Goal: Task Accomplishment & Management: Use online tool/utility

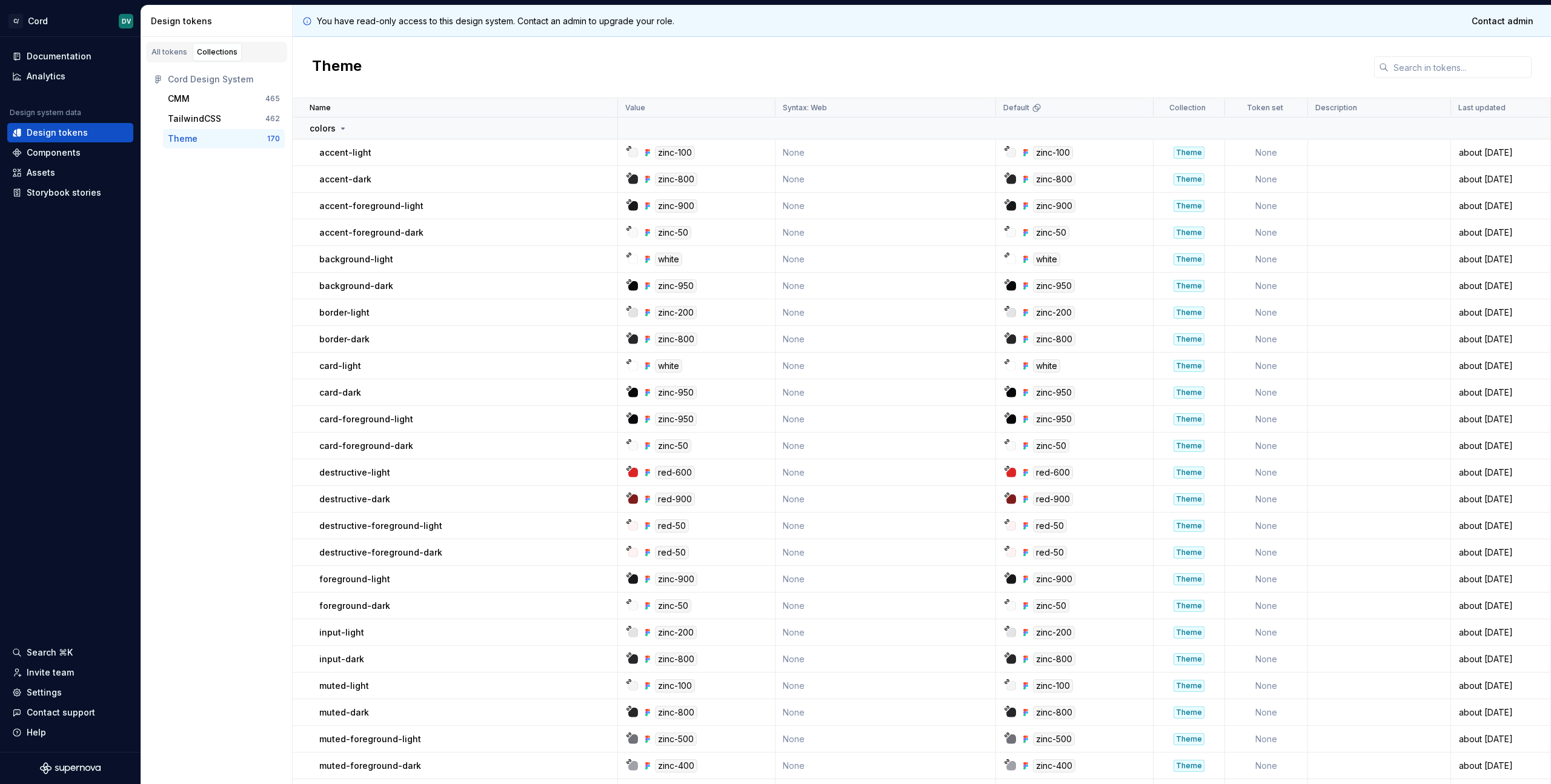
click at [248, 245] on div "All tokens Collections Cord Design System CMM 465 TailwindCSS 462 Theme 170" at bounding box center [217, 411] width 151 height 747
click at [52, 694] on div "Settings" at bounding box center [45, 692] width 35 height 12
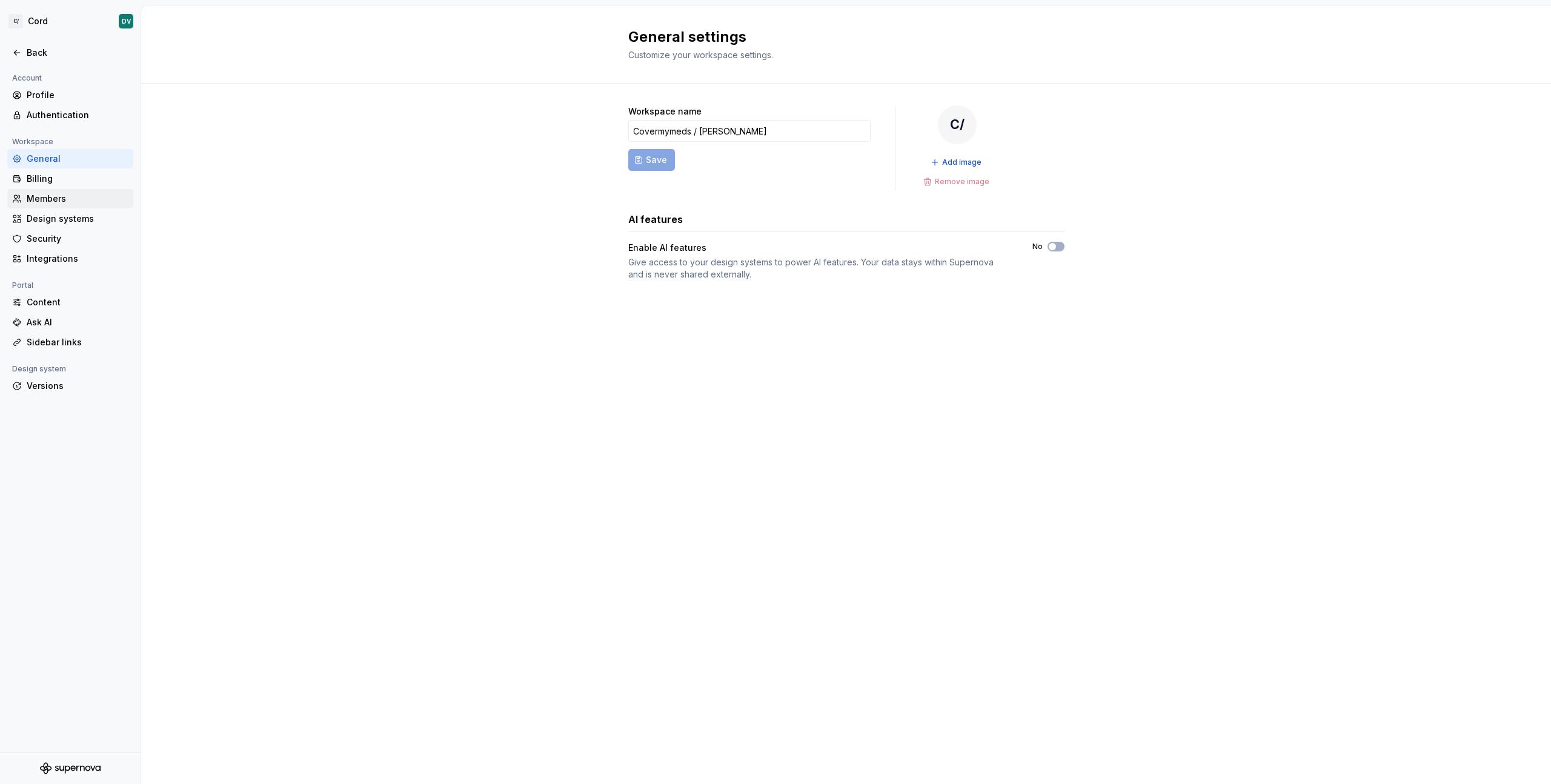
click at [47, 203] on div "Members" at bounding box center [78, 199] width 102 height 12
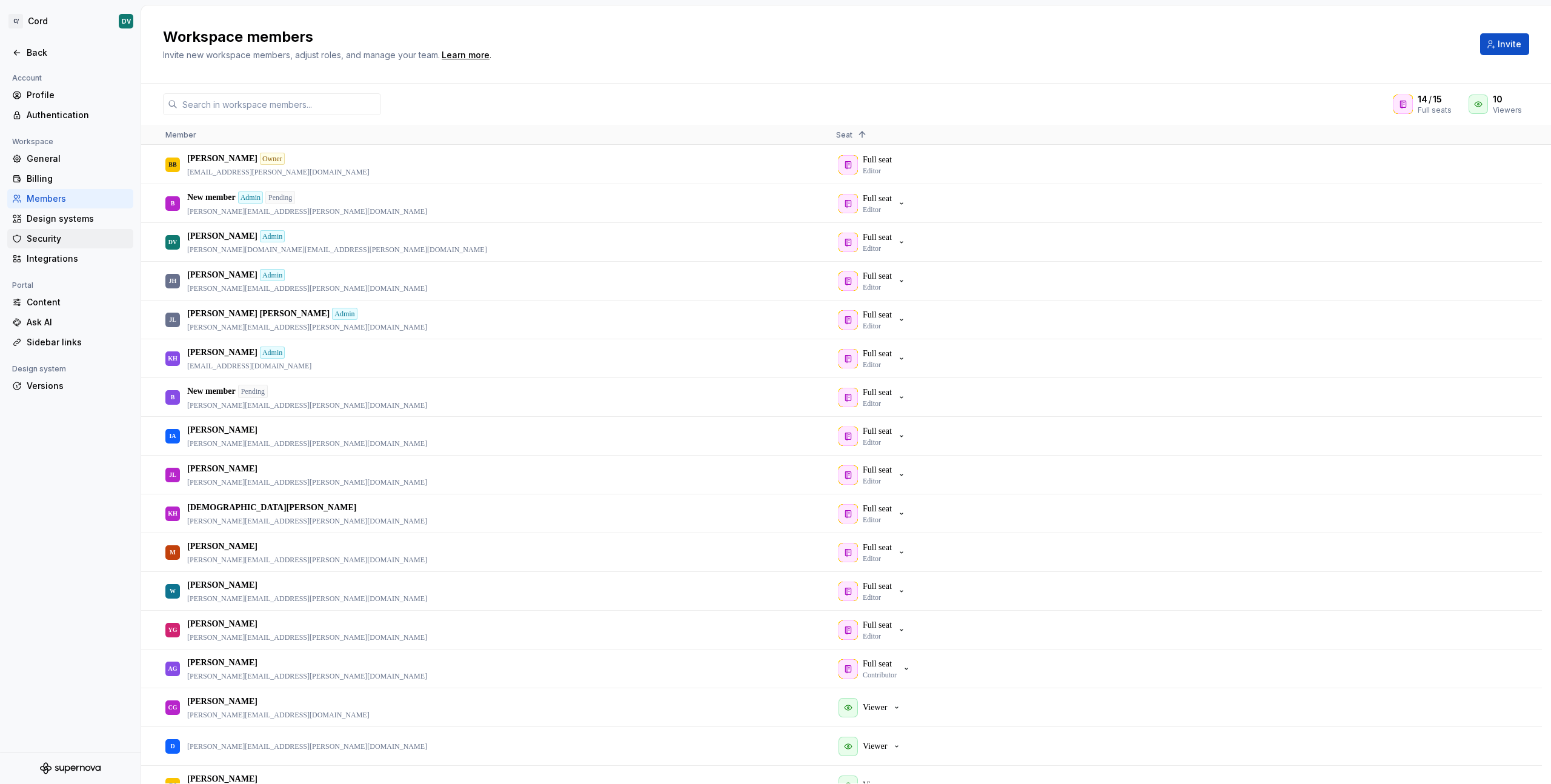
click at [62, 236] on div "Security" at bounding box center [78, 239] width 102 height 12
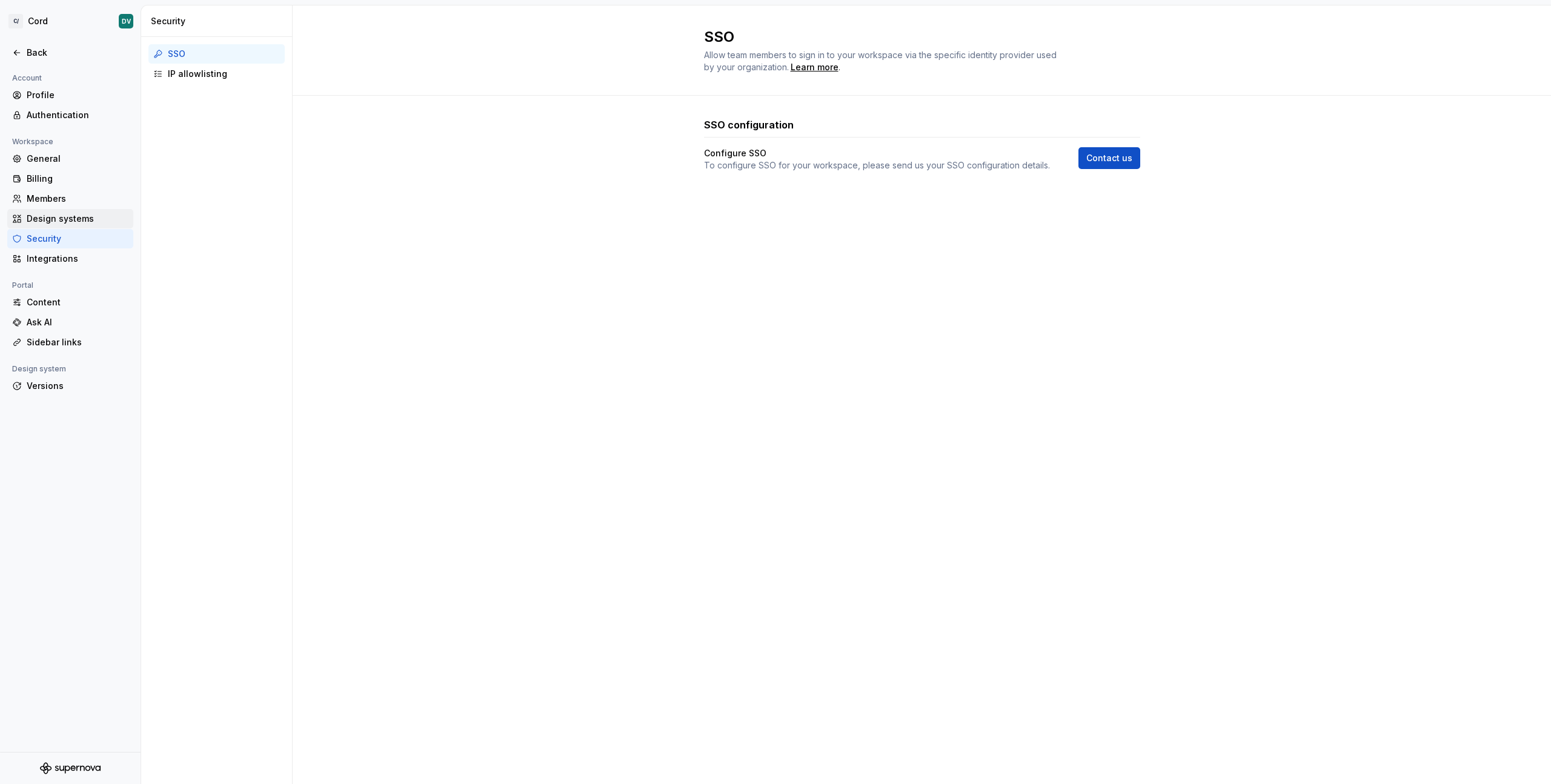
click at [67, 223] on div "Design systems" at bounding box center [78, 218] width 102 height 12
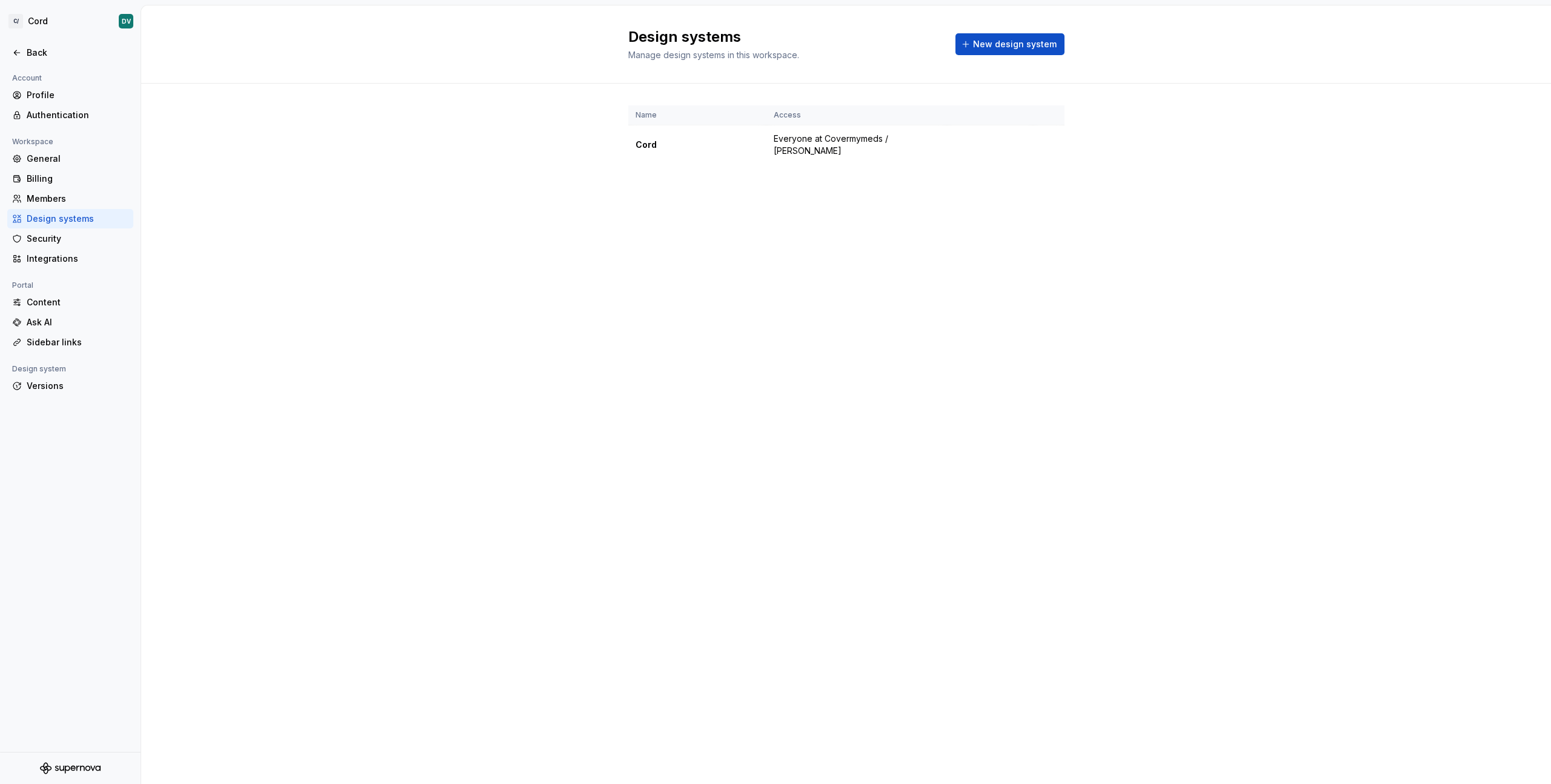
drag, startPoint x: 821, startPoint y: 362, endPoint x: 687, endPoint y: 359, distance: 134.0
click at [821, 362] on div "Design systems Manage design systems in this workspace. New design system Name …" at bounding box center [846, 395] width 1410 height 779
click at [120, 23] on html "C/ Cord DV Back Account Profile Authentication Workspace General Billing Member…" at bounding box center [775, 392] width 1551 height 784
click at [116, 23] on html "C/ Cord DV Back Account Profile Authentication Notifications Workspace General …" at bounding box center [775, 392] width 1551 height 784
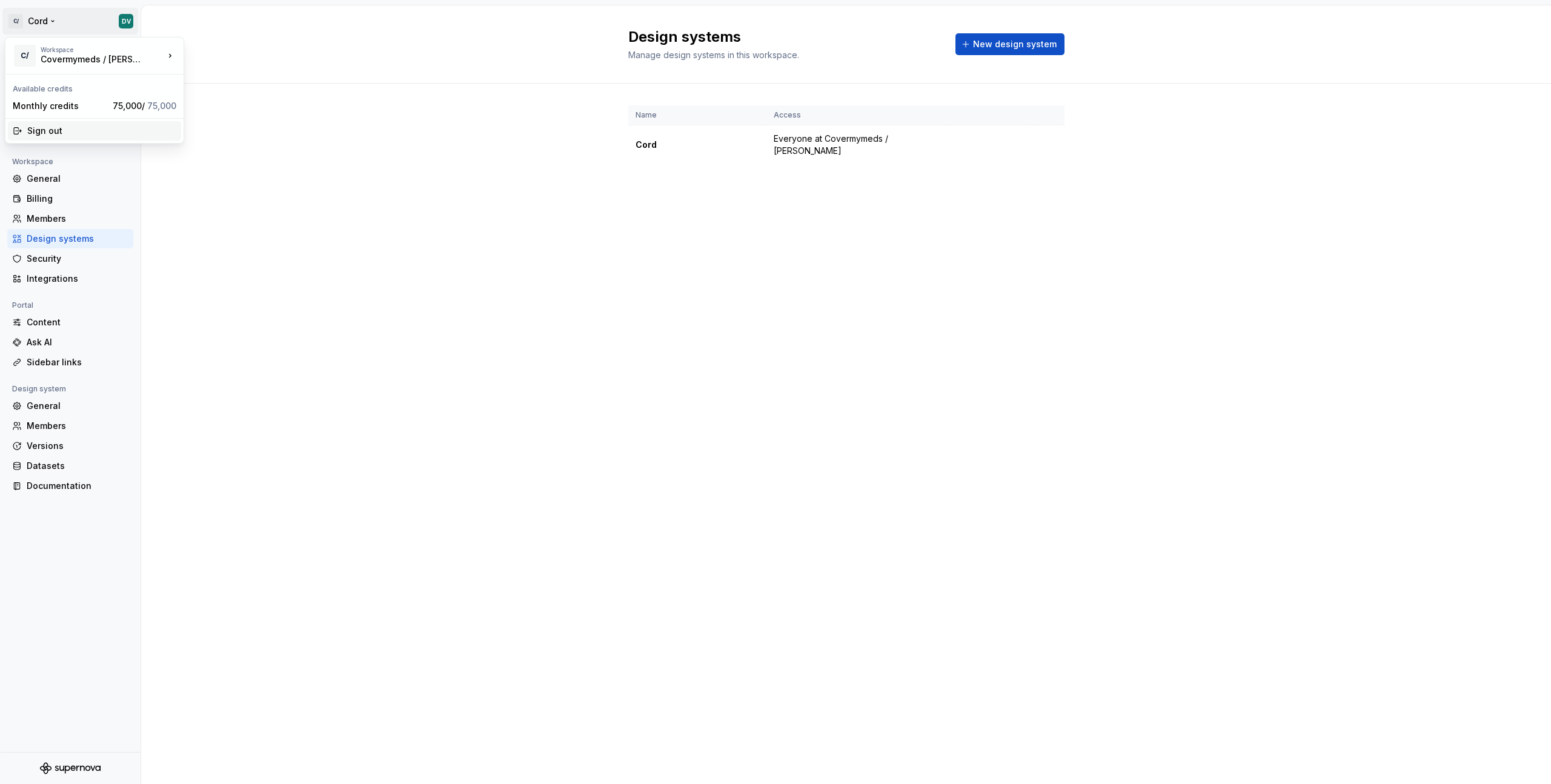
click at [56, 129] on div "Sign out" at bounding box center [102, 131] width 149 height 12
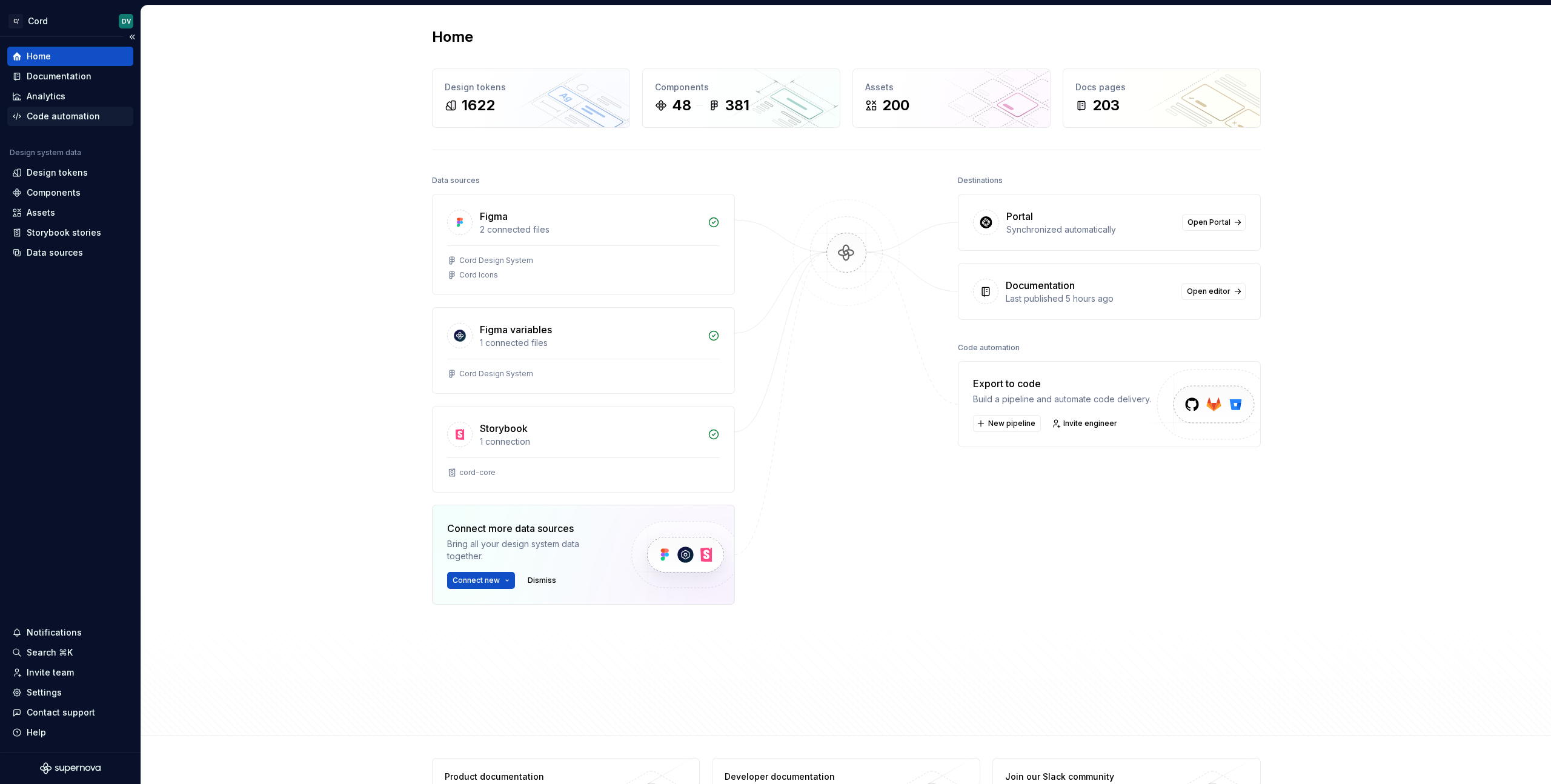
click at [52, 113] on div "Code automation" at bounding box center [63, 117] width 73 height 12
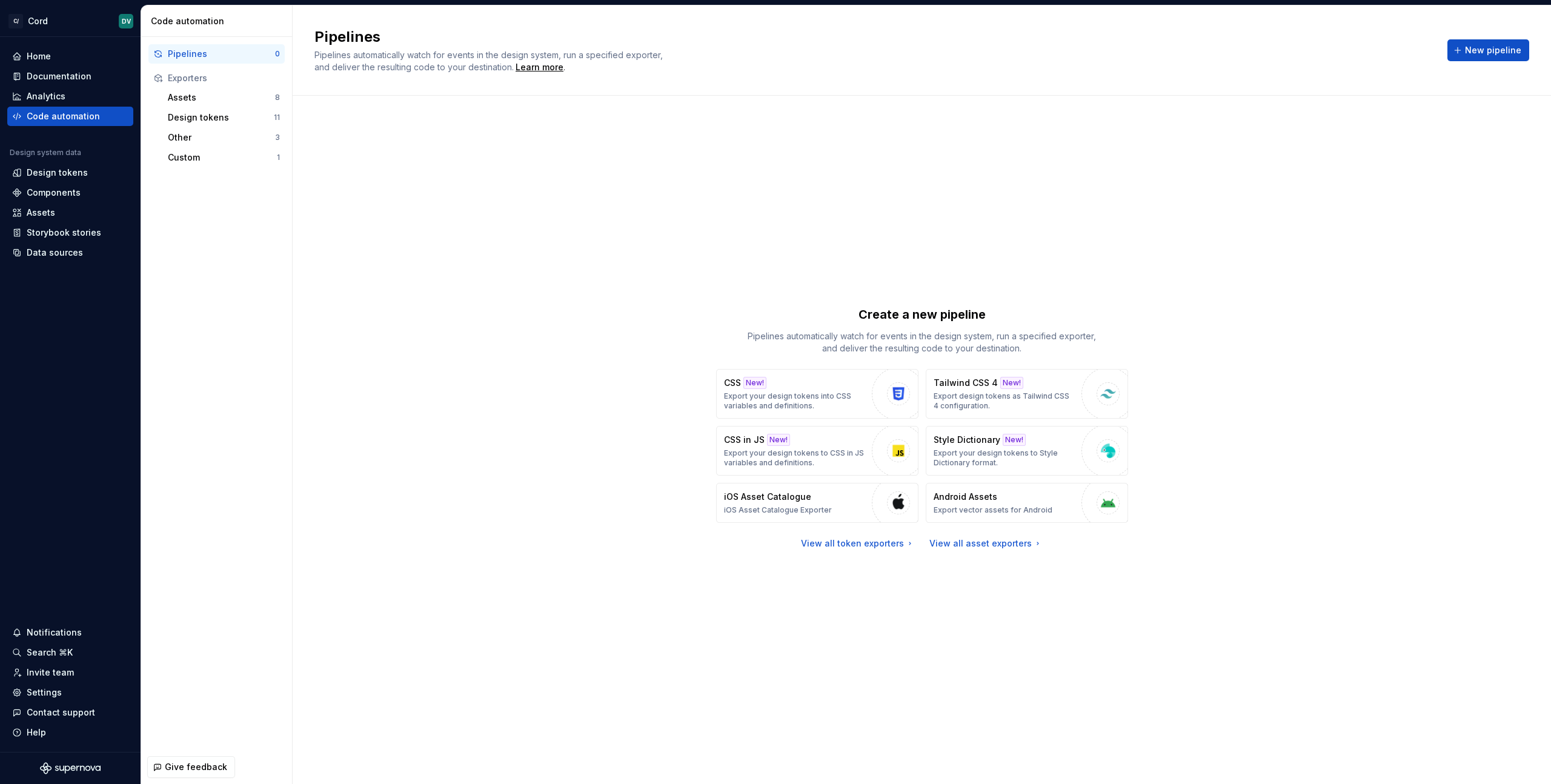
click at [606, 280] on div "Create a new pipeline Pipelines automatically watch for events in the design sy…" at bounding box center [922, 428] width 1215 height 620
click at [592, 197] on div "Create a new pipeline Pipelines automatically watch for events in the design sy…" at bounding box center [922, 428] width 1215 height 620
click at [1507, 47] on span "New pipeline" at bounding box center [1493, 50] width 56 height 12
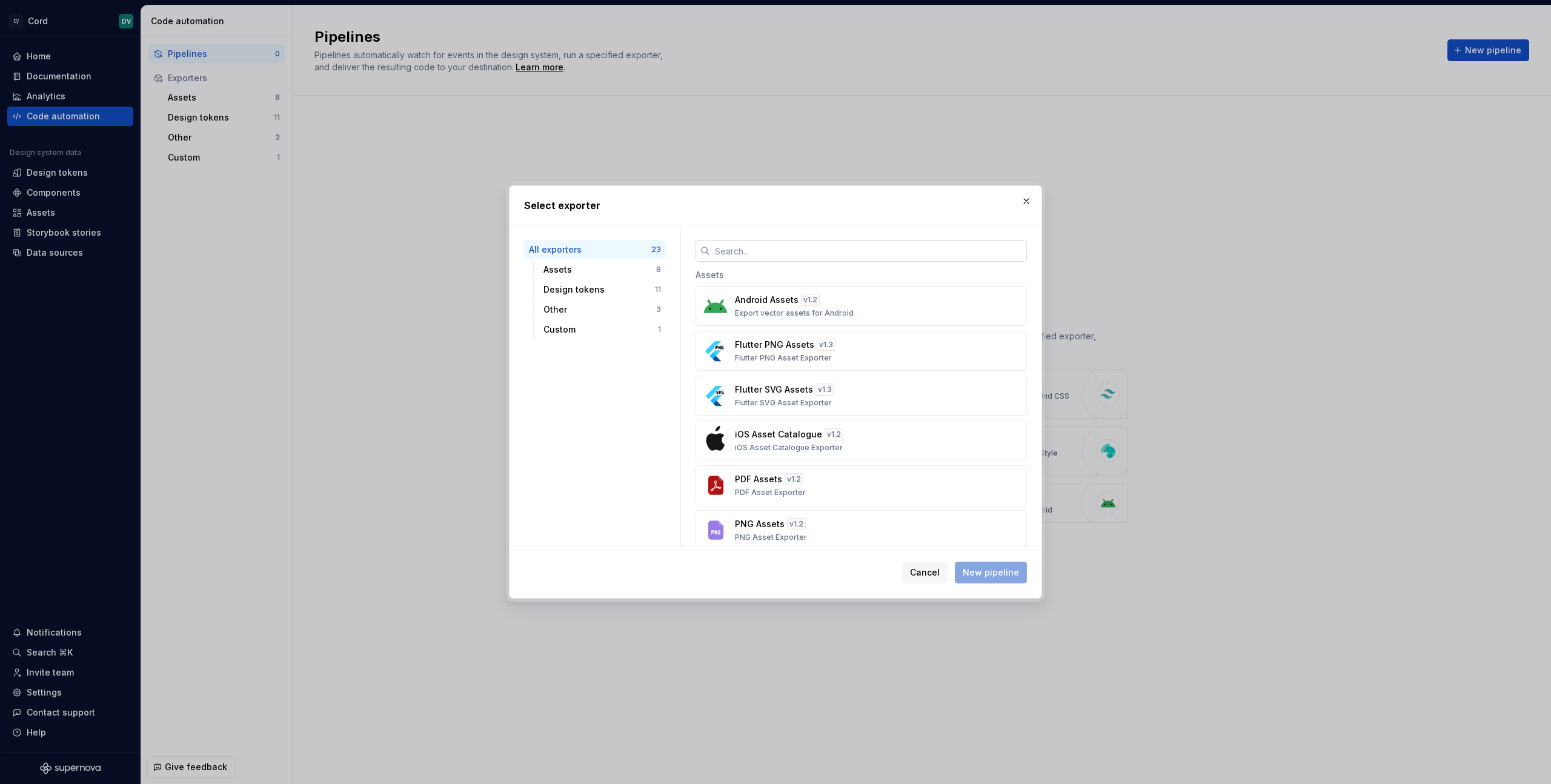
click at [787, 257] on input "text" at bounding box center [868, 251] width 317 height 22
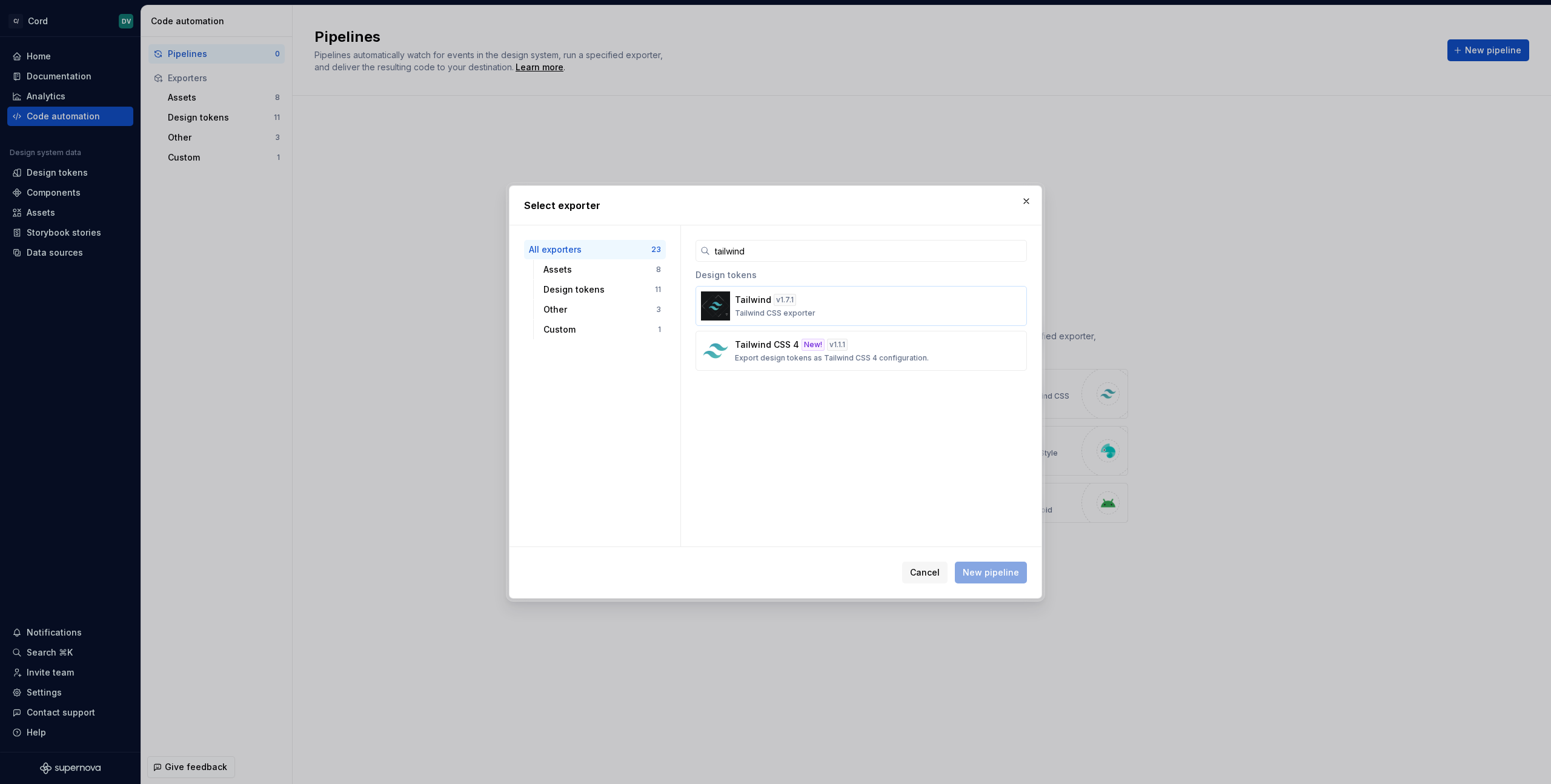
type input "tailwind"
click at [765, 302] on p "Tailwind" at bounding box center [753, 300] width 37 height 12
click at [1002, 563] on button "New pipeline" at bounding box center [991, 572] width 72 height 22
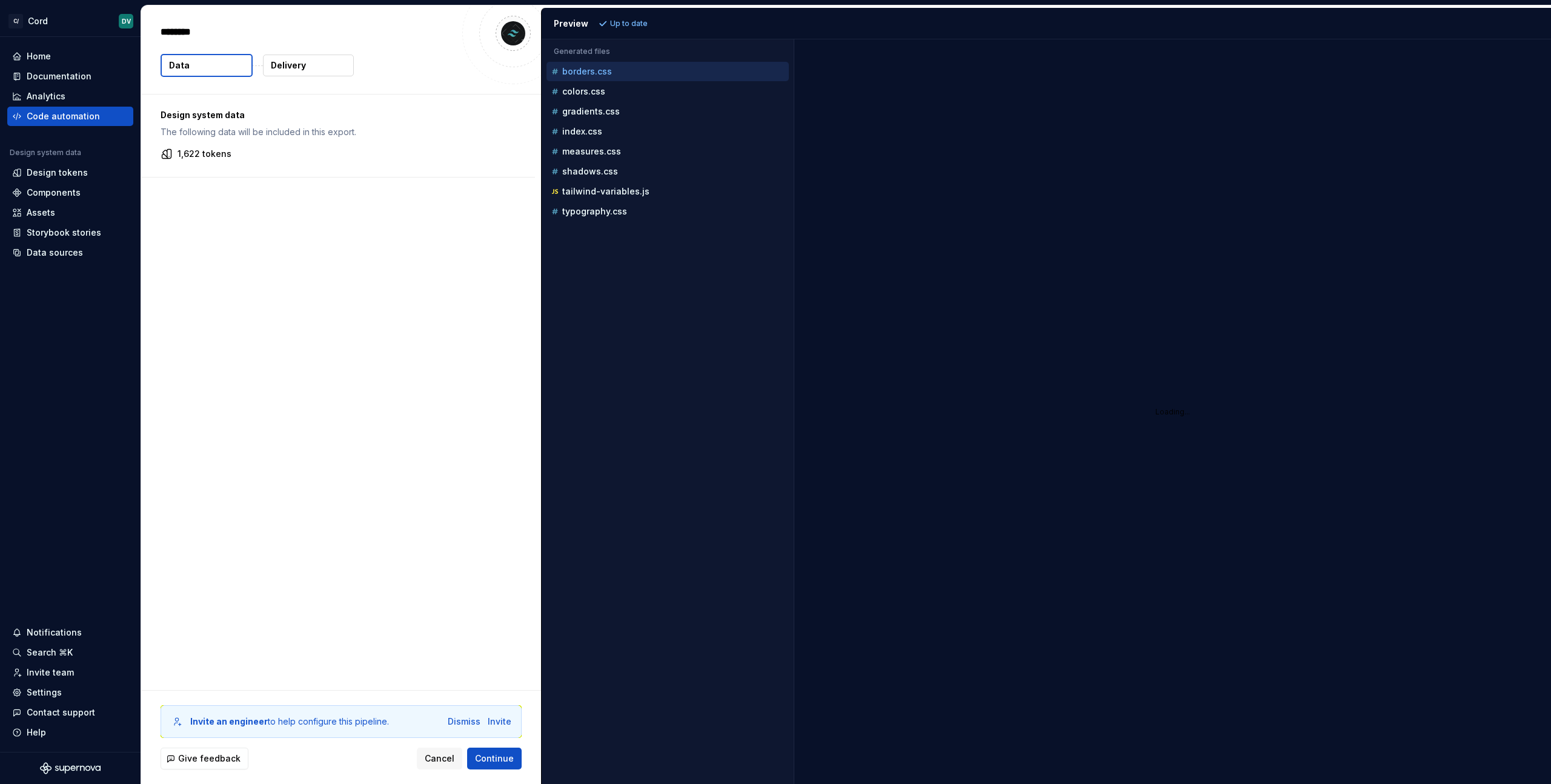
type textarea "*"
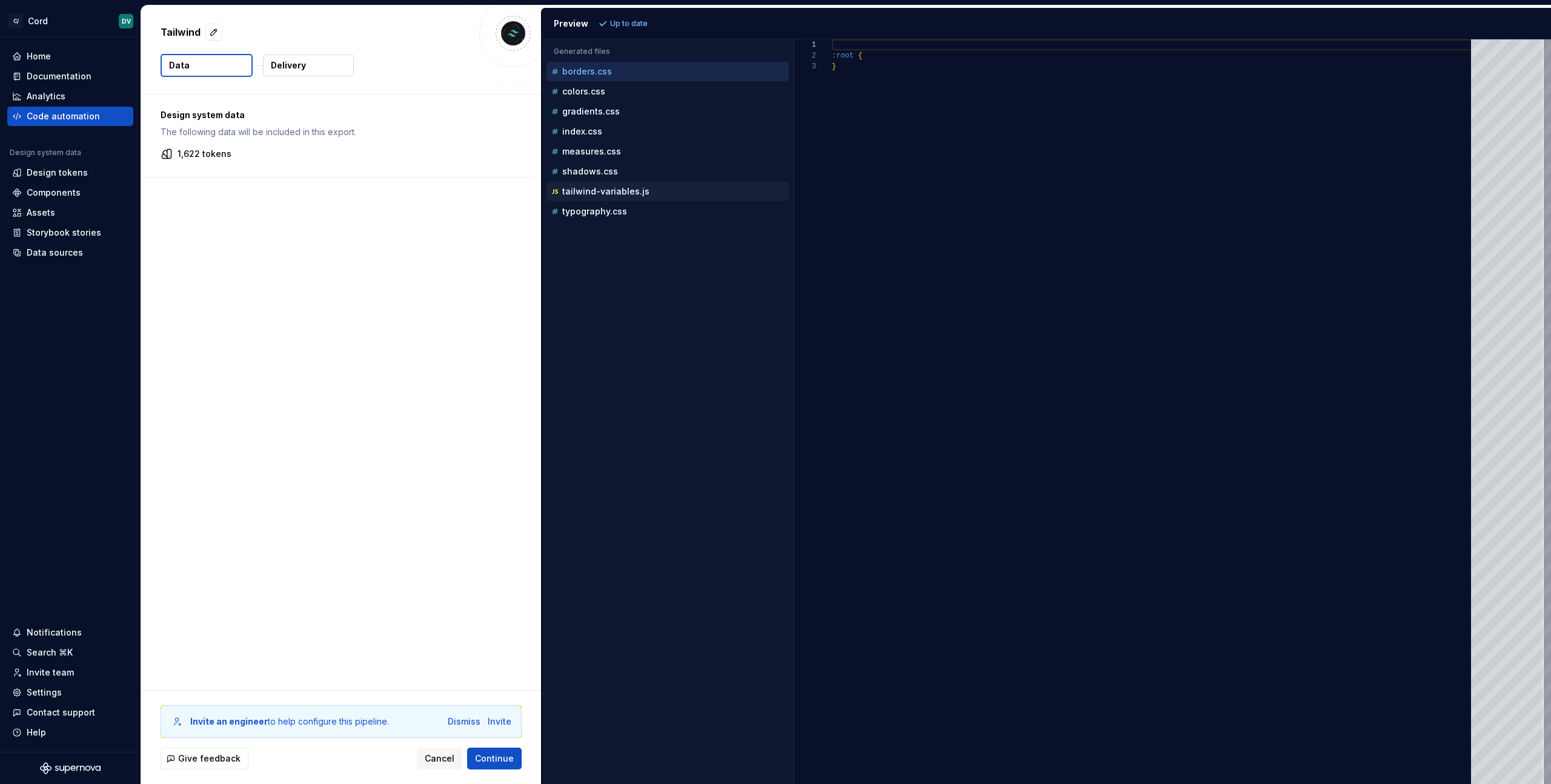
click at [613, 189] on p "tailwind-variables.js" at bounding box center [606, 192] width 87 height 10
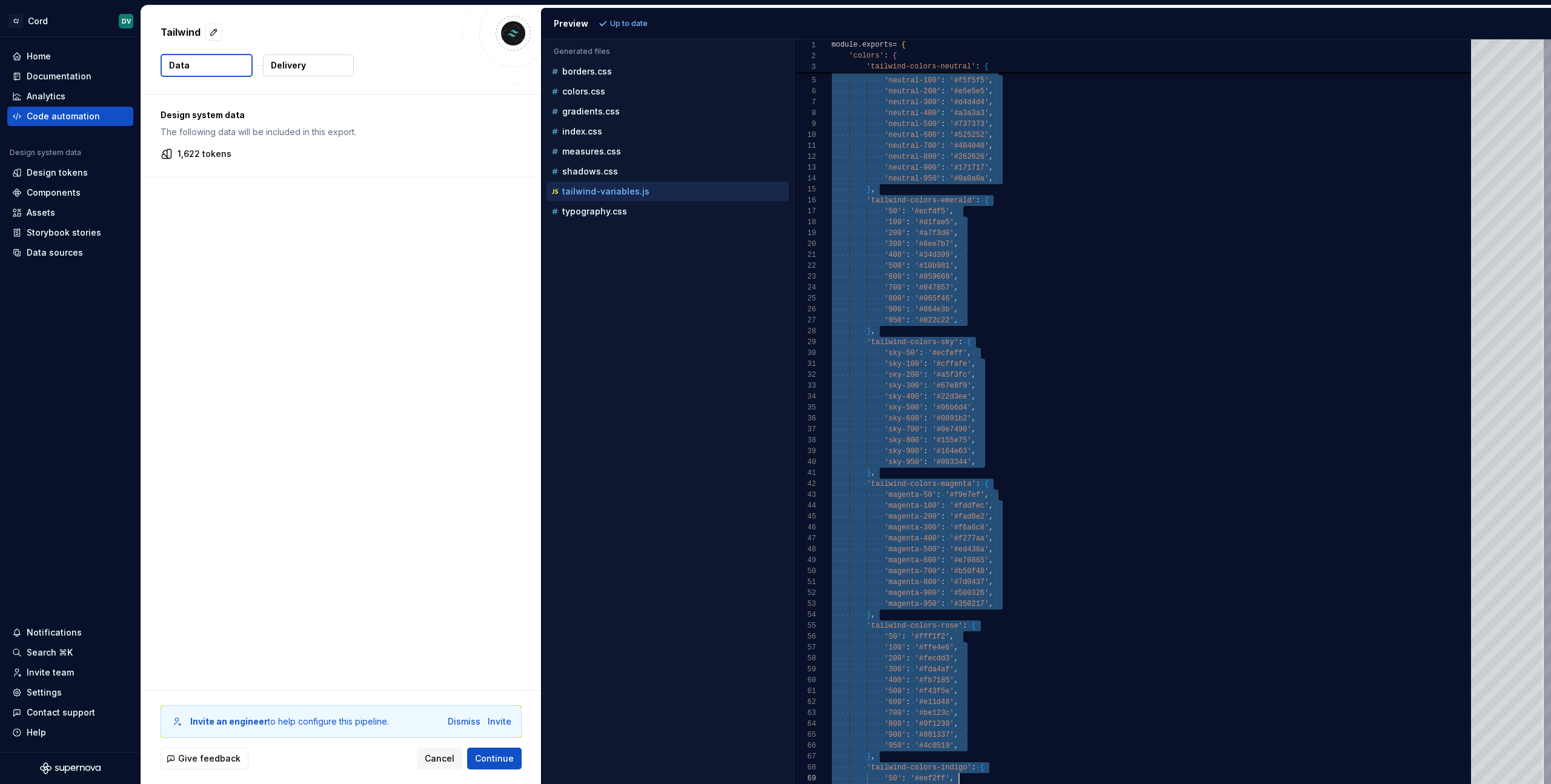
scroll to position [22, 43]
drag, startPoint x: 870, startPoint y: 69, endPoint x: 1069, endPoint y: 758, distance: 717.2
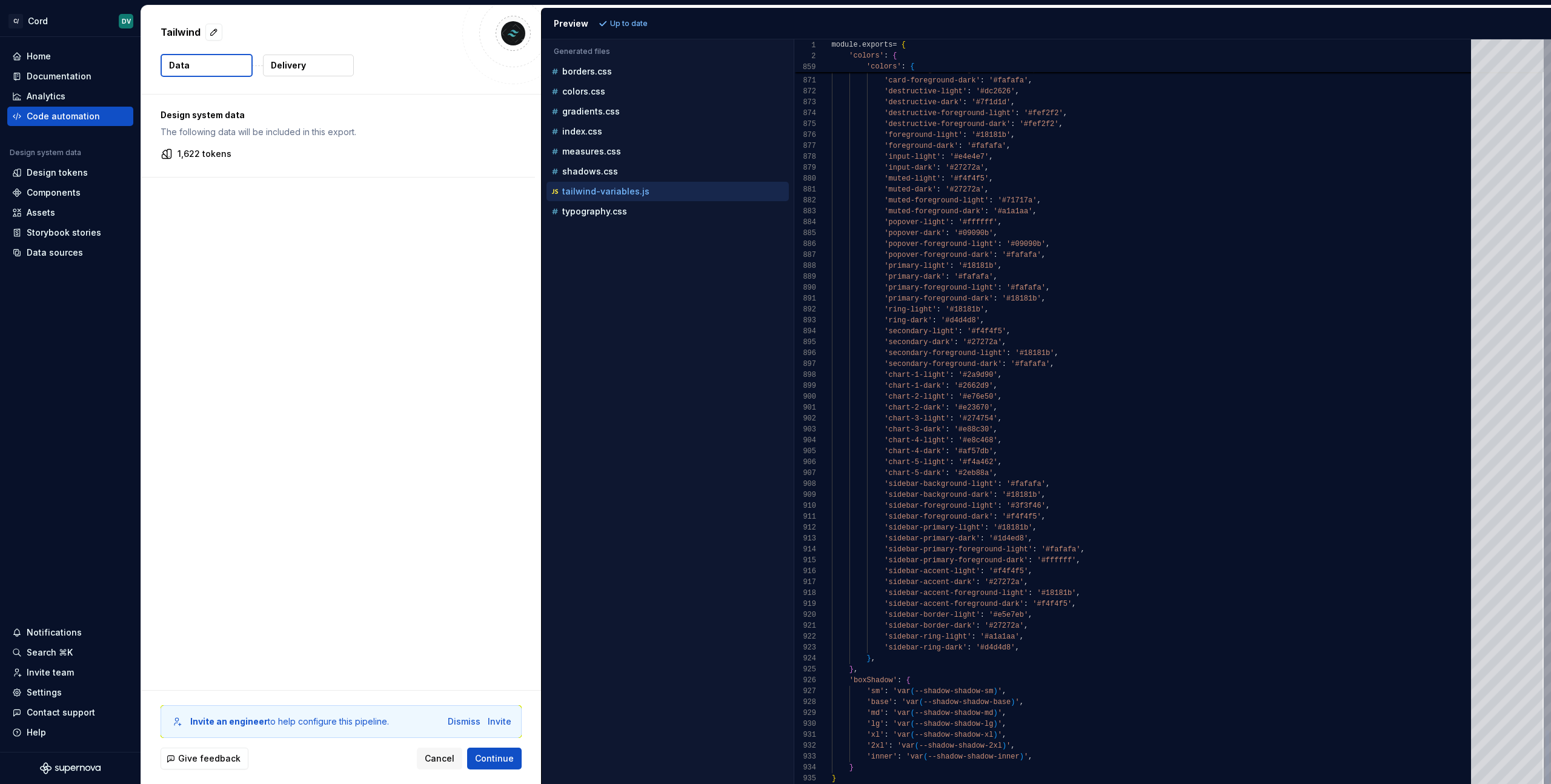
scroll to position [98, 144]
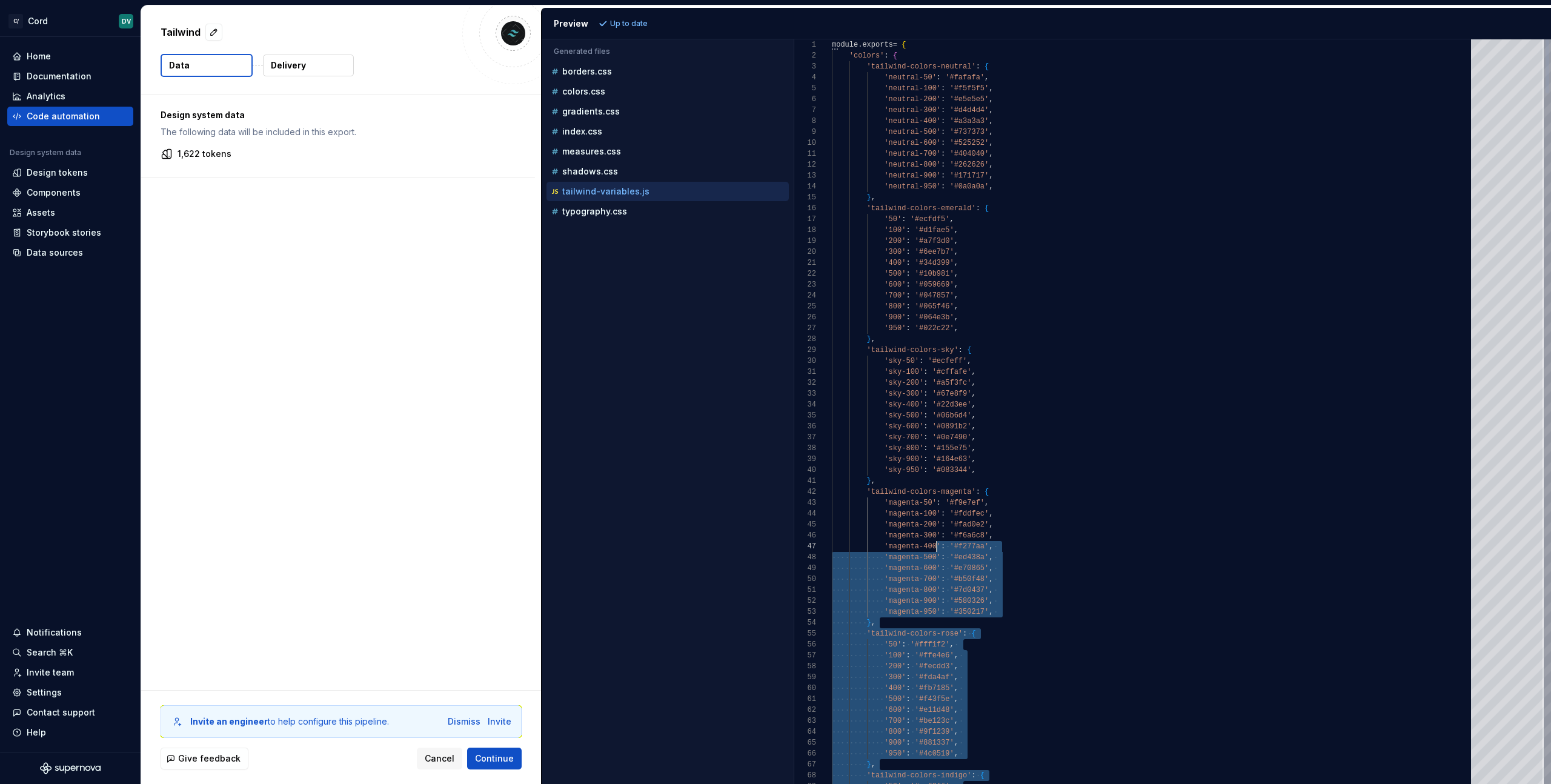
scroll to position [65, 105]
drag, startPoint x: 900, startPoint y: 667, endPoint x: 937, endPoint y: 545, distance: 127.5
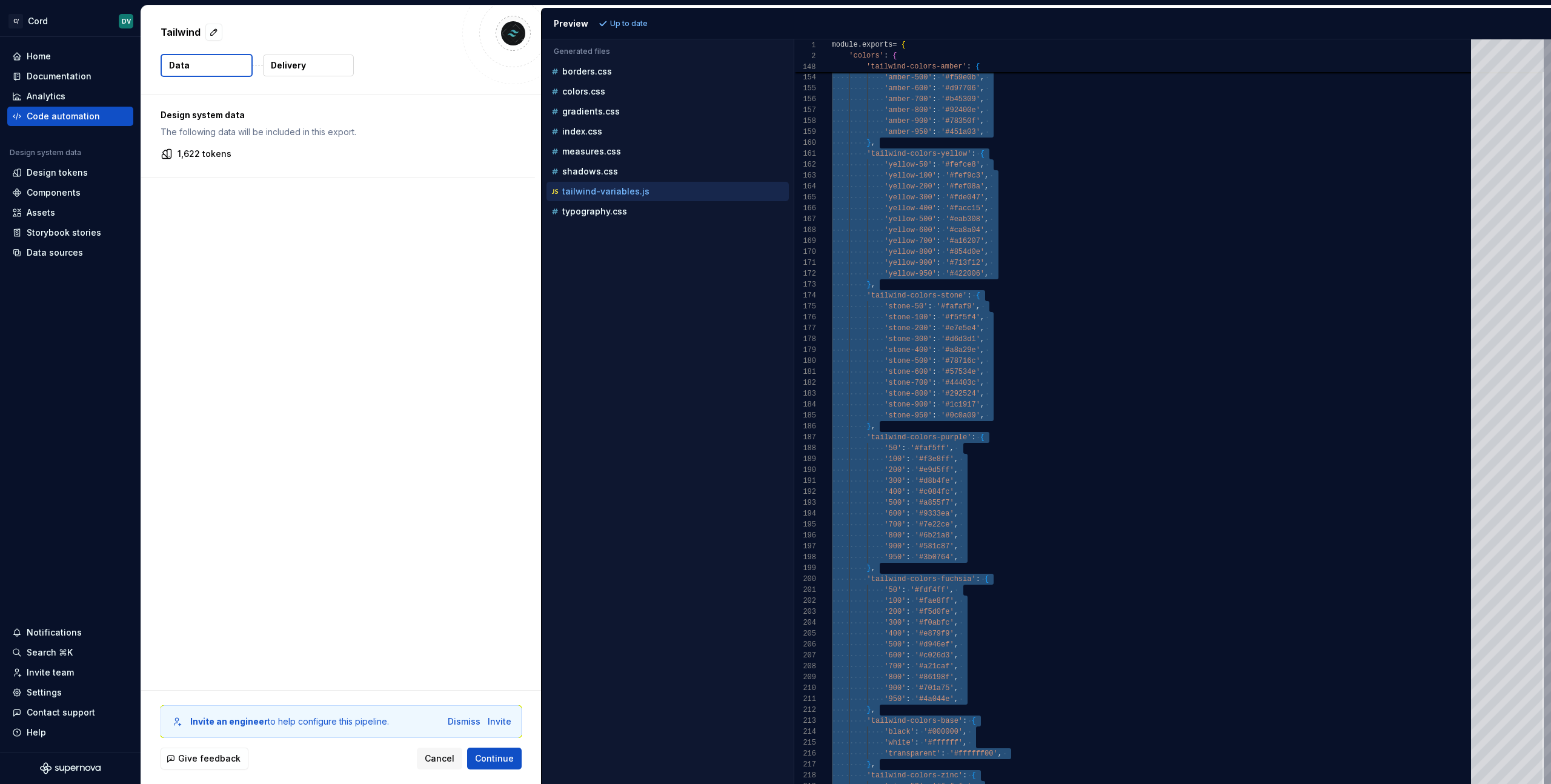
type textarea "**********"
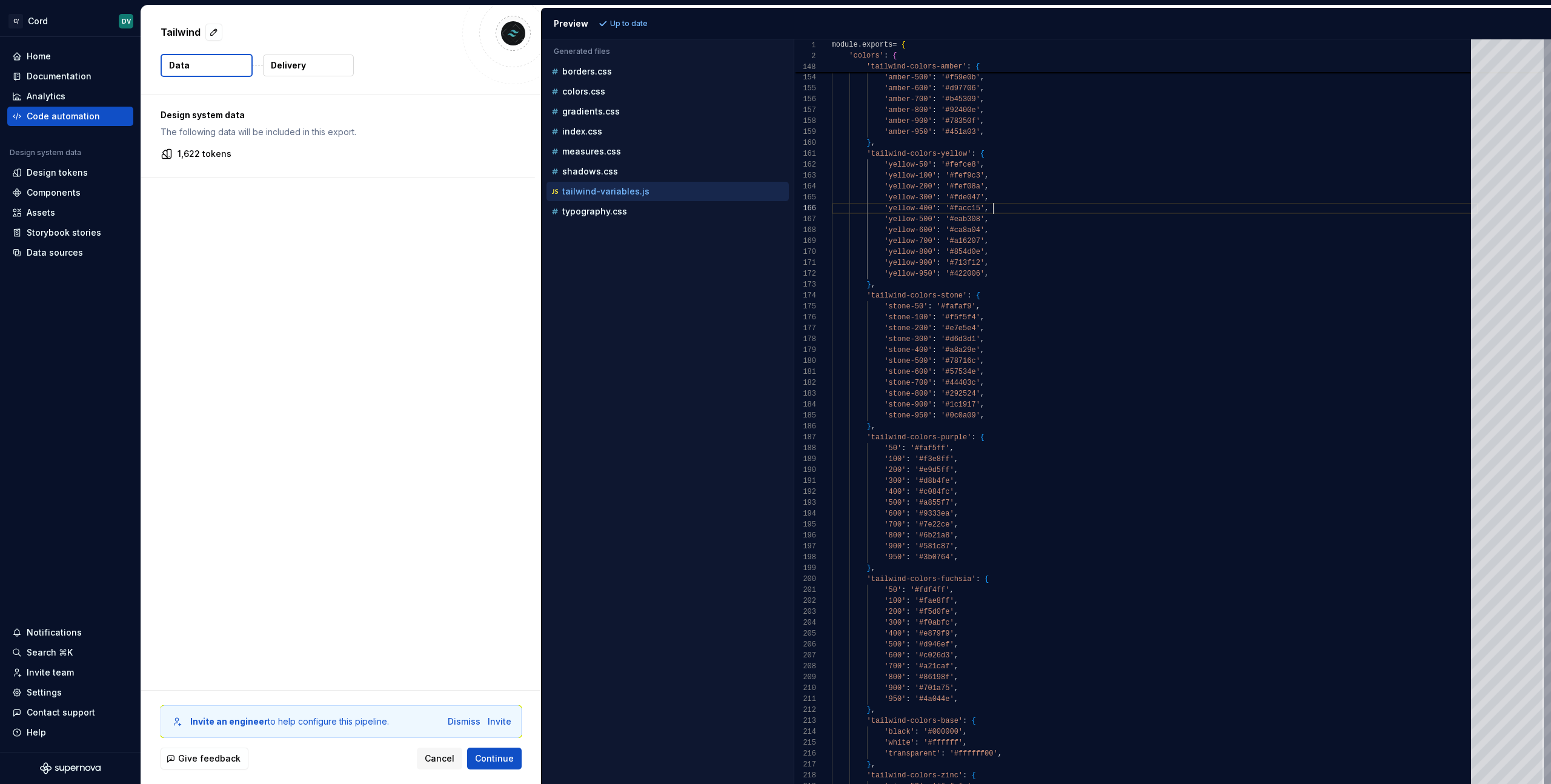
click at [234, 237] on div "Design system data The following data will be included in this export. 1,622 to…" at bounding box center [341, 392] width 400 height 595
click at [306, 63] on button "Delivery" at bounding box center [308, 65] width 91 height 22
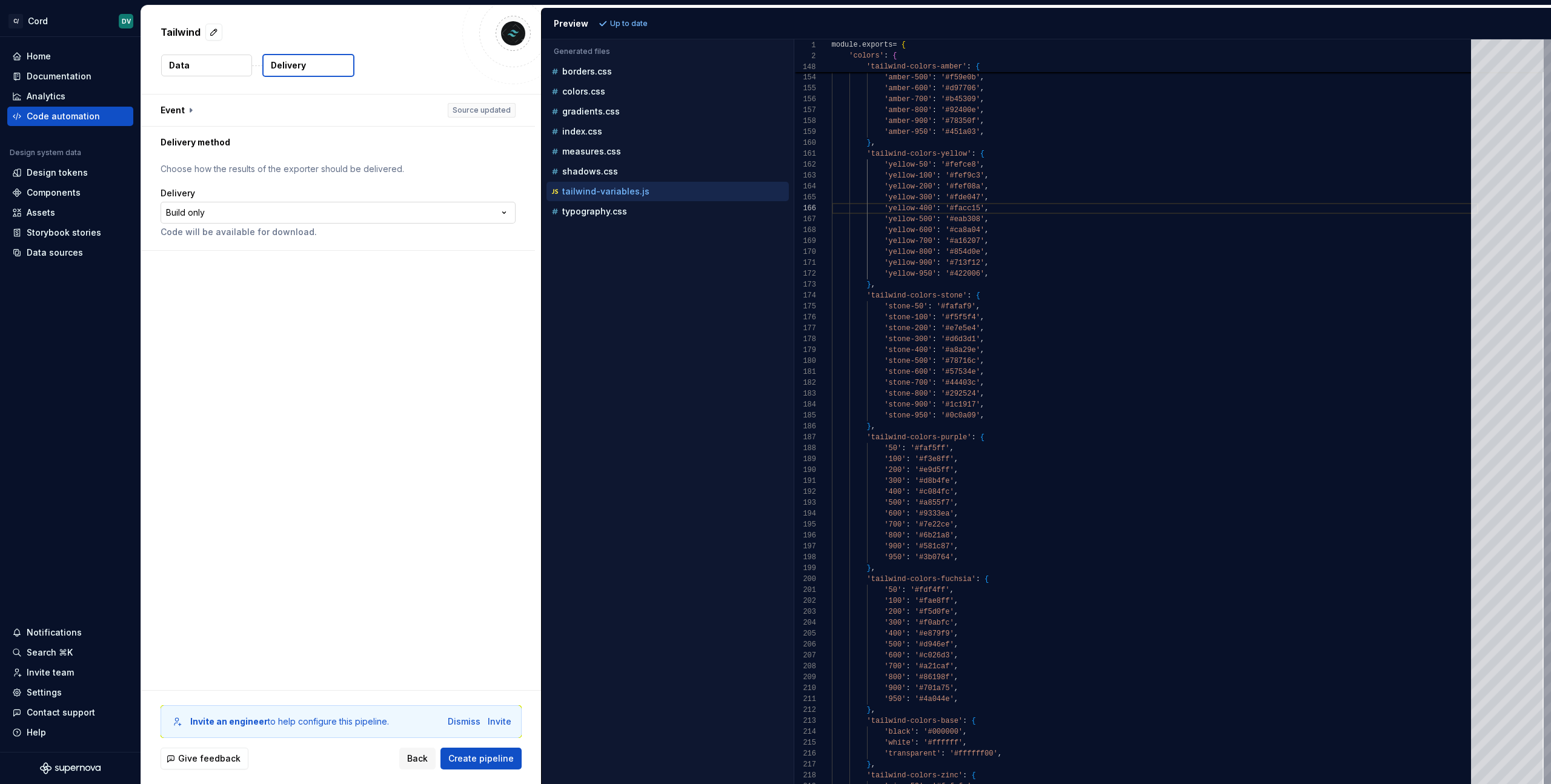
click at [225, 214] on html "**********" at bounding box center [775, 392] width 1551 height 784
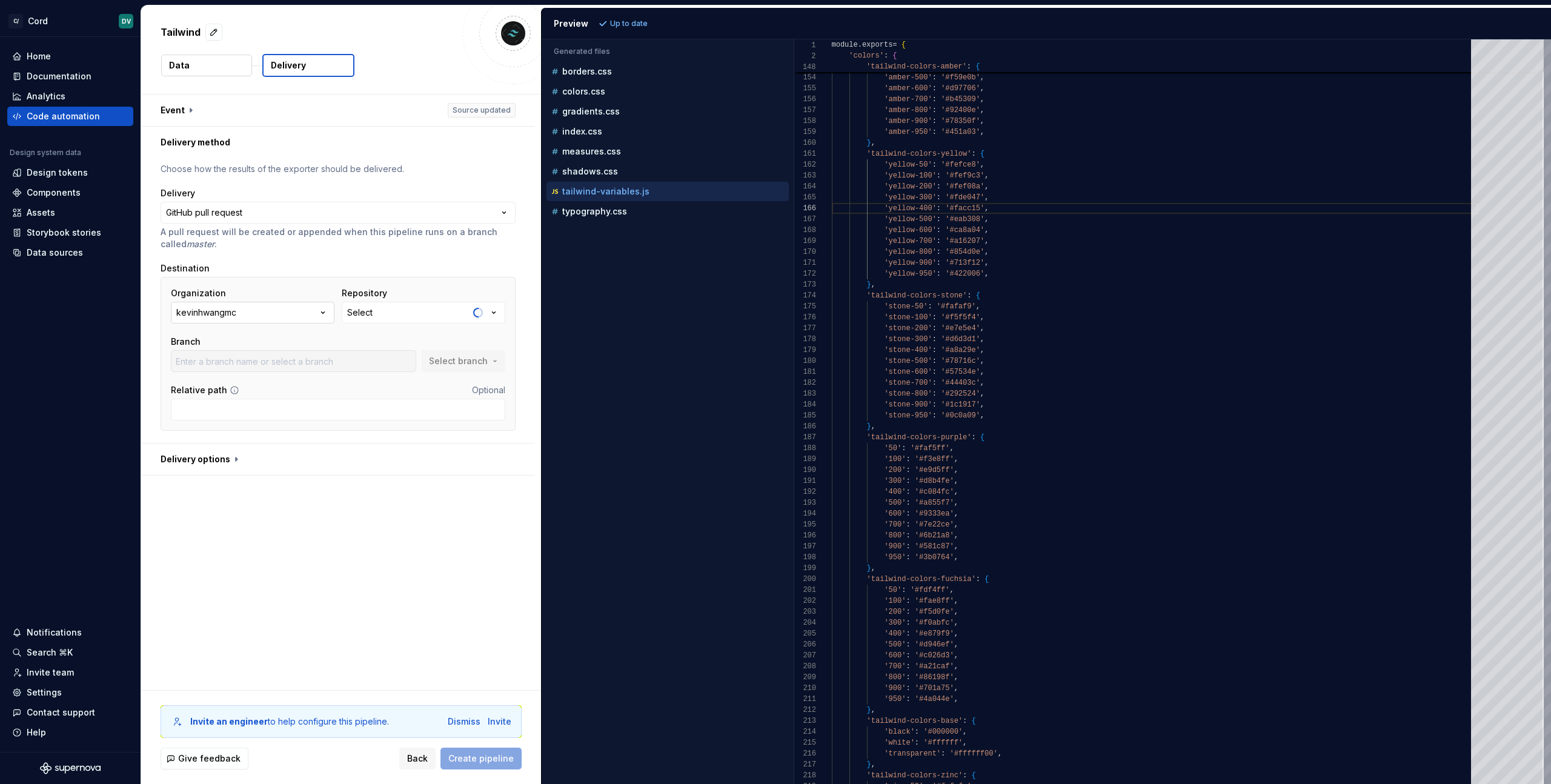
click at [216, 311] on div "kevinhwangmc" at bounding box center [206, 312] width 60 height 12
click at [218, 380] on div "Connect GitHub account" at bounding box center [258, 386] width 104 height 12
type input "master"
click at [265, 319] on button "kevinhwangmc" at bounding box center [253, 312] width 164 height 22
click at [300, 559] on div "**********" at bounding box center [341, 392] width 400 height 595
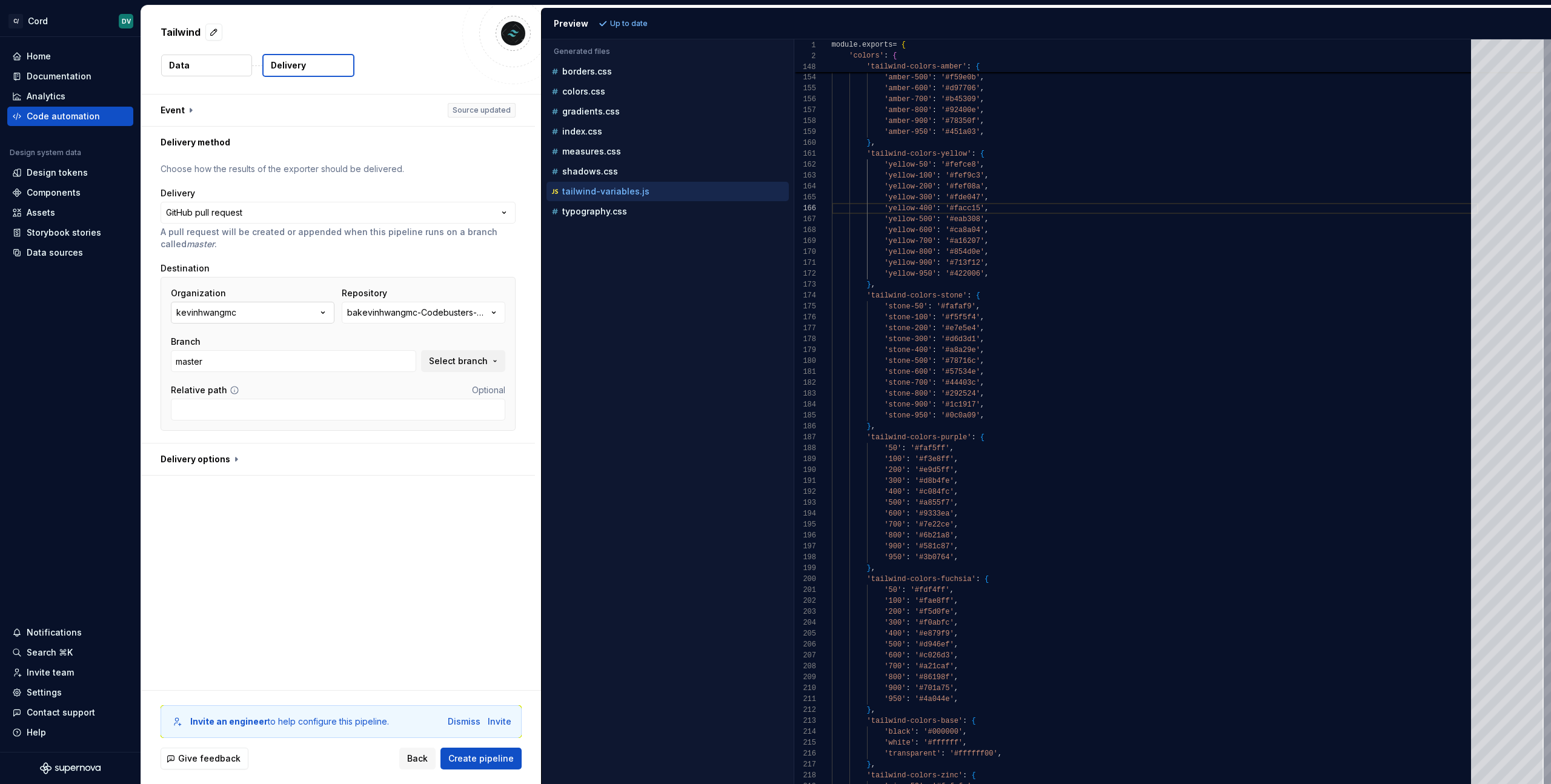
click at [272, 317] on button "kevinhwangmc" at bounding box center [253, 312] width 164 height 22
click at [386, 260] on div "**********" at bounding box center [338, 300] width 355 height 275
click at [412, 315] on div "bakevinhwangmc-Codebusters-POC-PWA-Sample" at bounding box center [418, 312] width 140 height 12
click at [364, 284] on div "Organization kevinhwangmc Repository bakevinhwangmc-Codebusters-POC-PWA-Sample …" at bounding box center [338, 354] width 355 height 154
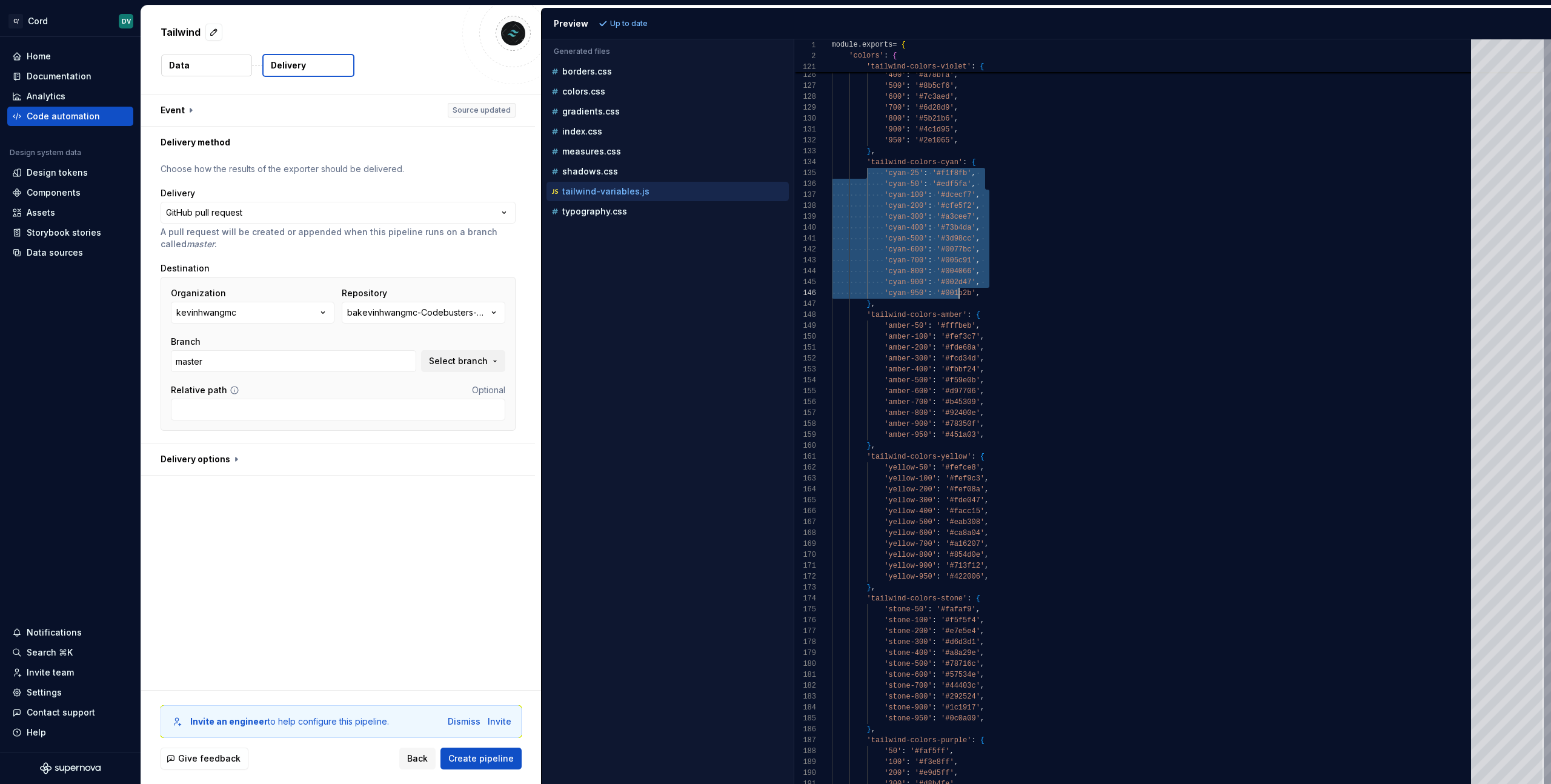
scroll to position [43, 157]
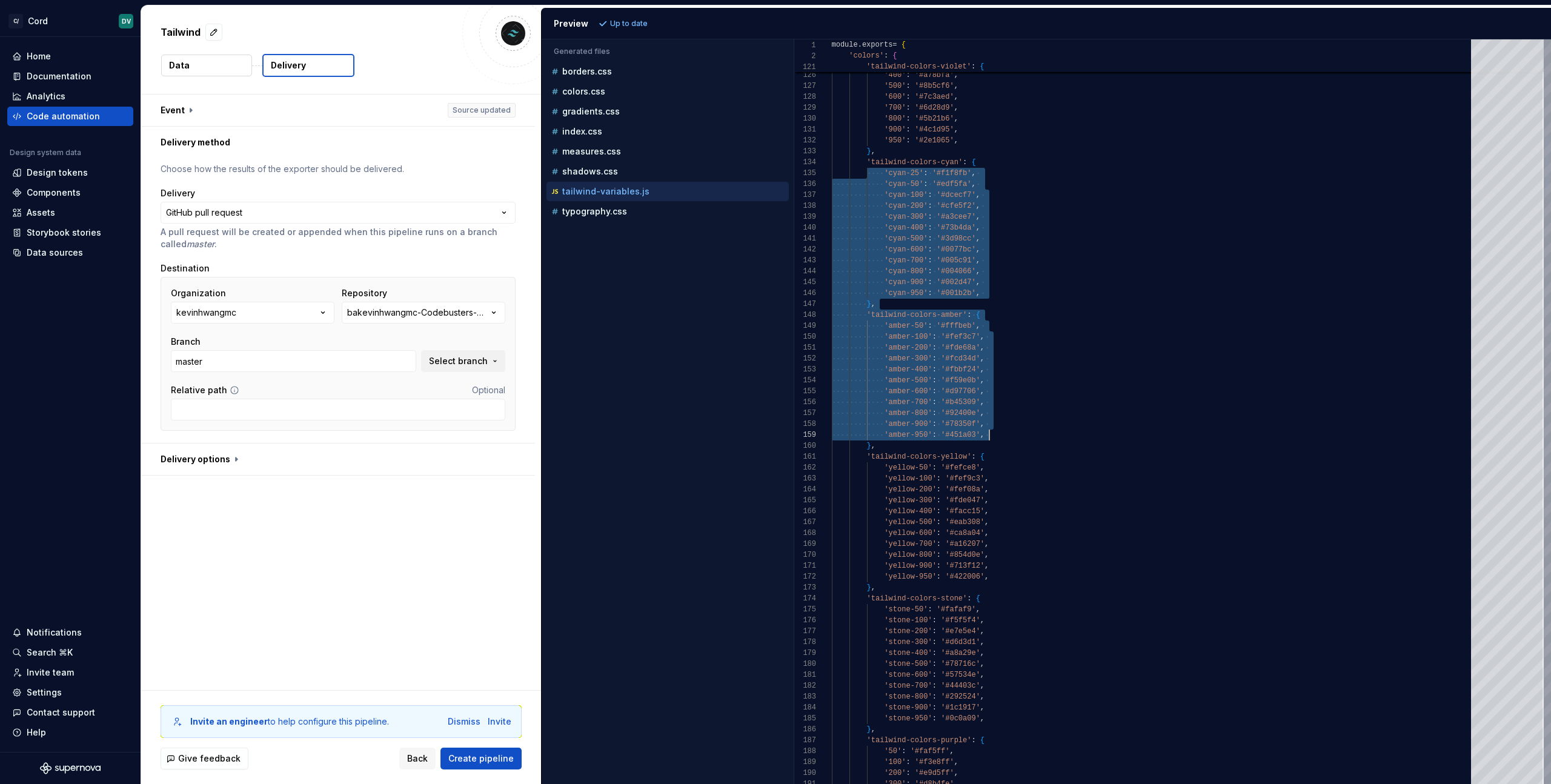
drag, startPoint x: 866, startPoint y: 169, endPoint x: 1049, endPoint y: 436, distance: 323.7
type textarea "**********"
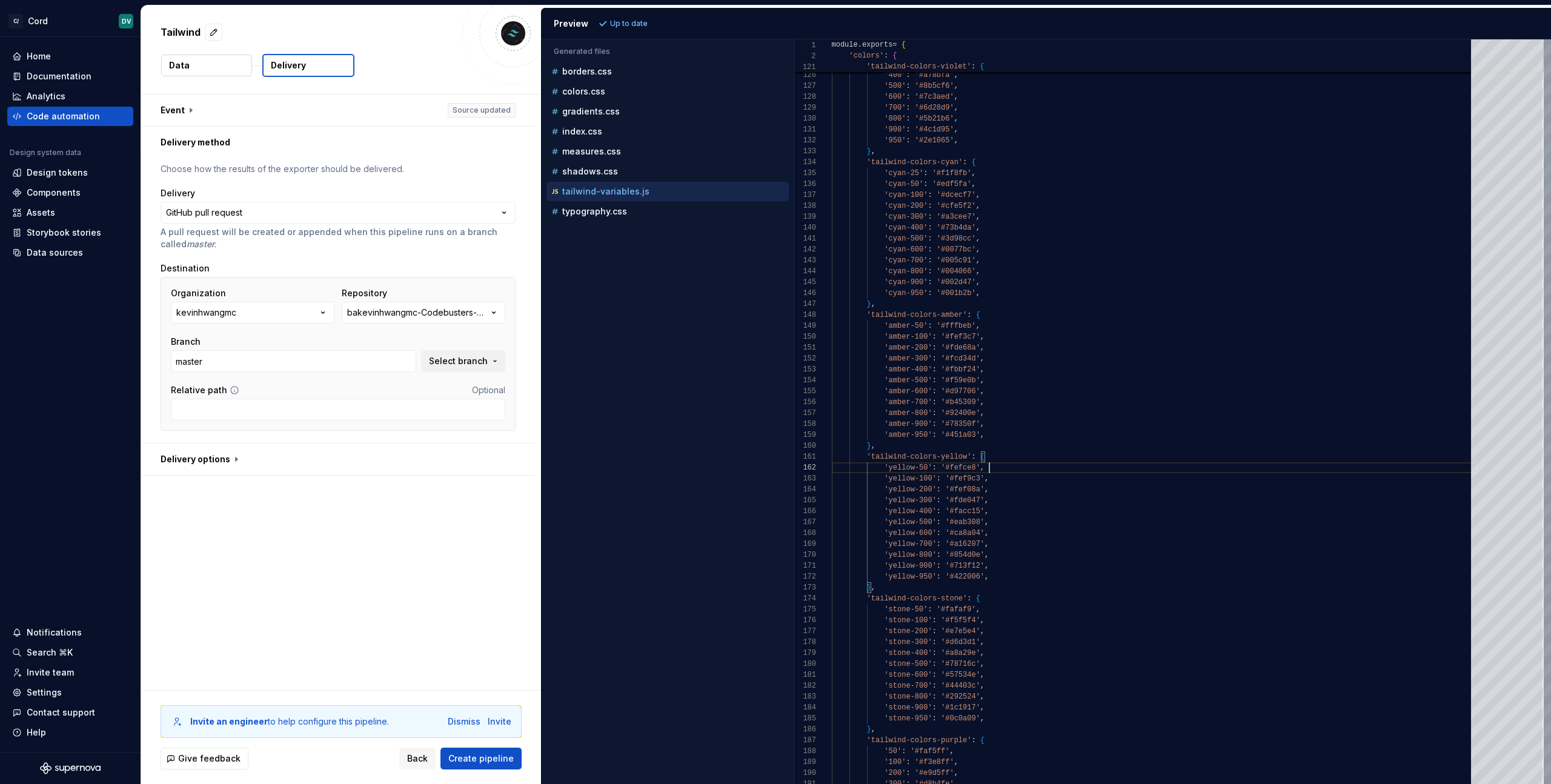
scroll to position [11, 157]
click at [388, 499] on div "**********" at bounding box center [341, 392] width 400 height 595
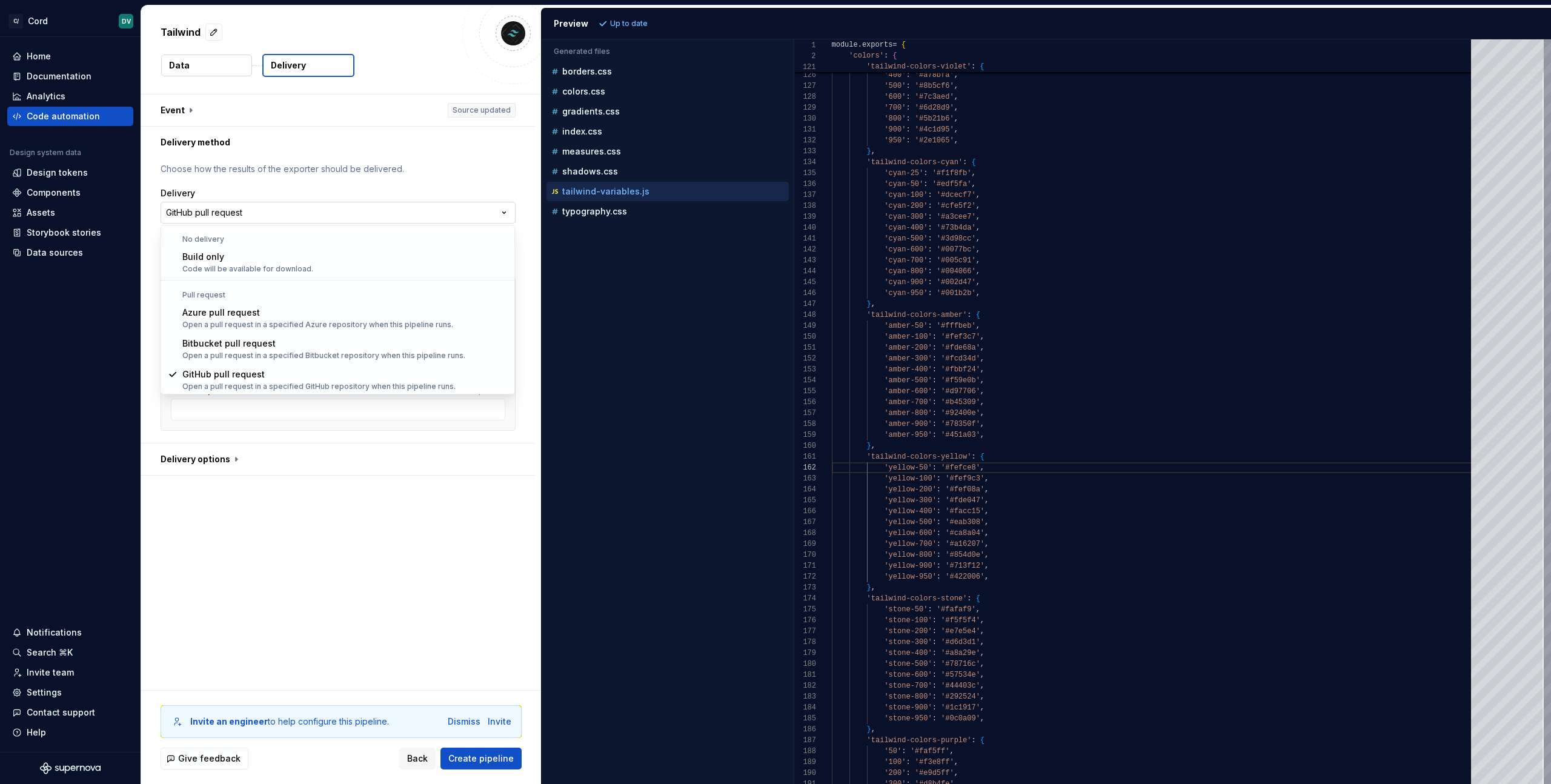
click at [240, 220] on html "**********" at bounding box center [775, 392] width 1551 height 784
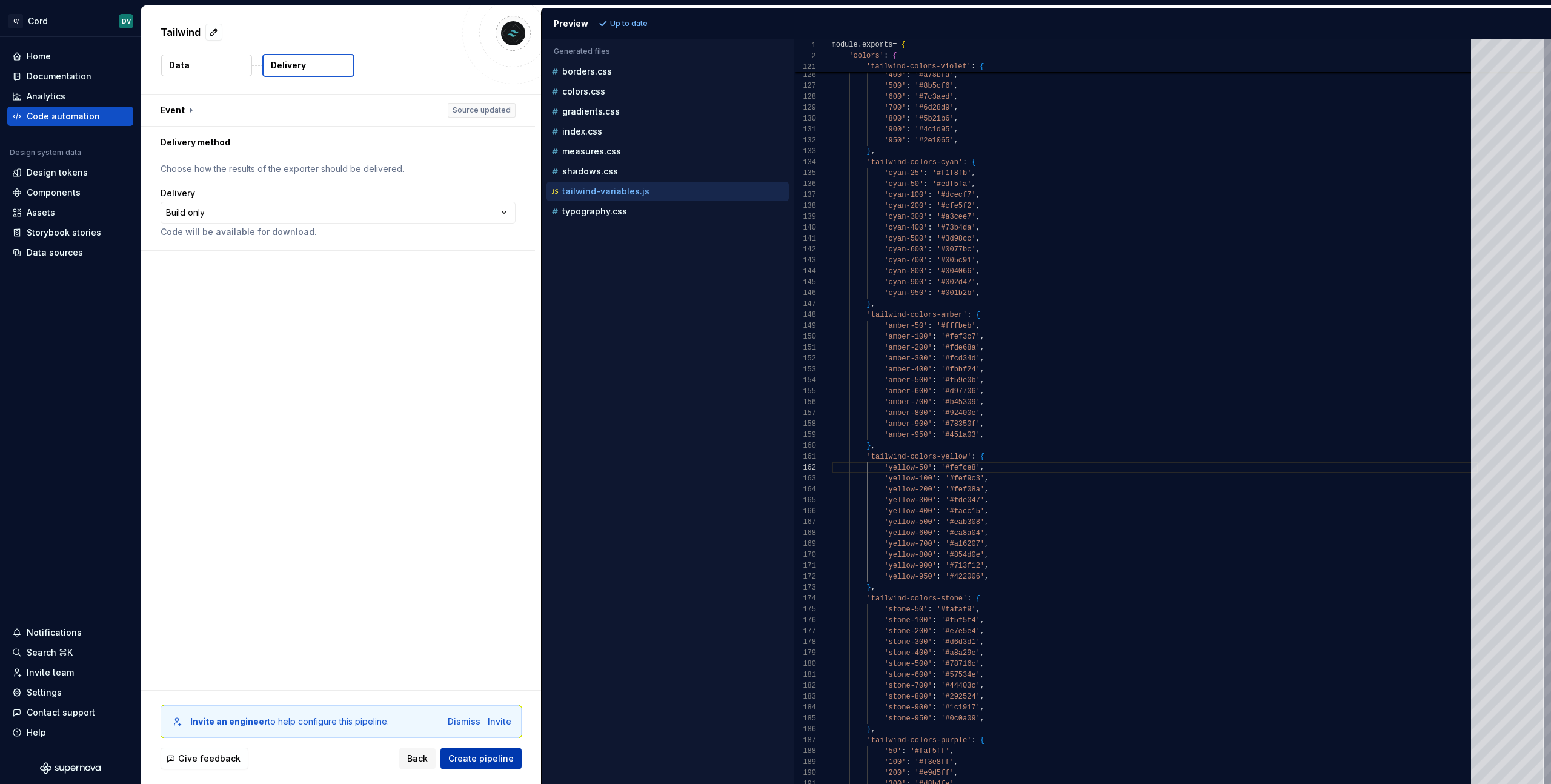
click at [488, 754] on span "Create pipeline" at bounding box center [481, 758] width 65 height 12
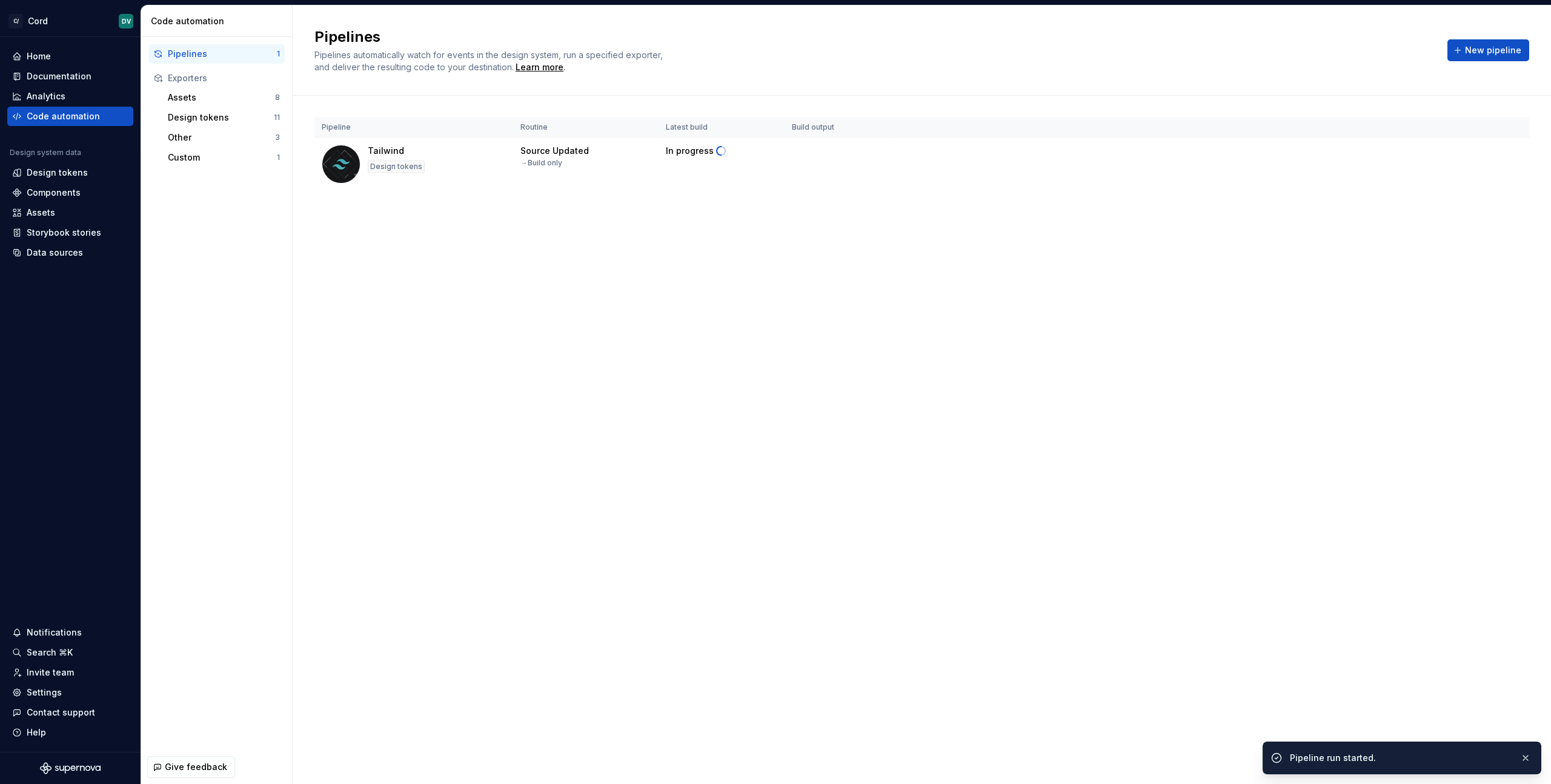
click at [606, 295] on div "Pipelines Pipelines automatically watch for events in the design system, run a …" at bounding box center [922, 395] width 1259 height 779
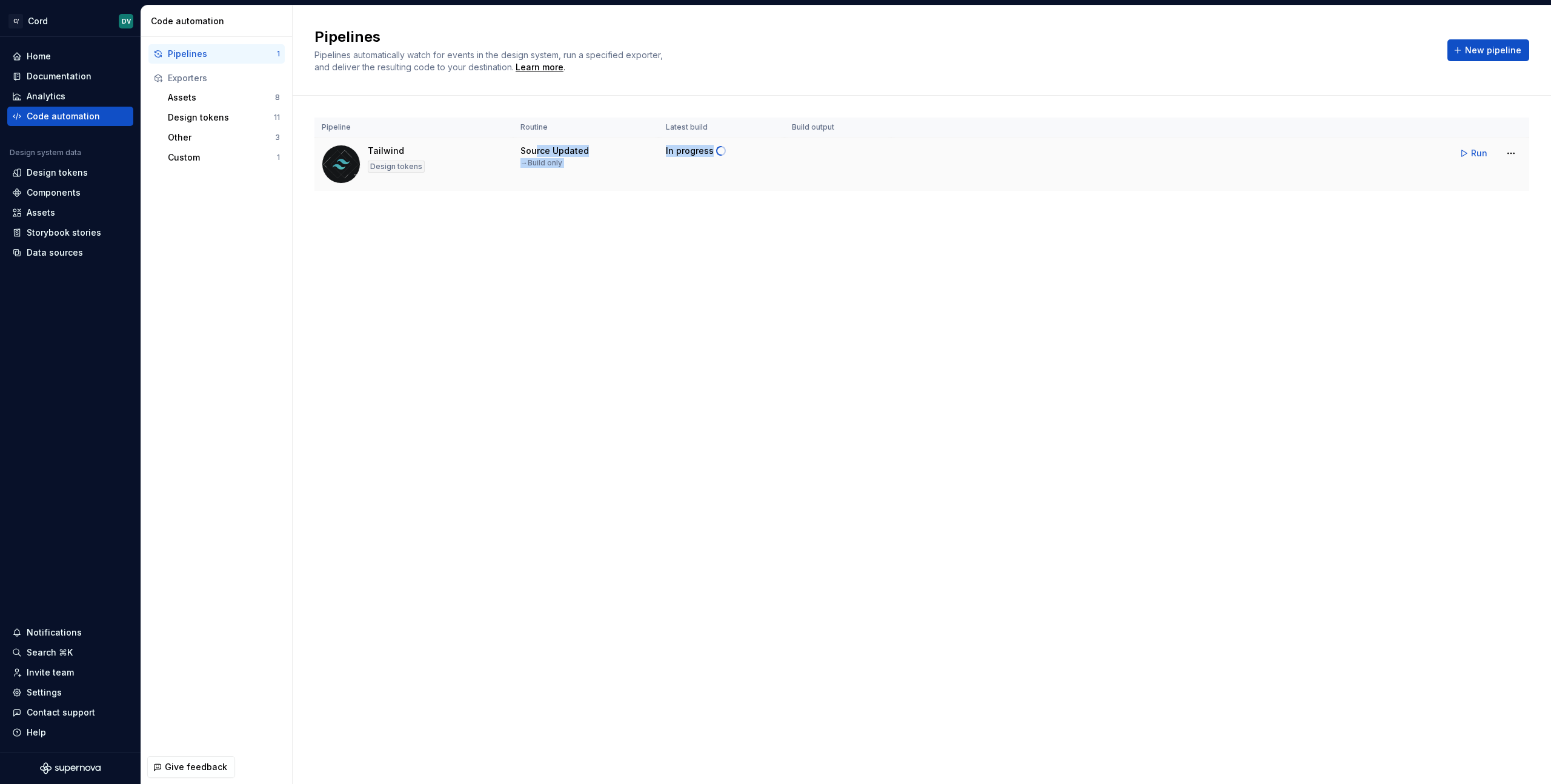
drag, startPoint x: 566, startPoint y: 154, endPoint x: 770, endPoint y: 148, distance: 204.1
click at [770, 148] on tr "Tailwind Design tokens Source Updated → Build only In progress Run" at bounding box center [922, 164] width 1215 height 54
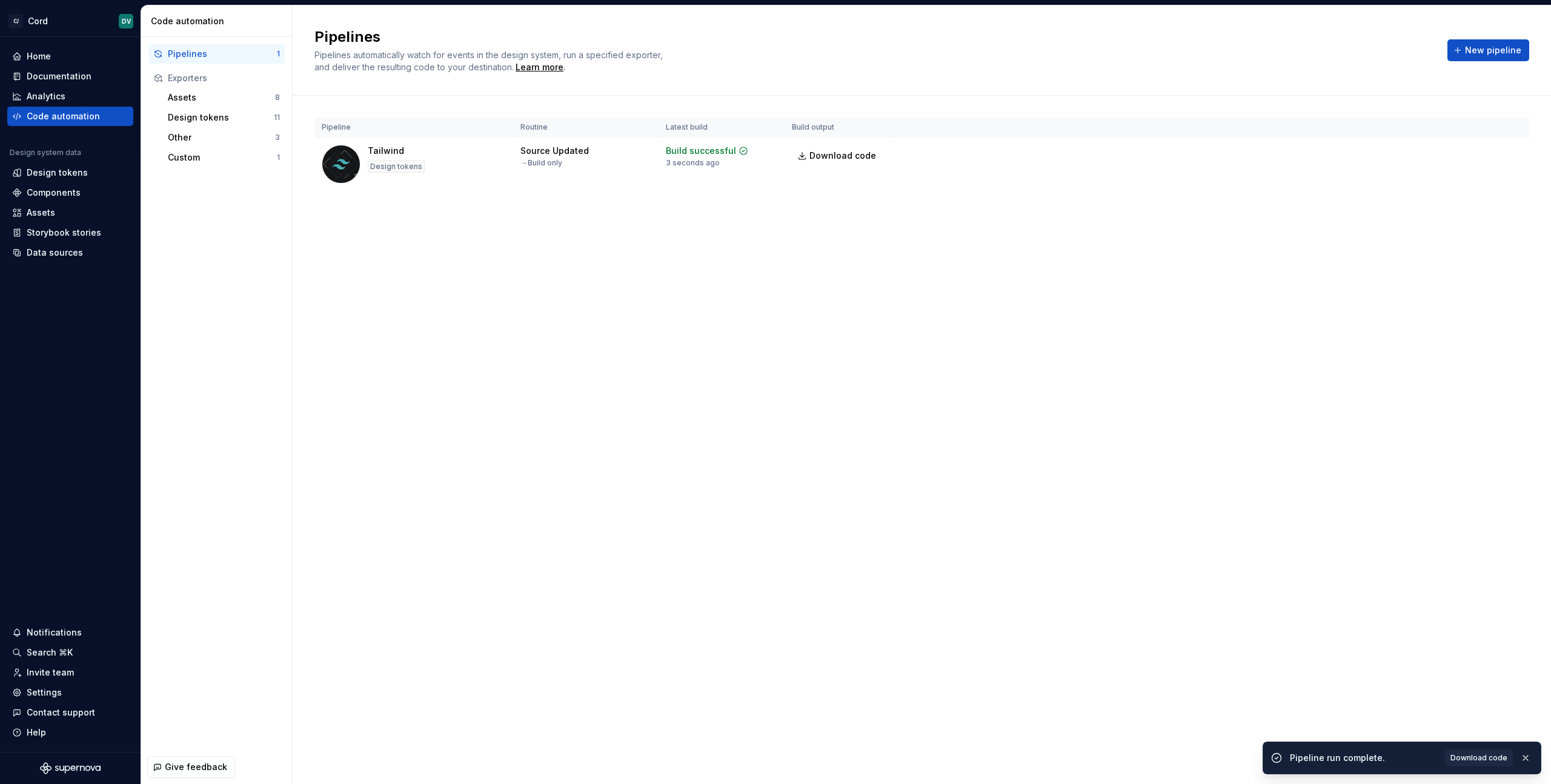
click at [743, 412] on div "Pipelines Pipelines automatically watch for events in the design system, run a …" at bounding box center [922, 395] width 1259 height 779
click at [1481, 52] on span "New pipeline" at bounding box center [1493, 50] width 56 height 12
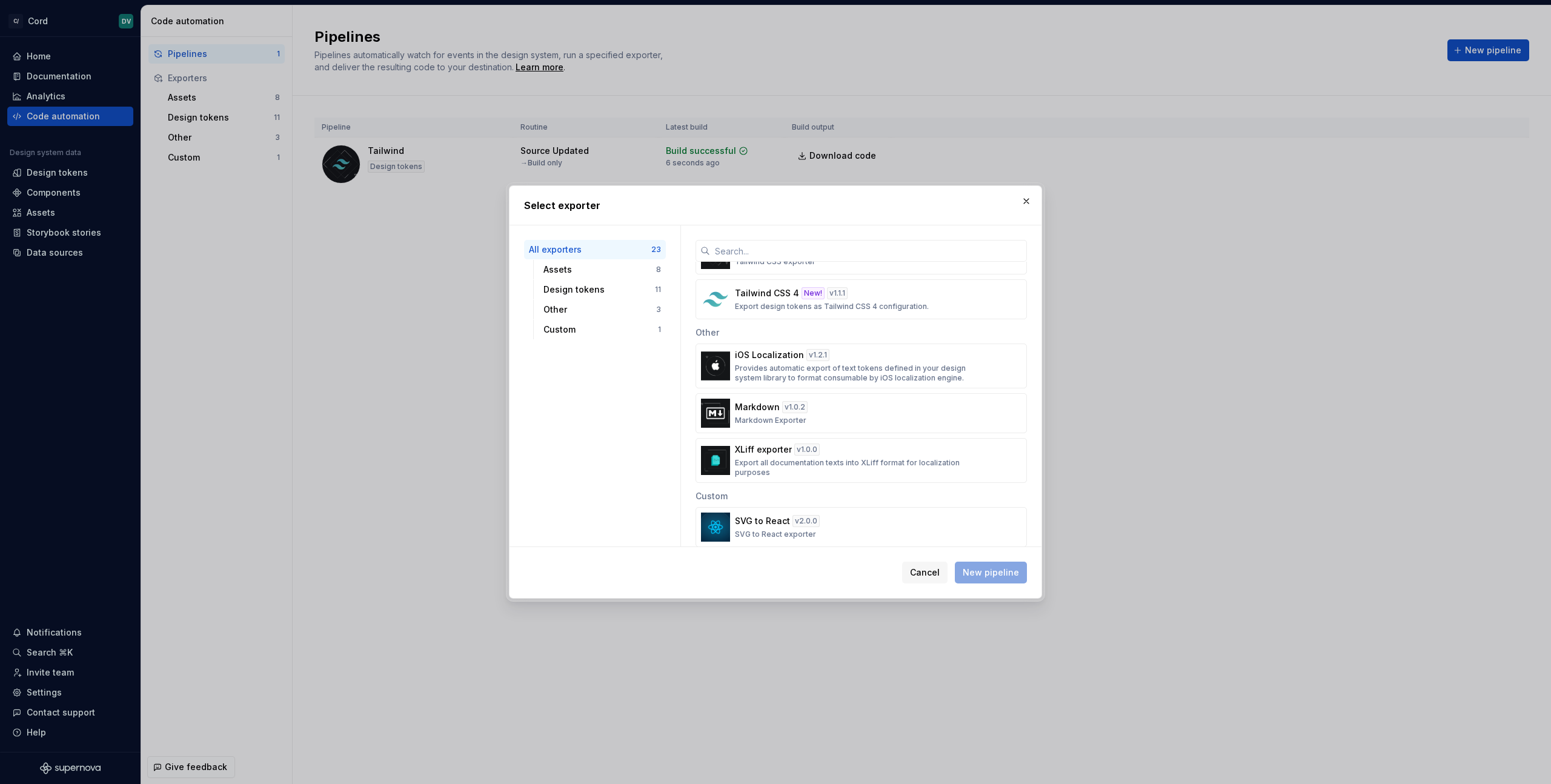
scroll to position [853, 0]
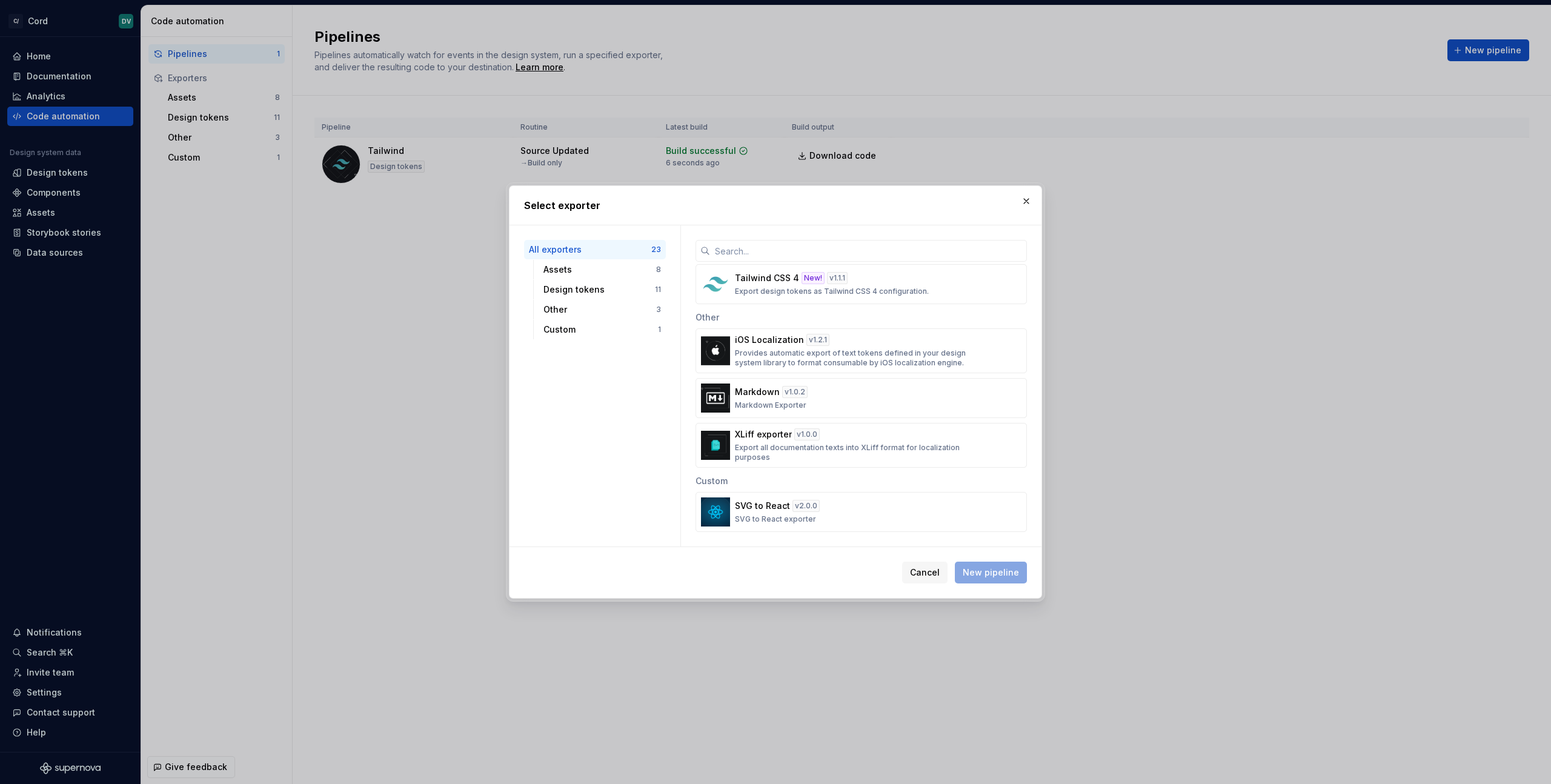
click at [606, 430] on div "All exporters 23 Assets 8 Design tokens 11 Other 3 Custom 1" at bounding box center [595, 386] width 171 height 321
click at [547, 331] on div "Custom" at bounding box center [601, 329] width 115 height 12
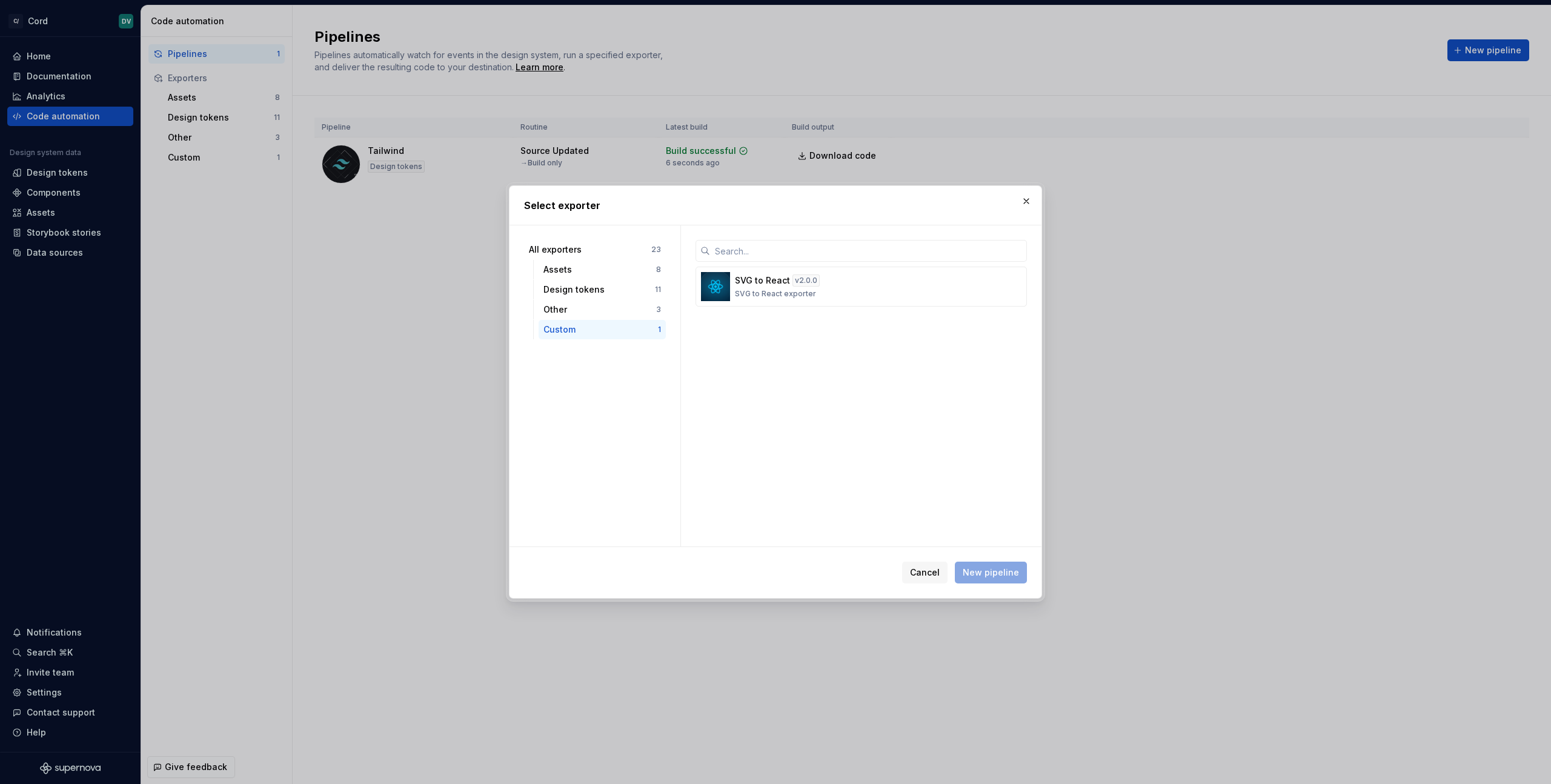
scroll to position [0, 0]
click at [790, 350] on div "SVG to React v 2.0.0 SVG to React exporter" at bounding box center [861, 386] width 361 height 321
click at [580, 256] on div "All exporters 23" at bounding box center [595, 250] width 142 height 20
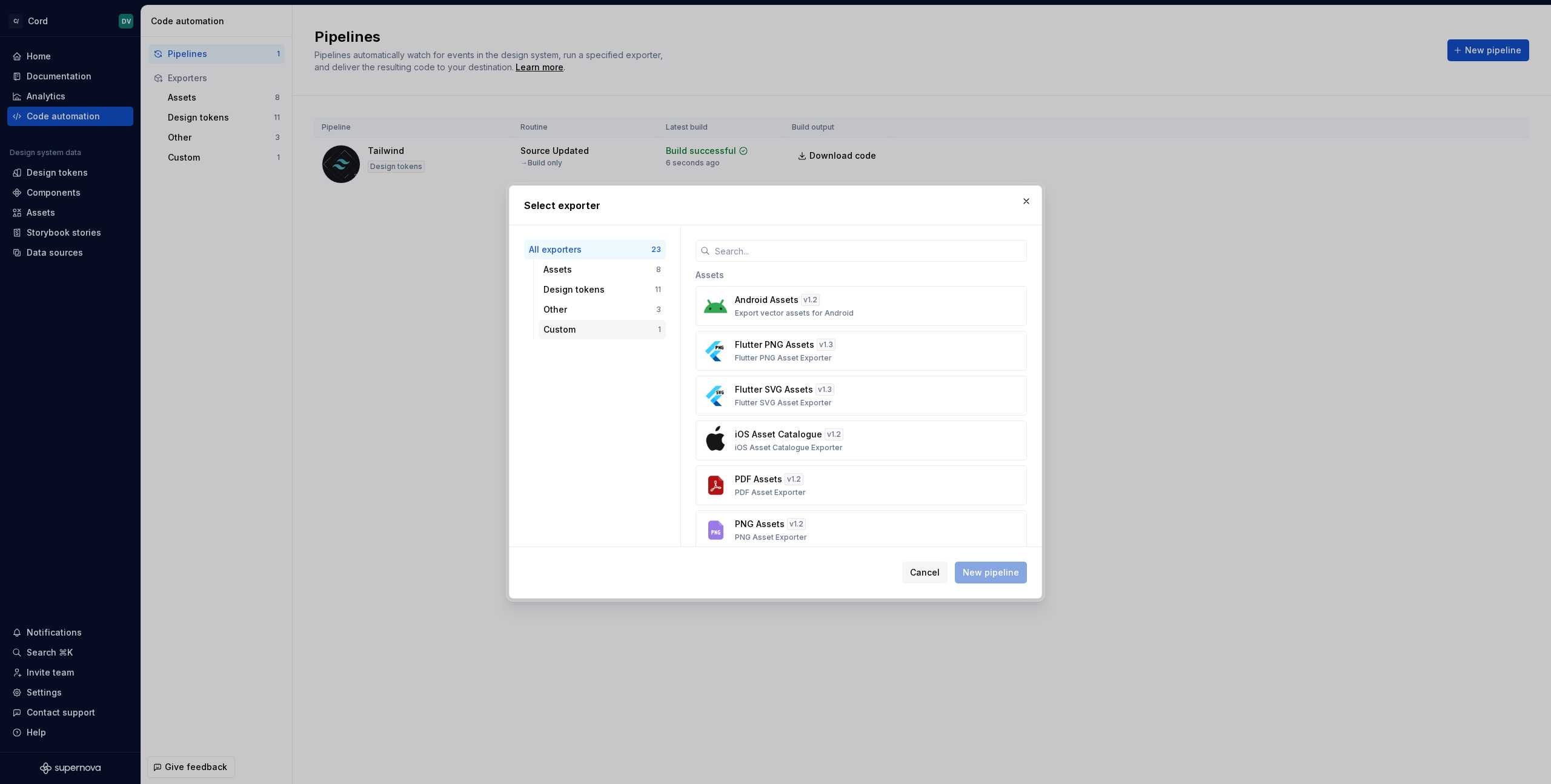
click at [625, 329] on div "Custom" at bounding box center [601, 329] width 115 height 12
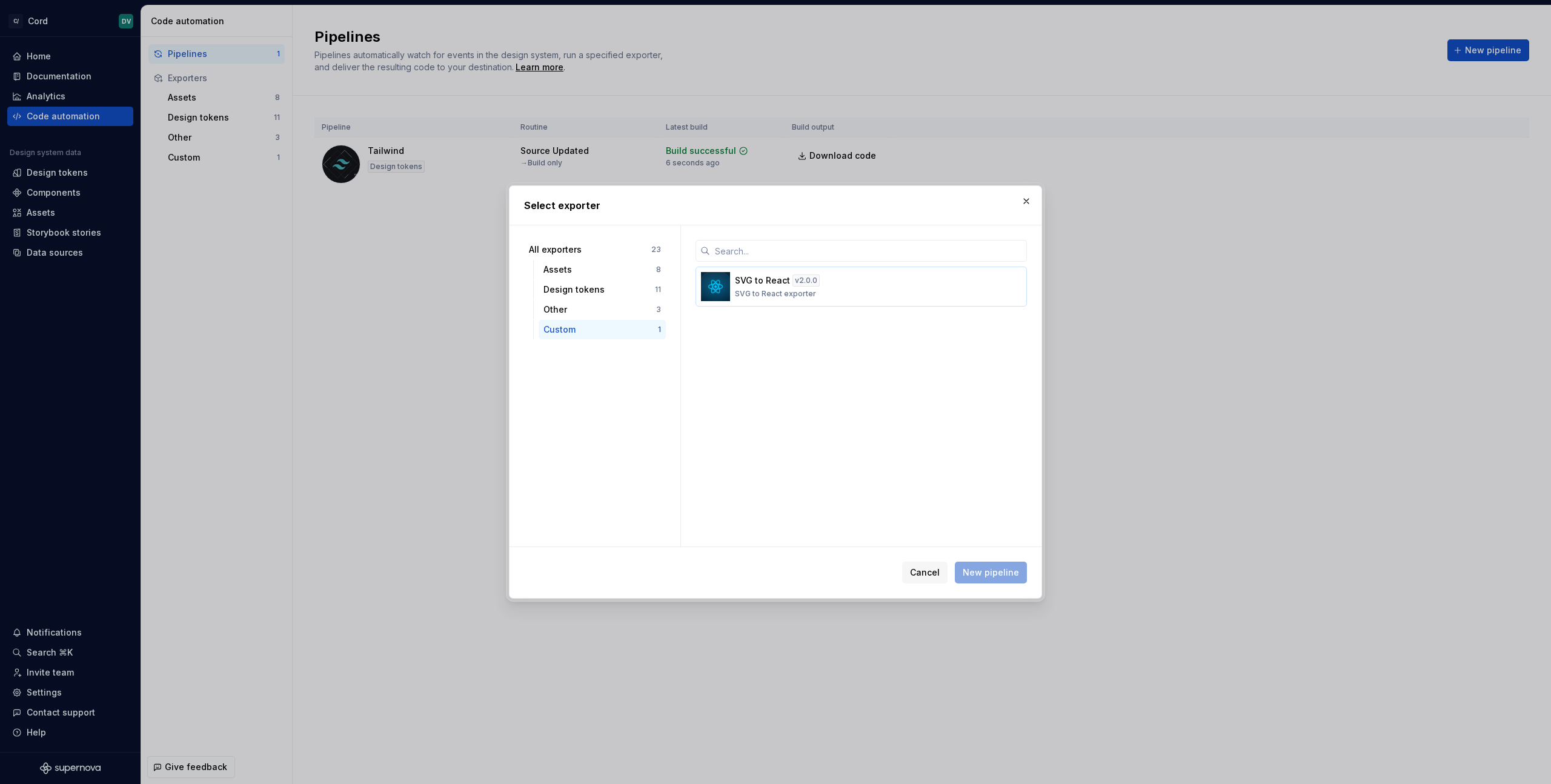
click at [762, 281] on p "SVG to React" at bounding box center [762, 281] width 55 height 12
click at [996, 576] on span "New pipeline" at bounding box center [991, 572] width 56 height 12
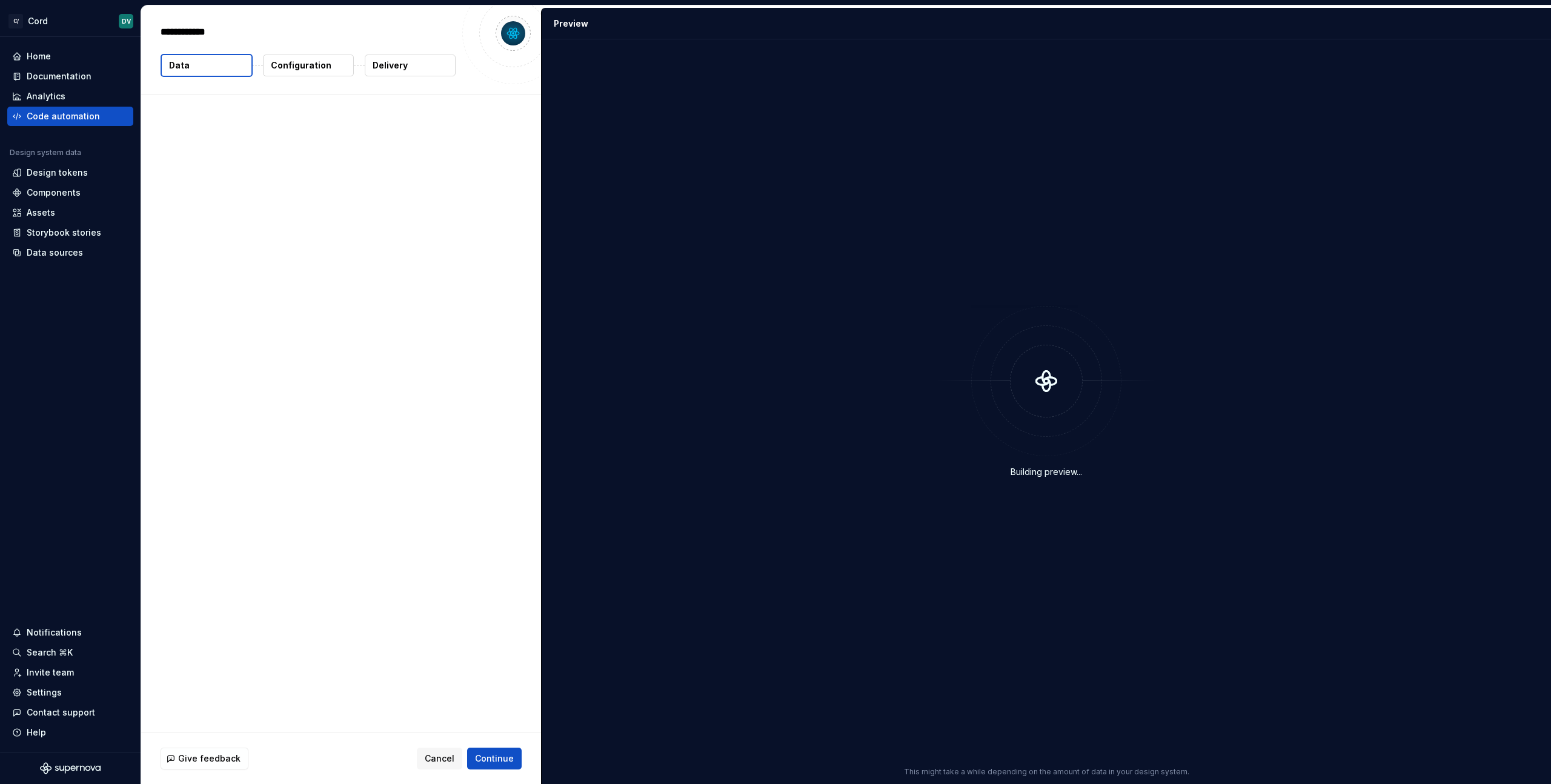
type textarea "*"
click at [281, 63] on p "Configuration" at bounding box center [301, 65] width 60 height 12
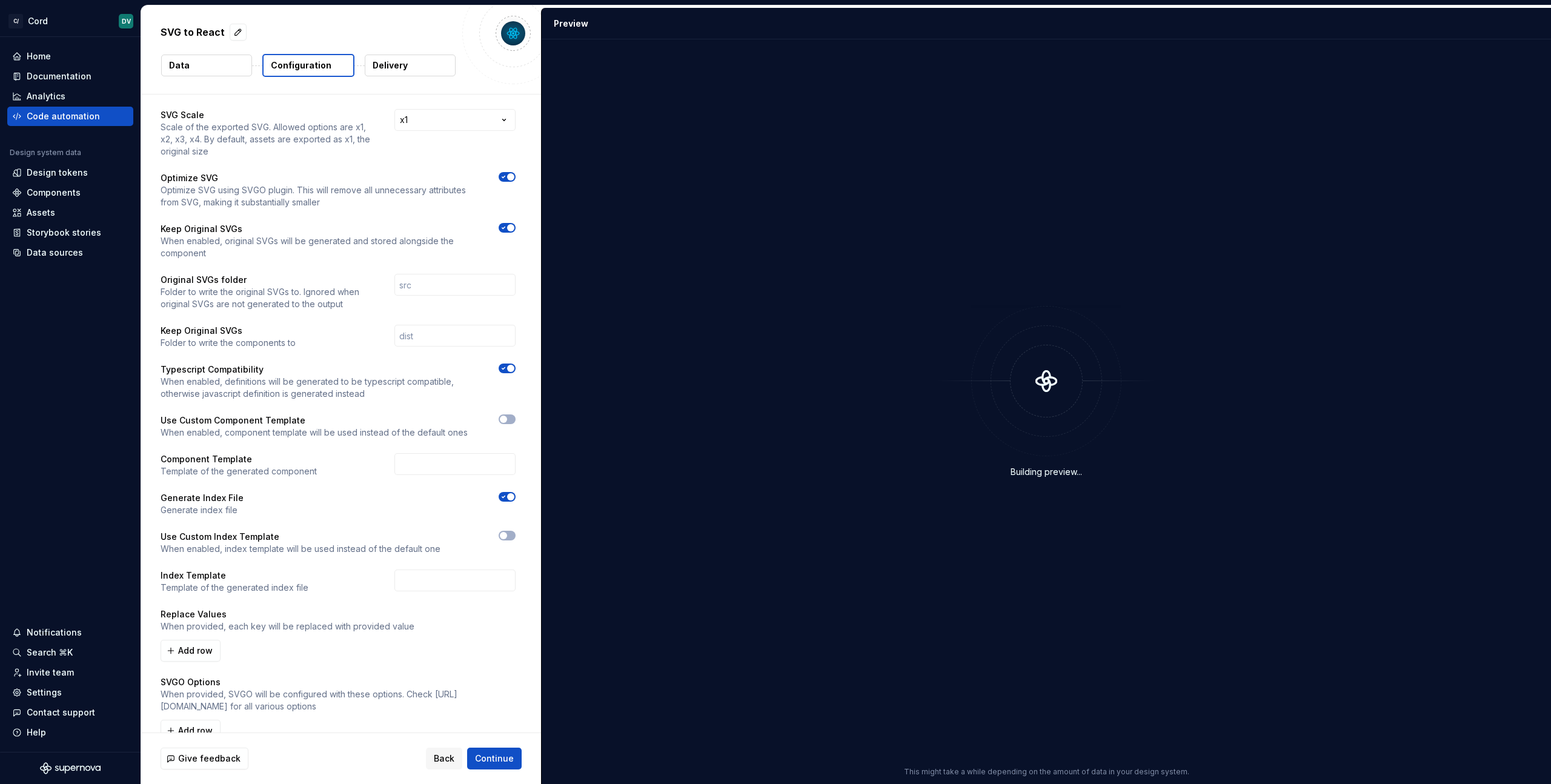
click at [413, 65] on button "Delivery" at bounding box center [410, 65] width 91 height 22
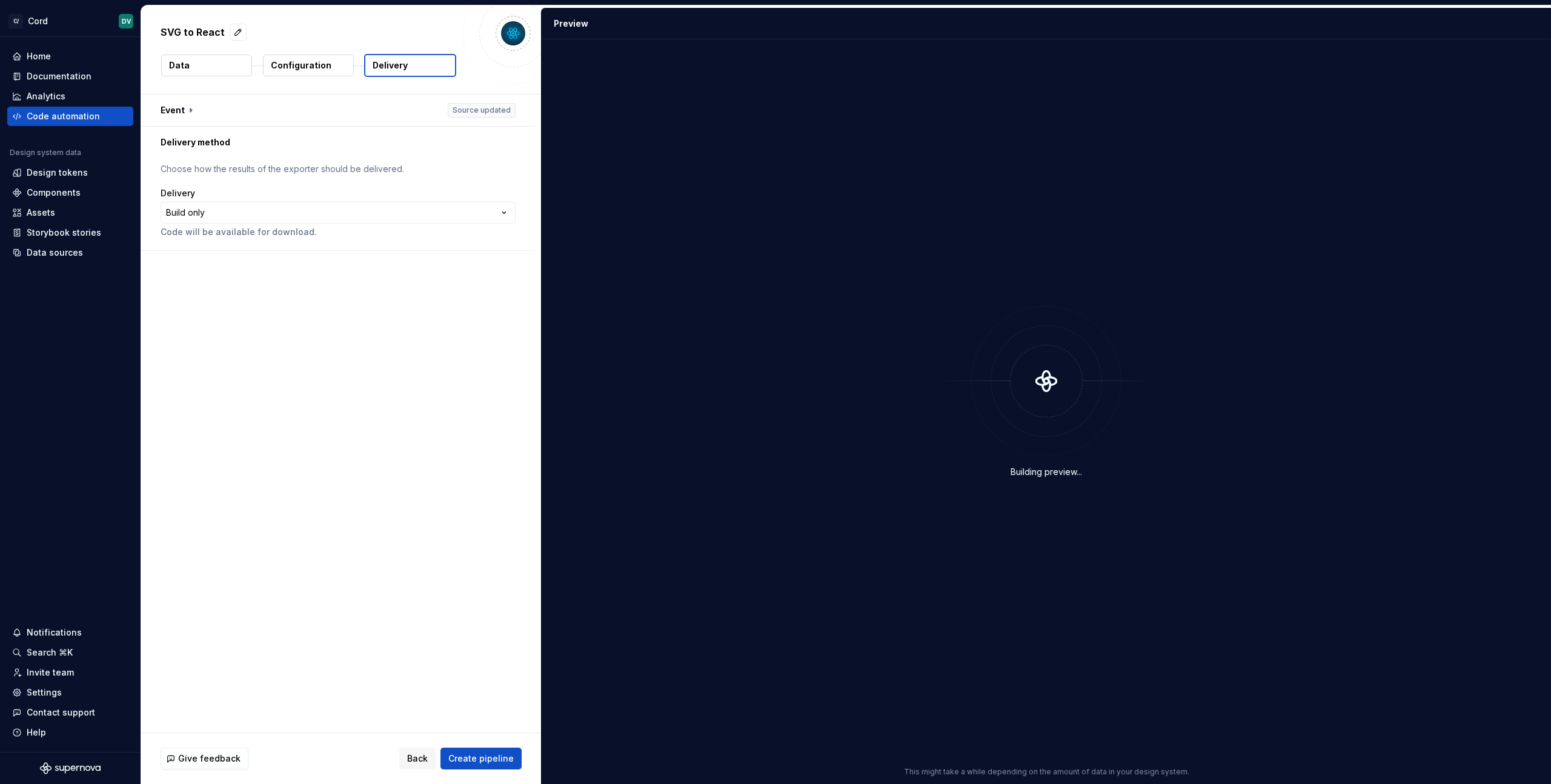
drag, startPoint x: 371, startPoint y: 67, endPoint x: 398, endPoint y: 65, distance: 27.1
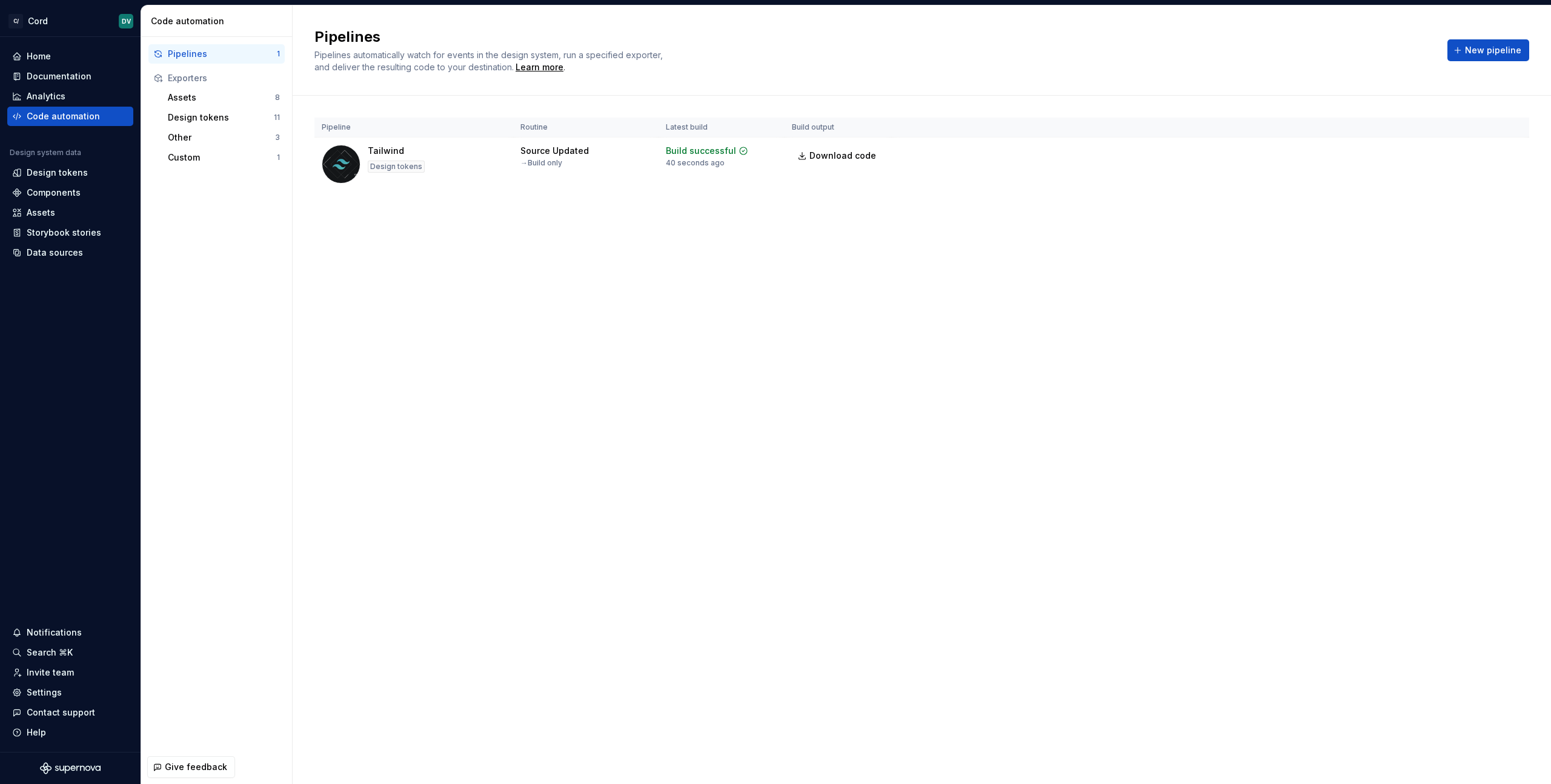
click at [352, 212] on div "Pipeline Routine Latest build Build output Tailwind Design tokens Source Update…" at bounding box center [922, 166] width 1215 height 141
click at [230, 165] on div "Custom 1" at bounding box center [224, 157] width 122 height 20
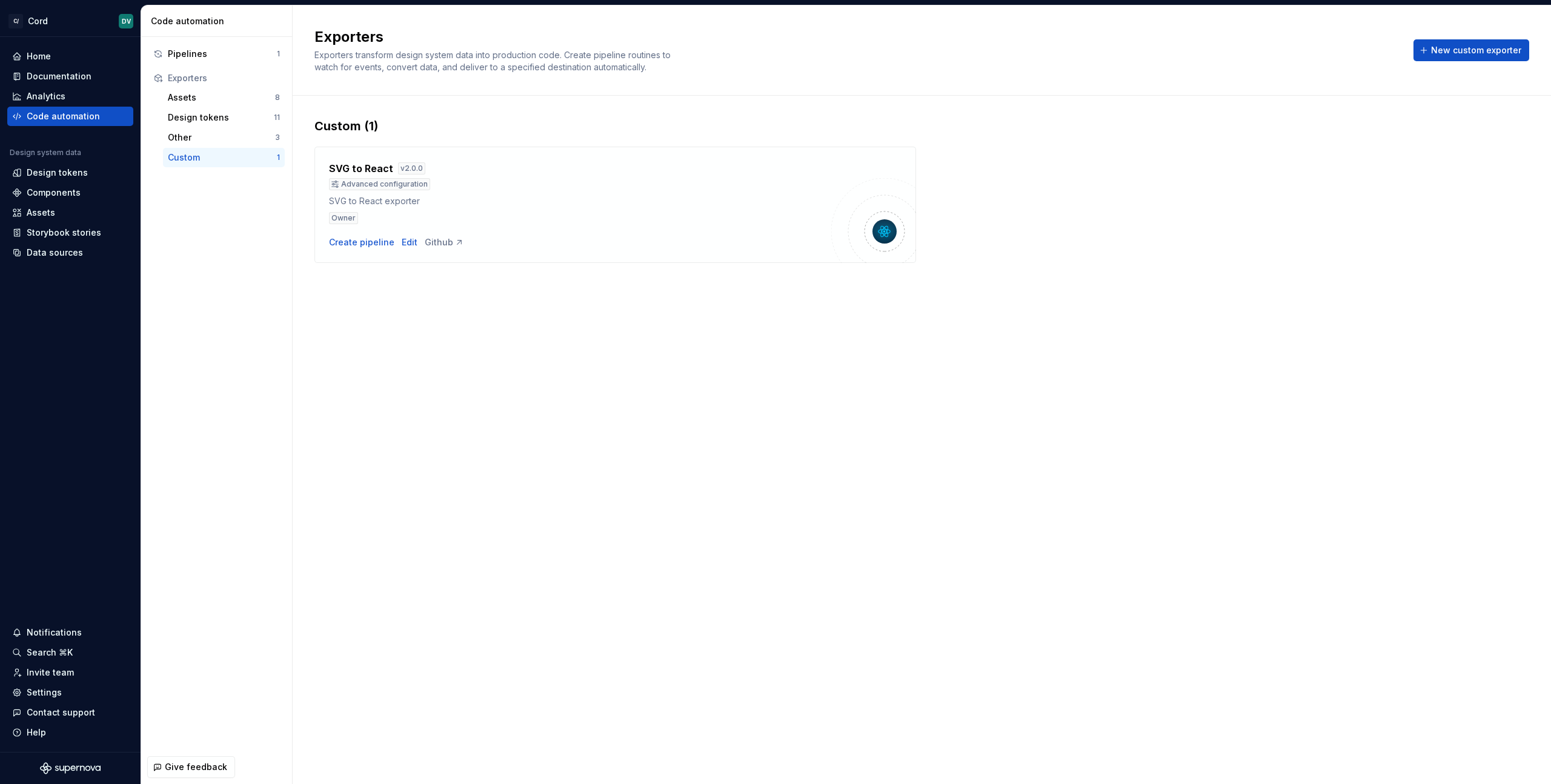
click at [230, 164] on div "Custom 1" at bounding box center [224, 157] width 122 height 20
drag, startPoint x: 943, startPoint y: 140, endPoint x: 1184, endPoint y: 118, distance: 242.0
click at [944, 140] on div "SVG to React v 2.0.0 Advanced configuration SVG to React exporter Owner Create …" at bounding box center [922, 198] width 1215 height 128
click at [1489, 53] on span "New custom exporter" at bounding box center [1477, 50] width 90 height 12
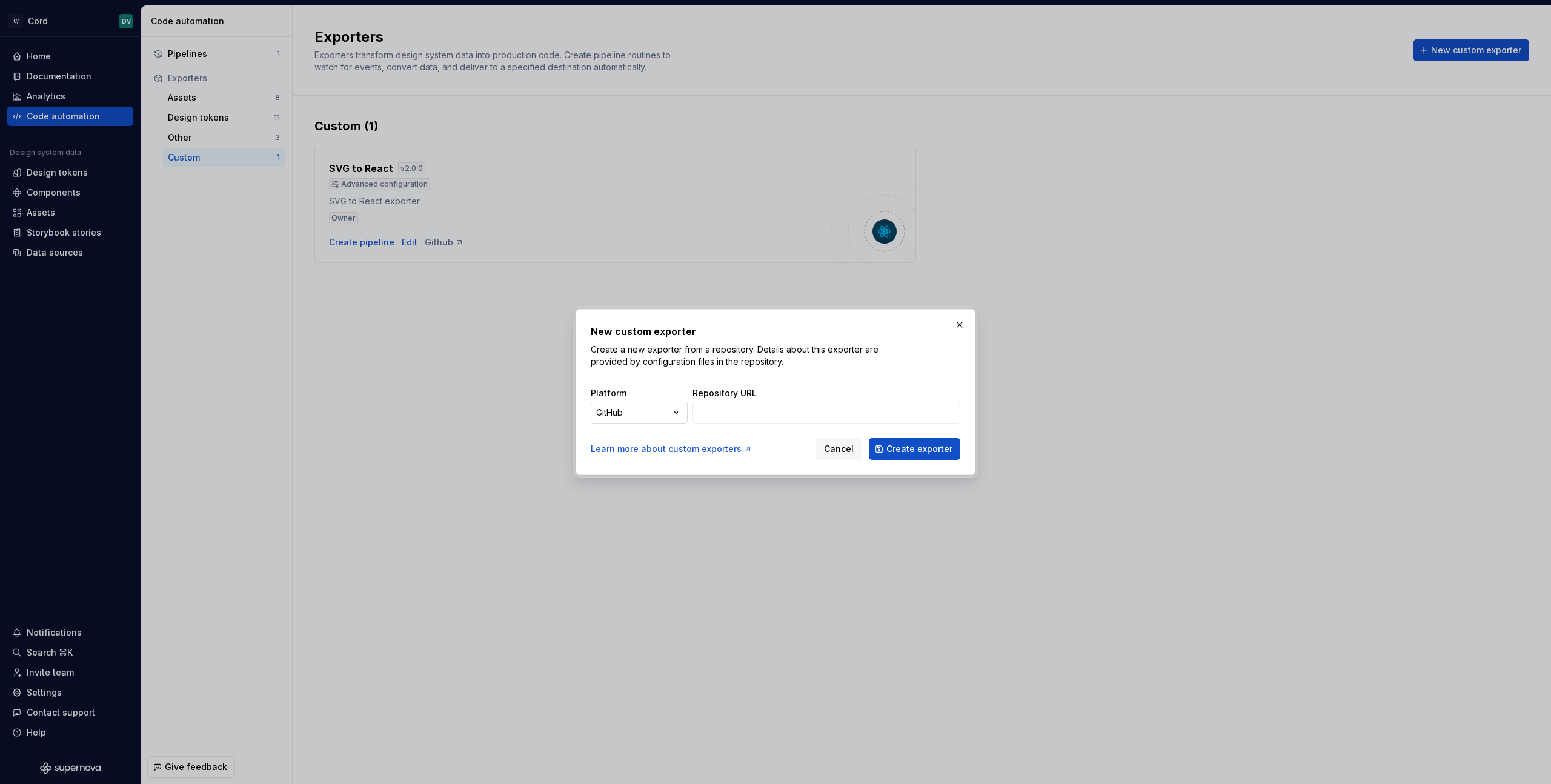
click at [654, 415] on div "New custom exporter Create a new exporter from a repository. Details about this…" at bounding box center [775, 392] width 1551 height 784
click at [786, 411] on div "New custom exporter Create a new exporter from a repository. Details about this…" at bounding box center [775, 392] width 1551 height 784
click at [786, 411] on input "Repository URL" at bounding box center [826, 412] width 268 height 22
click at [758, 423] on input "Repository URL" at bounding box center [826, 412] width 268 height 22
click at [829, 420] on input "Repository URL" at bounding box center [826, 412] width 268 height 22
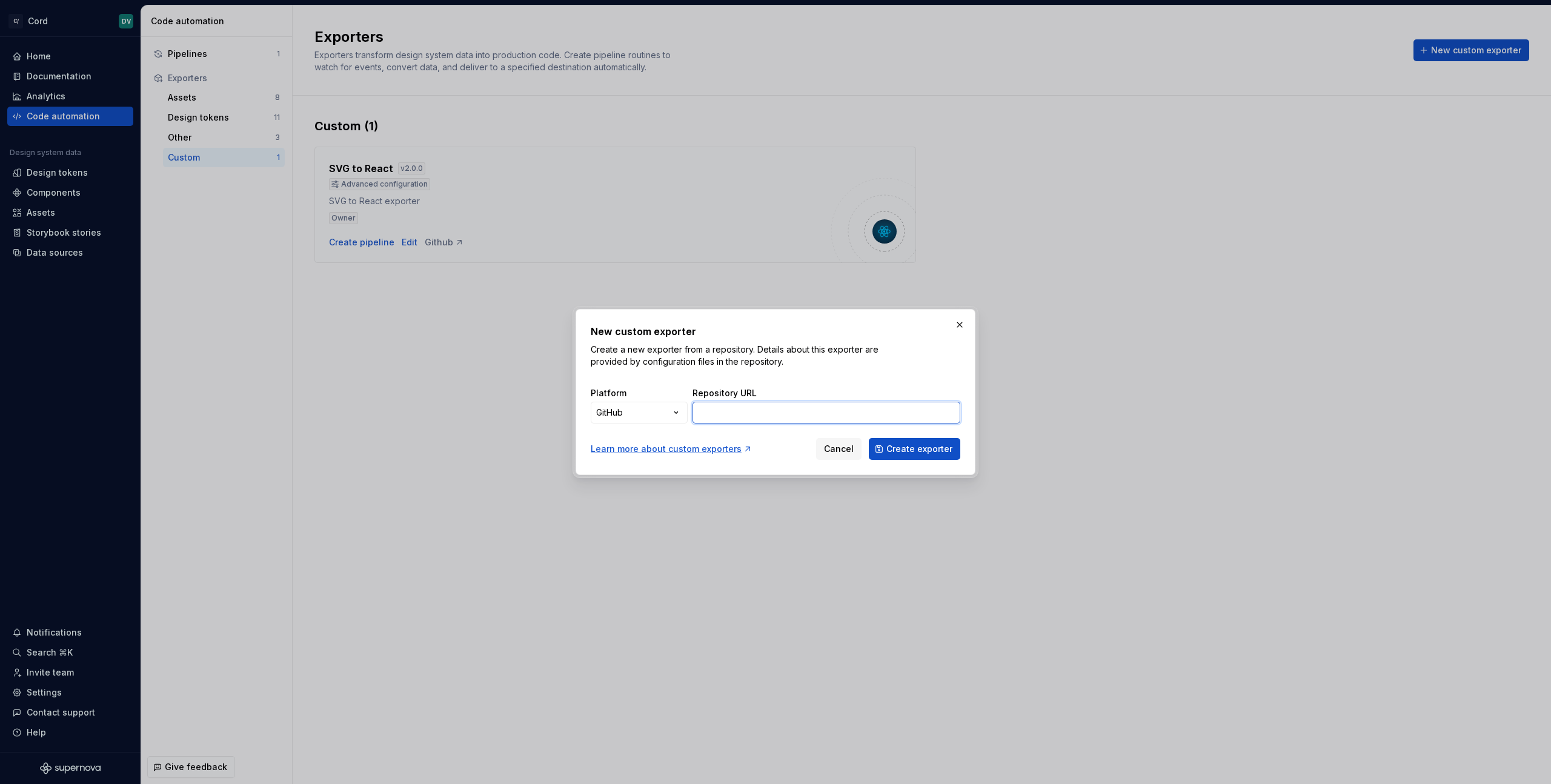
paste input "[URL][DOMAIN_NAME]"
type input "[URL][DOMAIN_NAME]"
click at [918, 451] on span "Create exporter" at bounding box center [919, 449] width 66 height 12
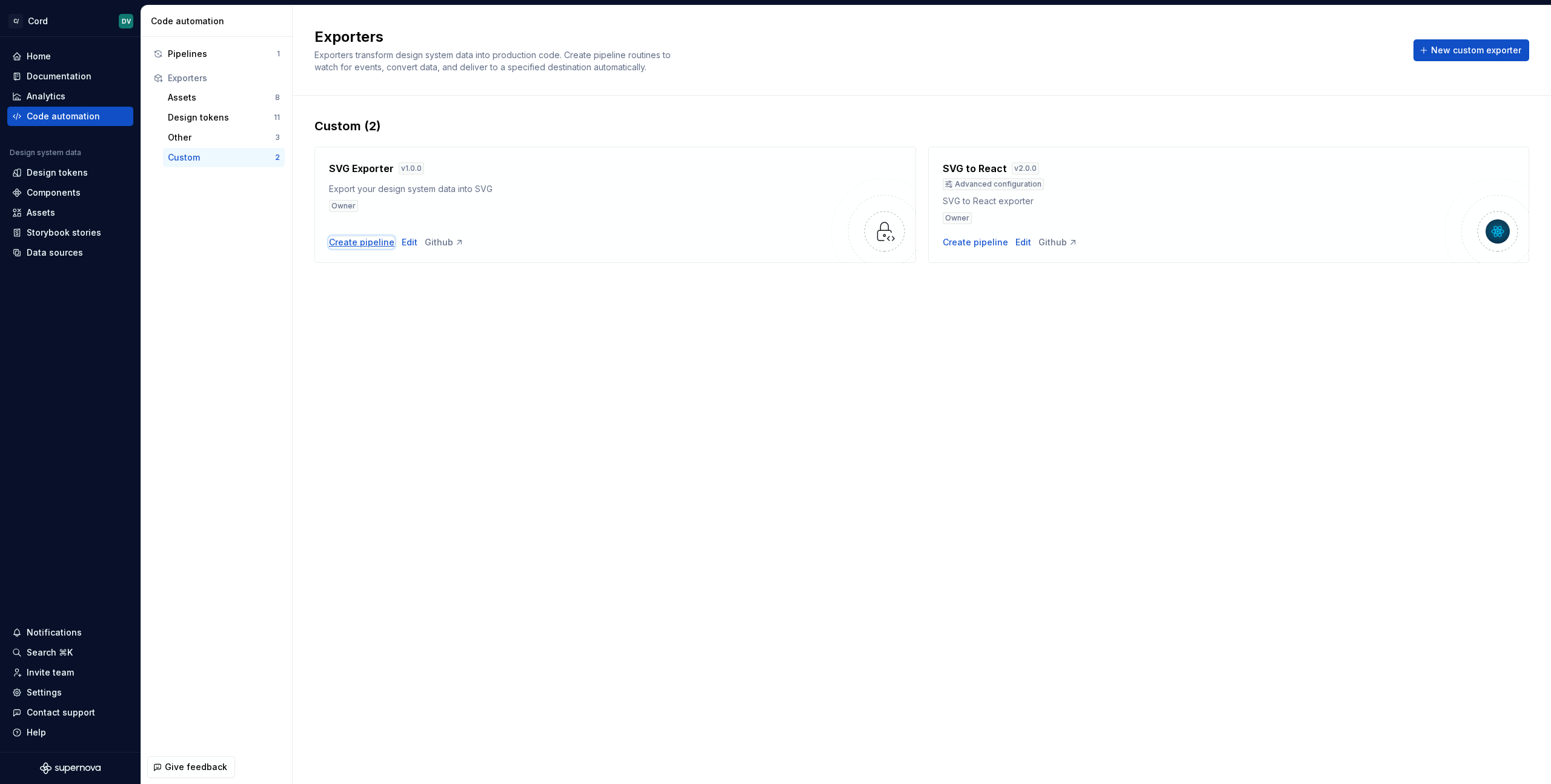
click at [353, 244] on div "Create pipeline" at bounding box center [361, 242] width 65 height 12
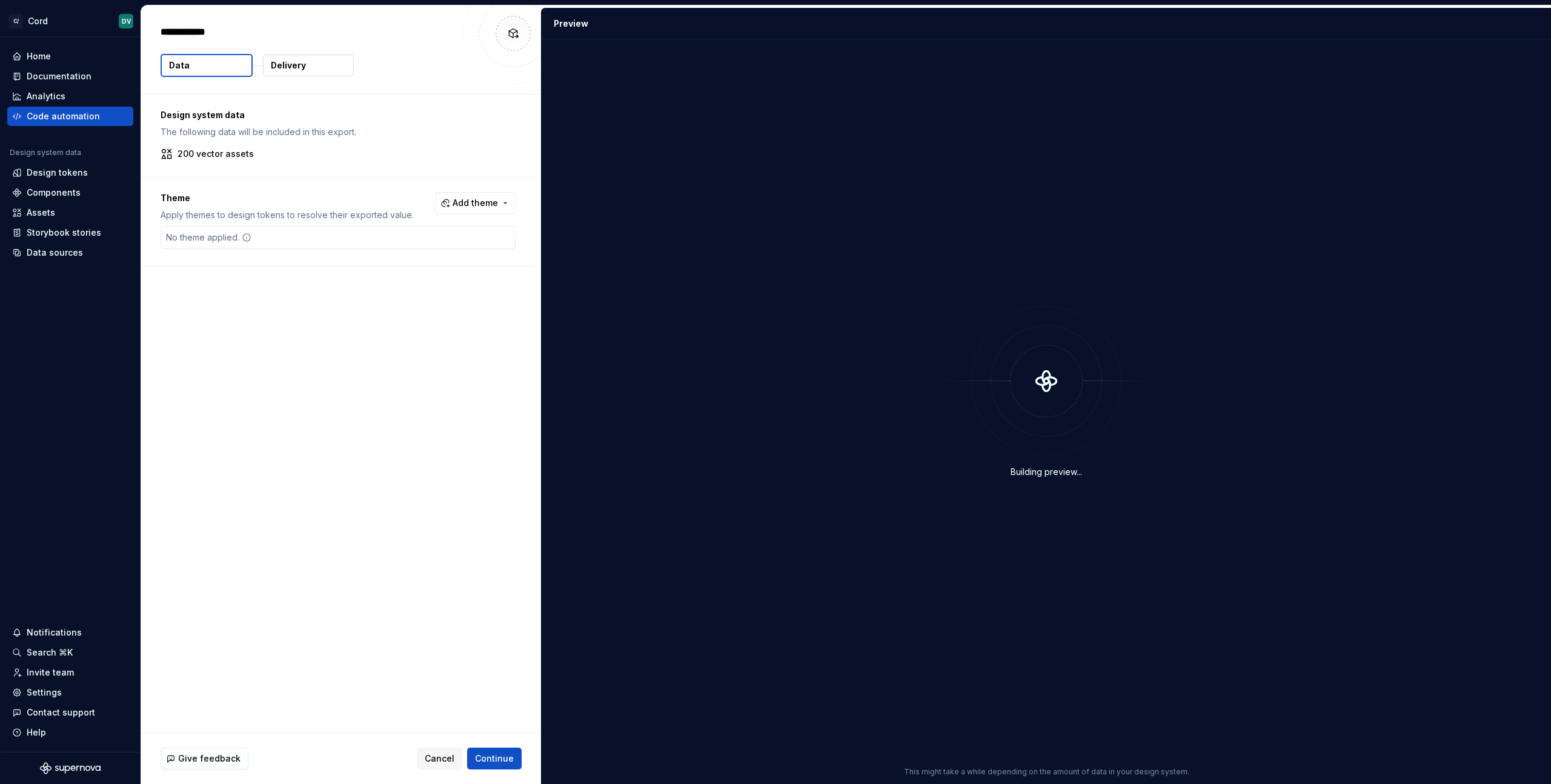
type textarea "*"
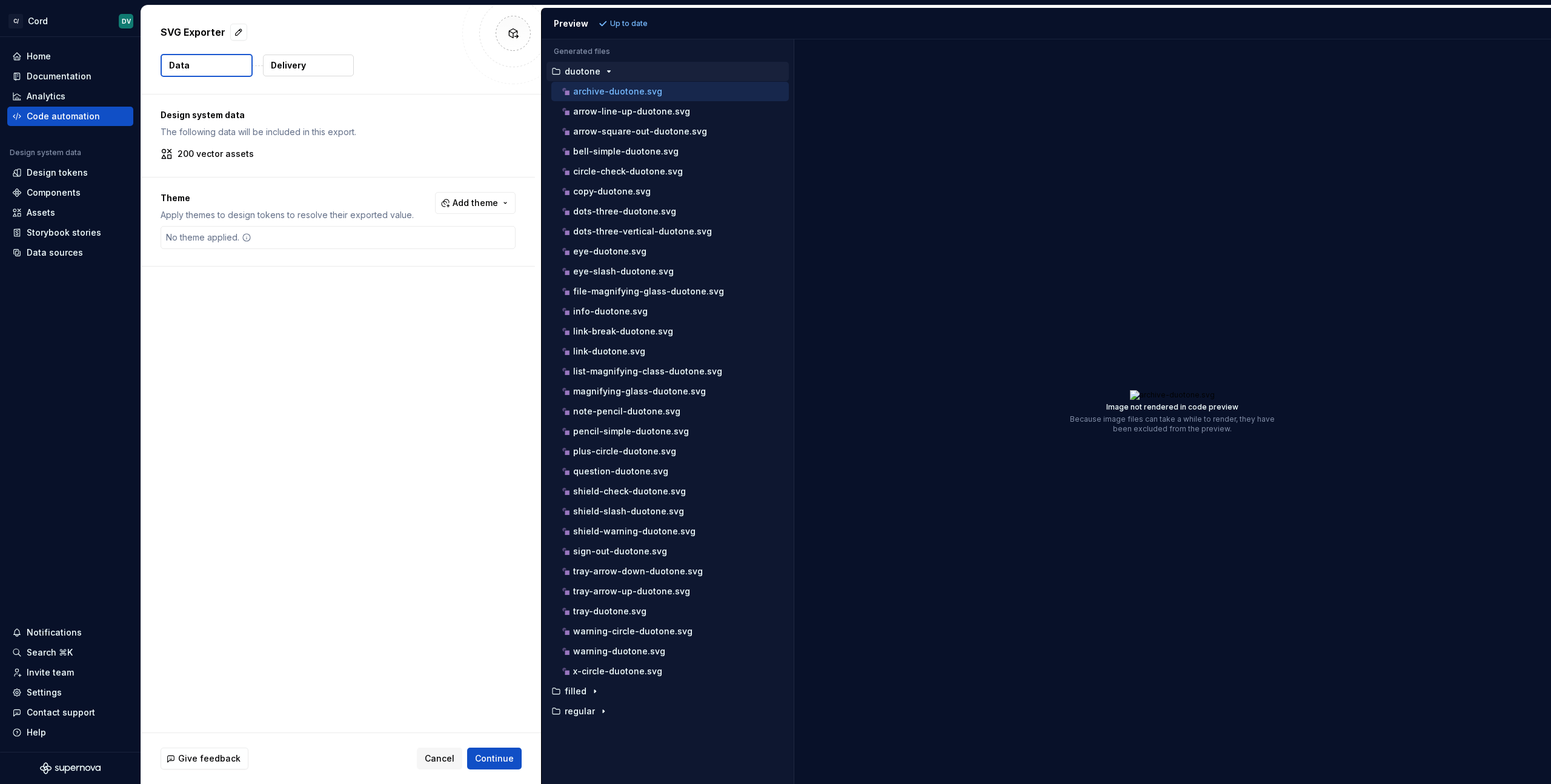
click at [291, 310] on div "Design system data The following data will be included in this export. 200 vect…" at bounding box center [341, 413] width 400 height 638
click at [263, 242] on div "No theme applied." at bounding box center [338, 237] width 355 height 23
click at [463, 212] on button "Add theme" at bounding box center [475, 203] width 81 height 22
click at [269, 315] on html "C/ Cord DV Home Documentation Analytics Code automation Design system data Desi…" at bounding box center [775, 392] width 1551 height 784
click at [604, 73] on icon "button" at bounding box center [609, 71] width 10 height 10
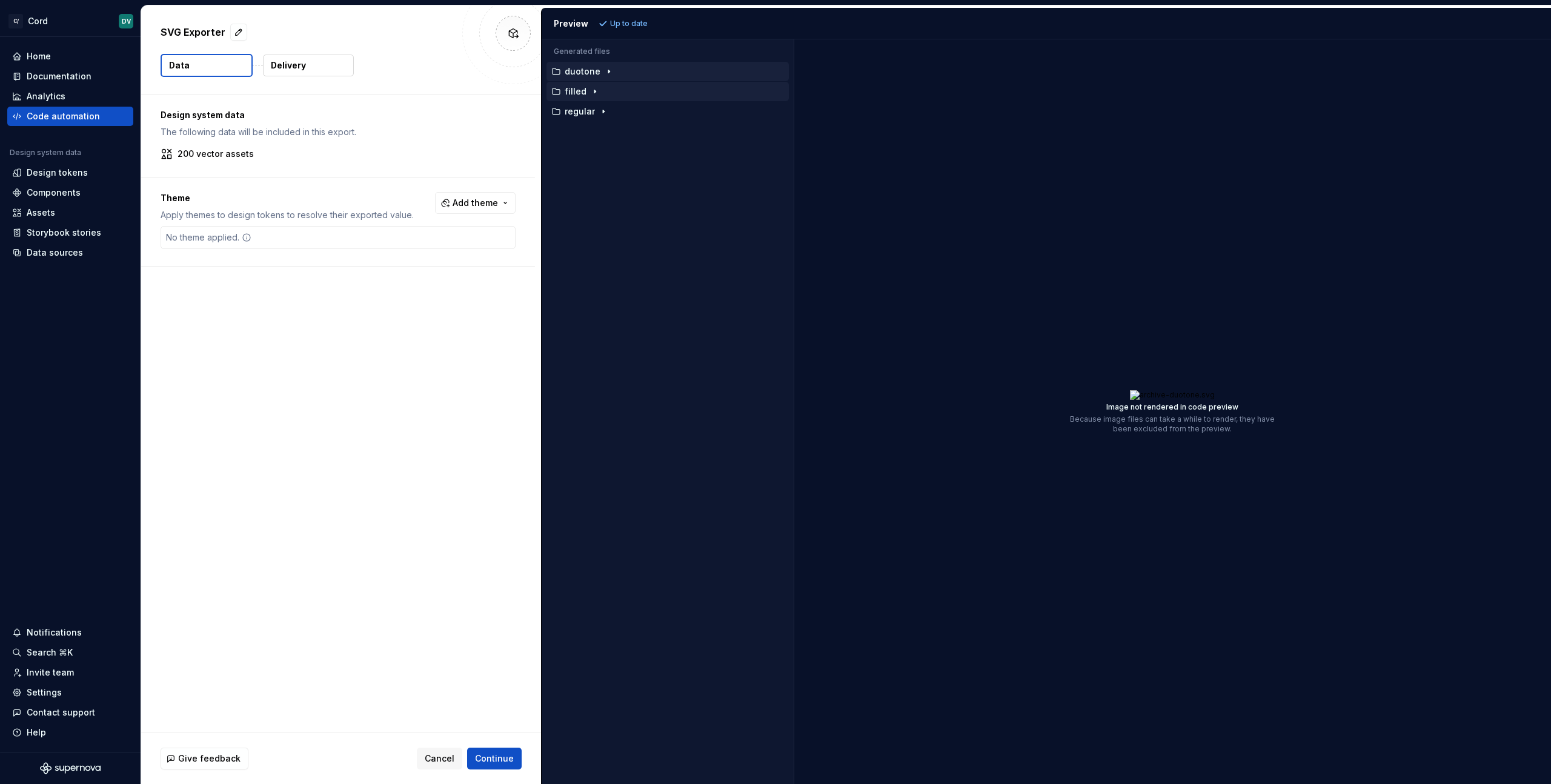
click at [590, 90] on icon "button" at bounding box center [595, 92] width 10 height 10
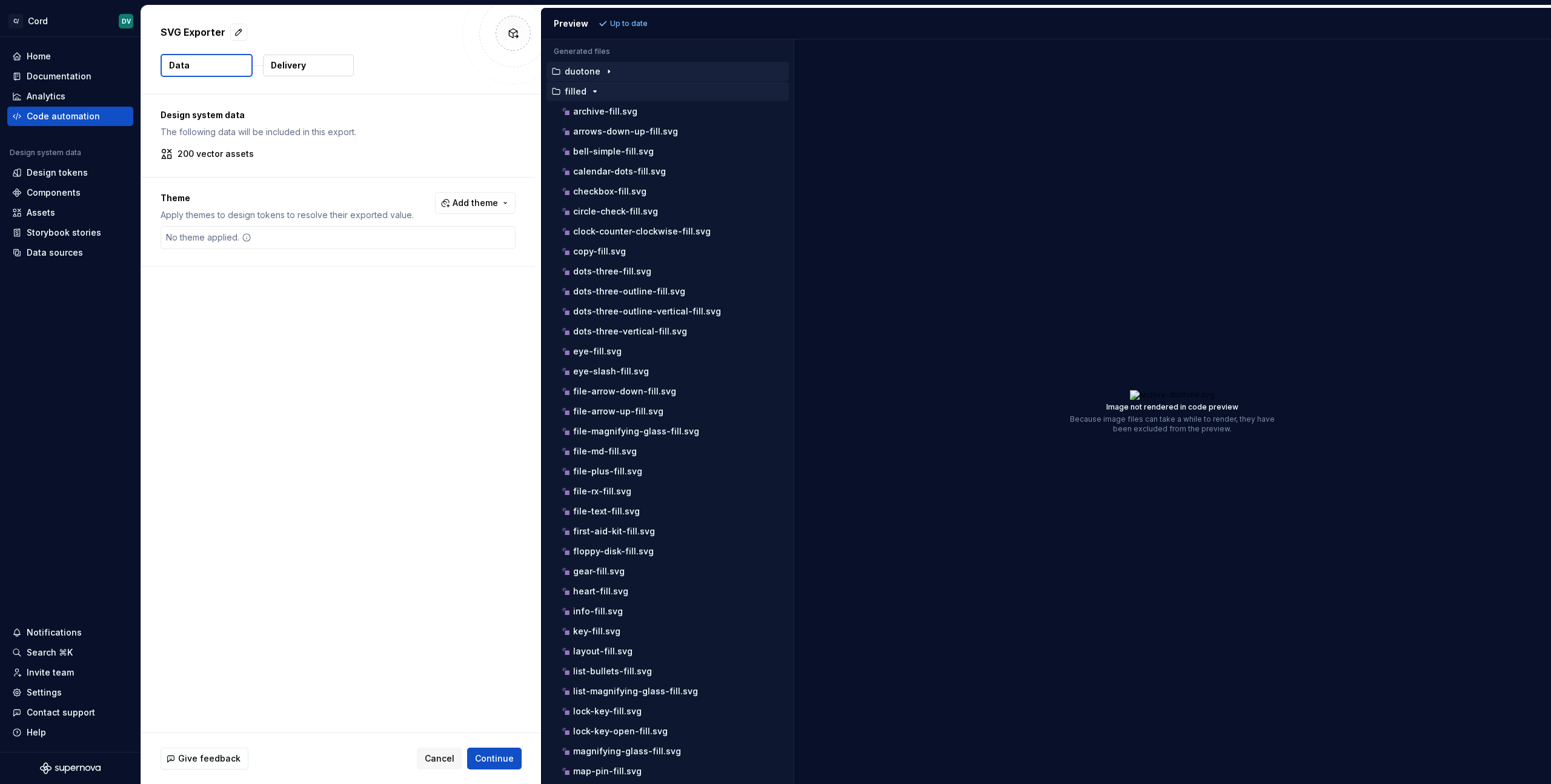
click at [590, 90] on icon "button" at bounding box center [595, 92] width 10 height 10
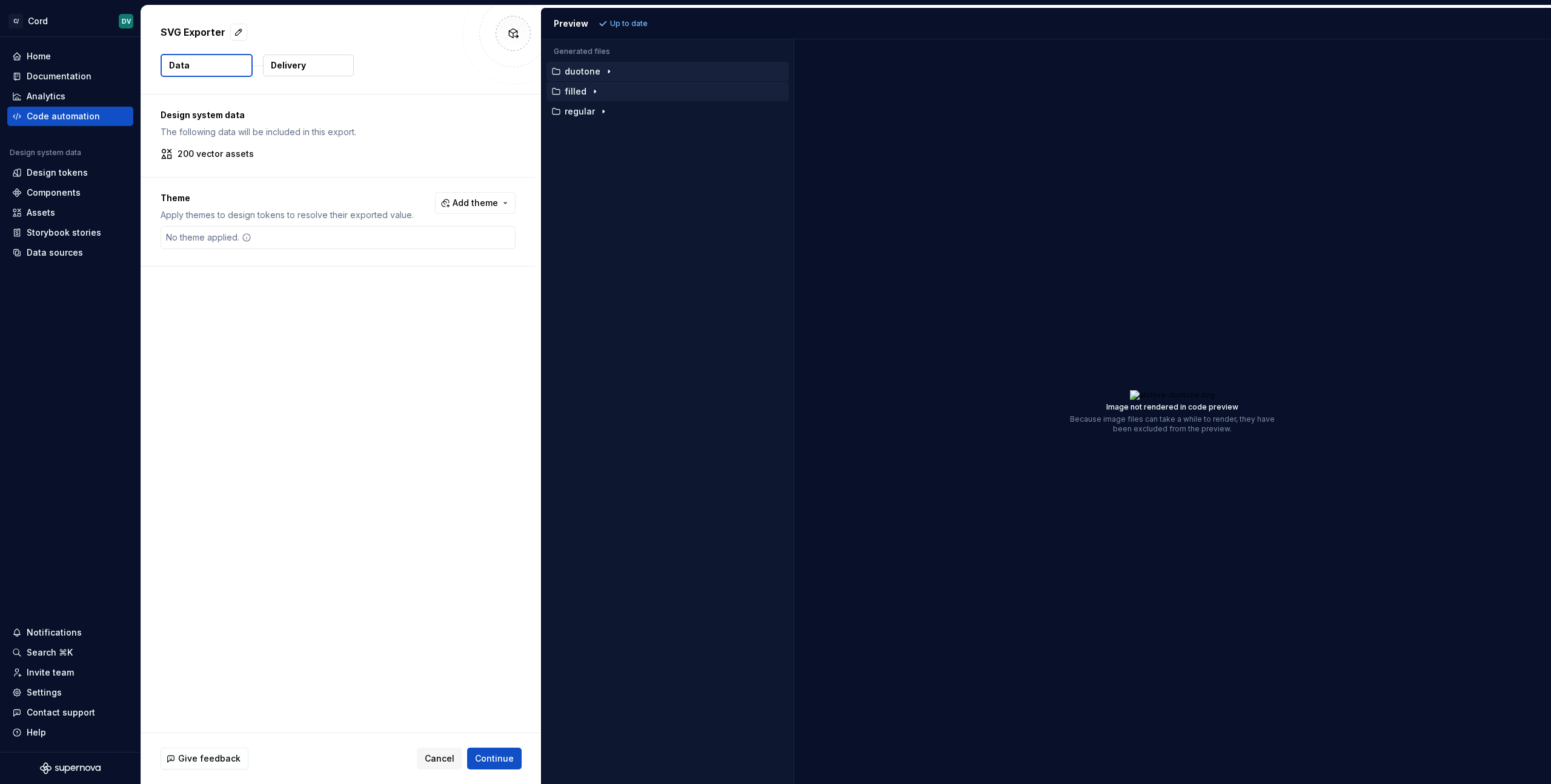
click at [590, 90] on icon "button" at bounding box center [595, 92] width 10 height 10
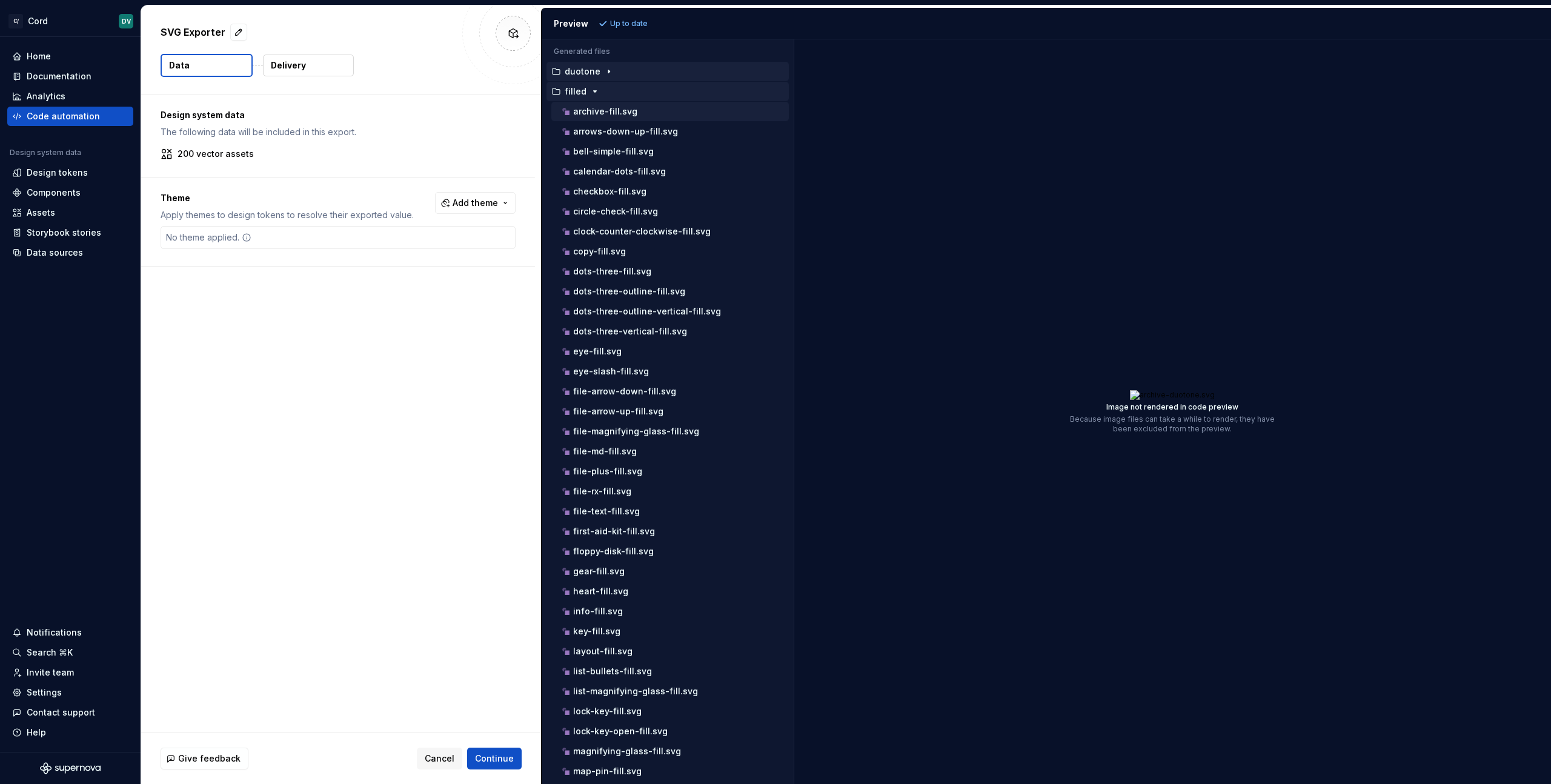
click at [594, 105] on button "archive-fill.svg" at bounding box center [670, 112] width 237 height 13
click at [600, 87] on div "button" at bounding box center [595, 92] width 15 height 10
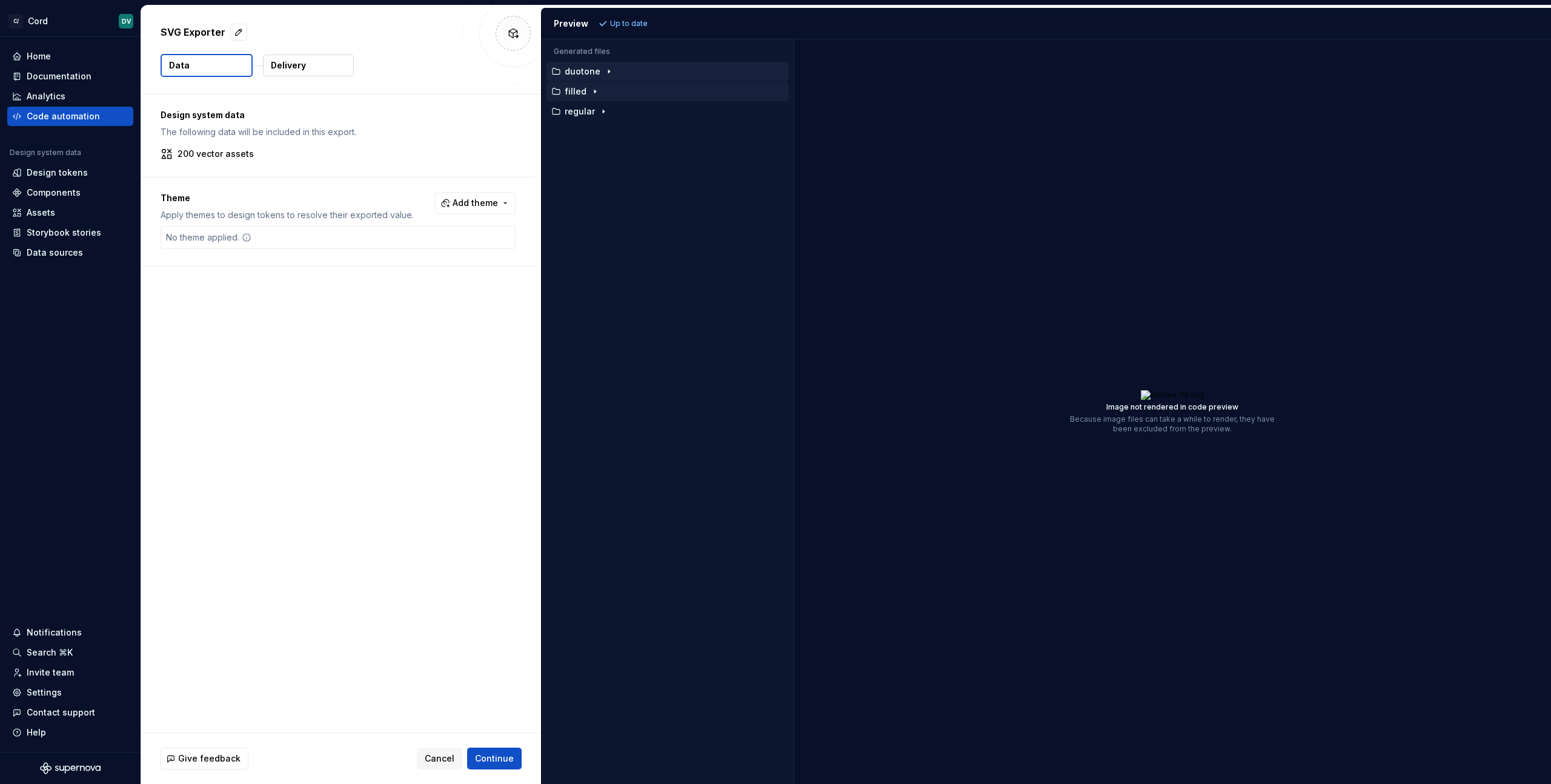
click at [287, 73] on button "Delivery" at bounding box center [308, 65] width 91 height 22
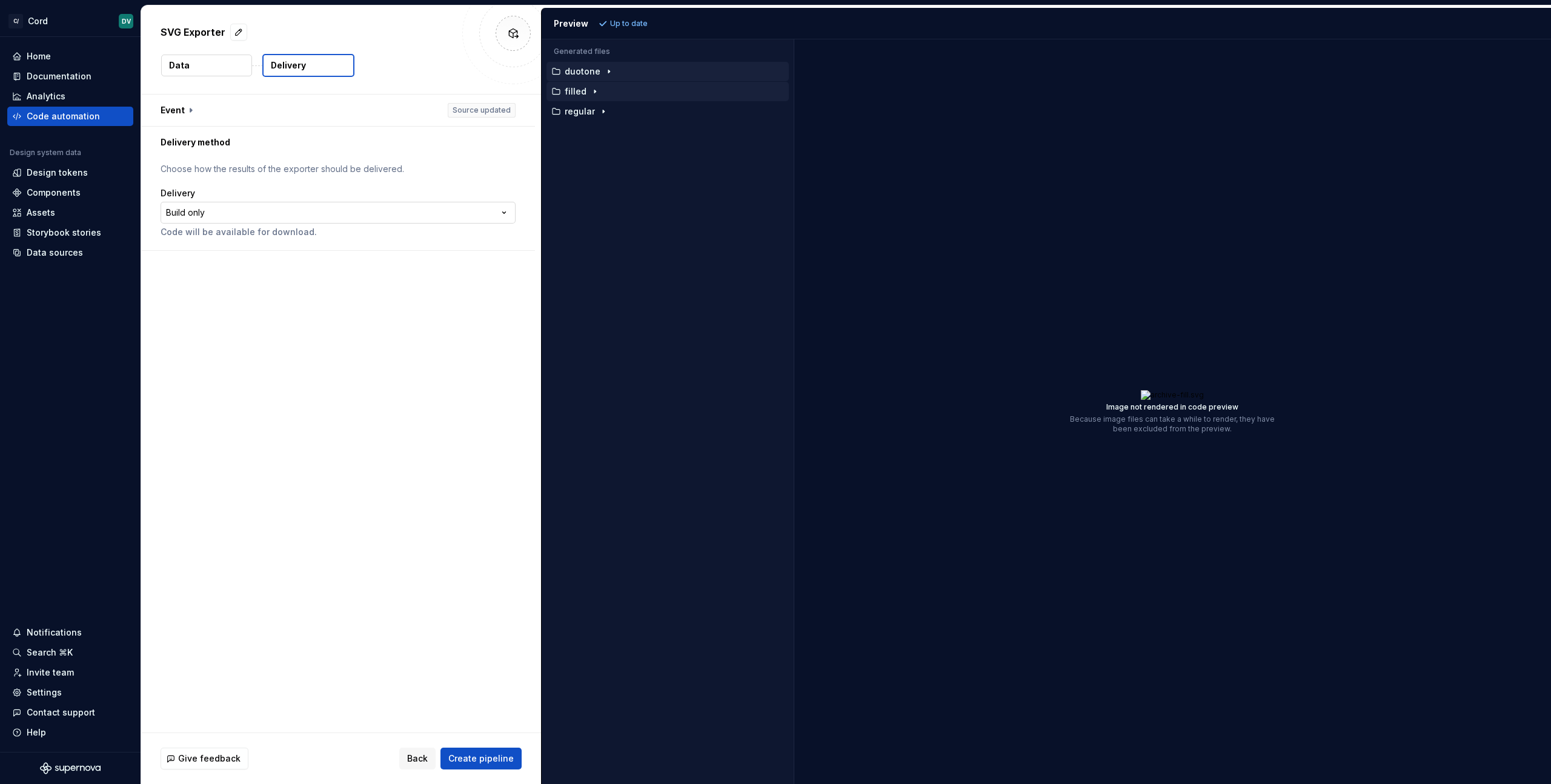
click at [221, 214] on html "**********" at bounding box center [775, 392] width 1551 height 784
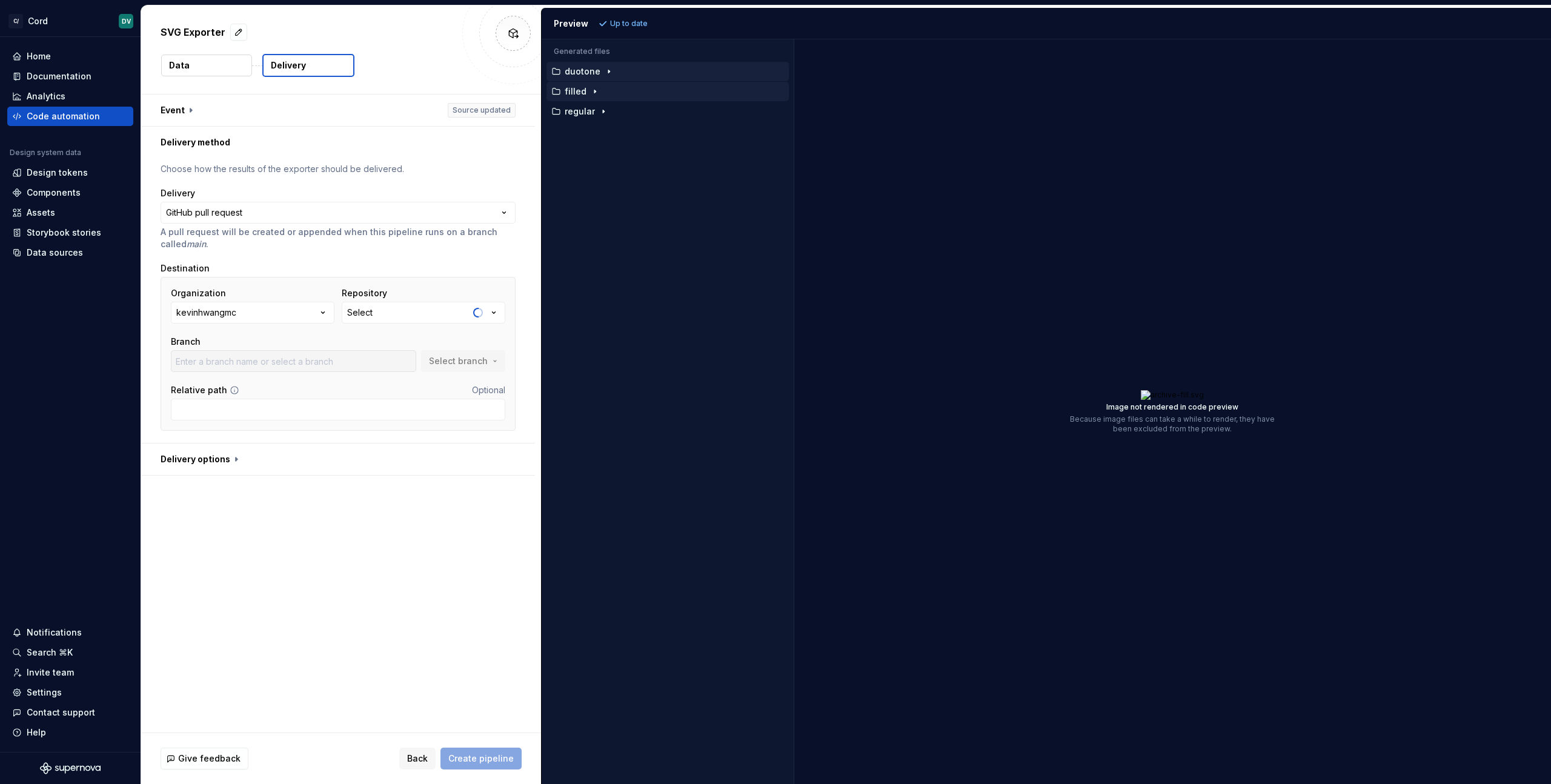
click at [248, 315] on button "kevinhwangmc" at bounding box center [253, 312] width 164 height 22
click at [338, 568] on div "**********" at bounding box center [341, 413] width 400 height 638
click at [220, 204] on html "**********" at bounding box center [775, 392] width 1551 height 784
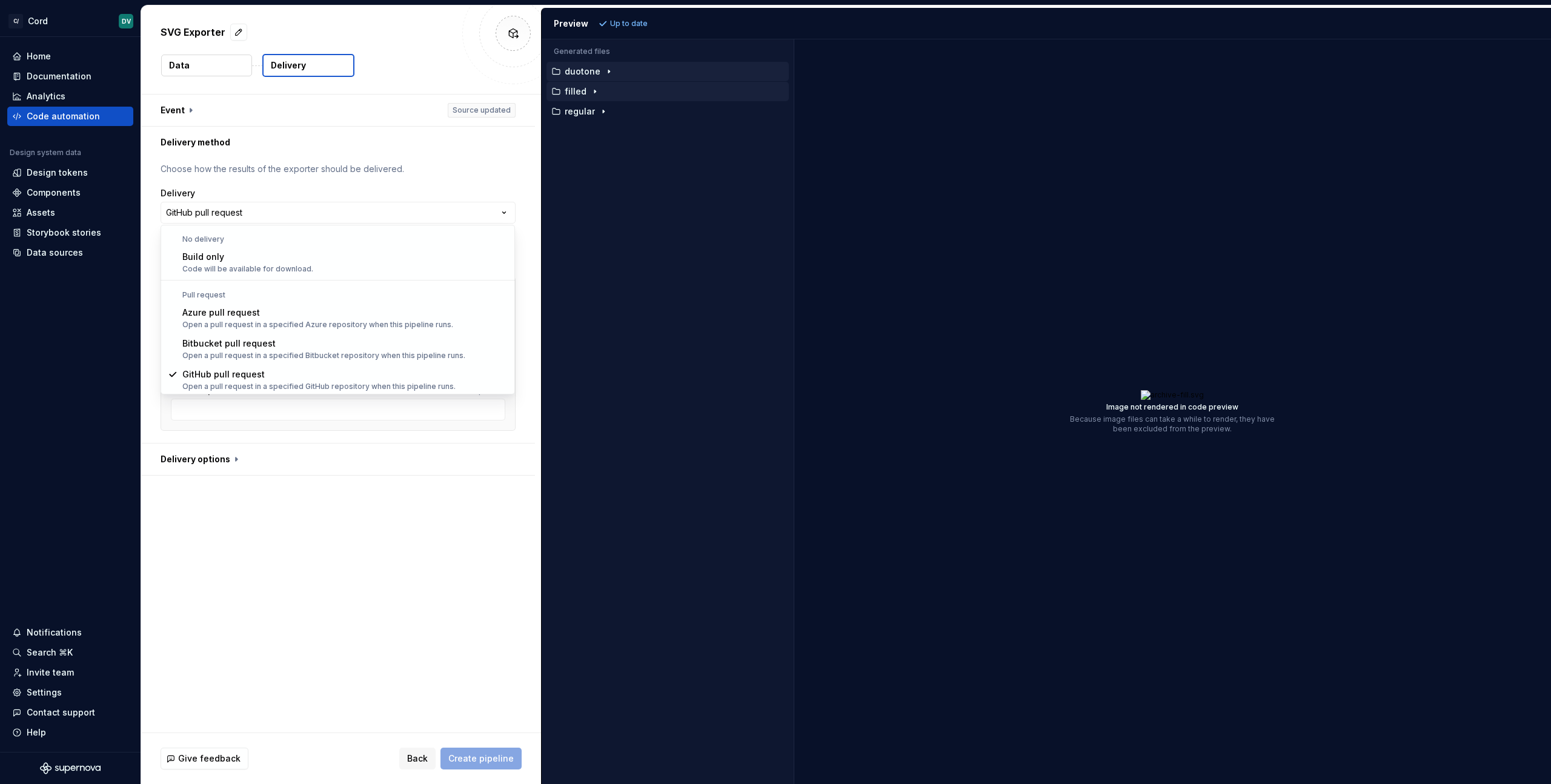
scroll to position [1, 0]
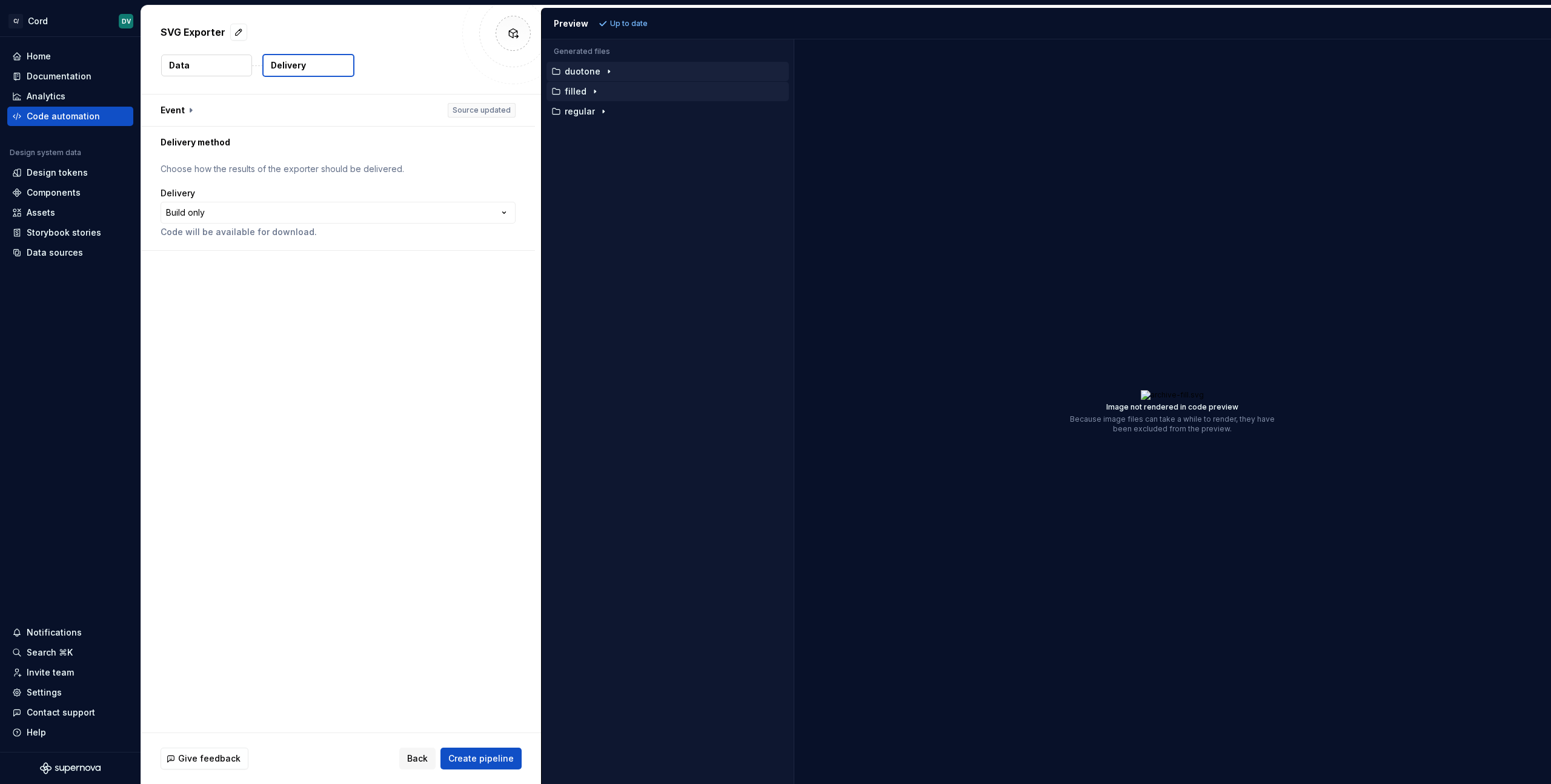
click at [415, 243] on div "**********" at bounding box center [338, 204] width 355 height 82
click at [485, 760] on span "Create pipeline" at bounding box center [481, 758] width 65 height 12
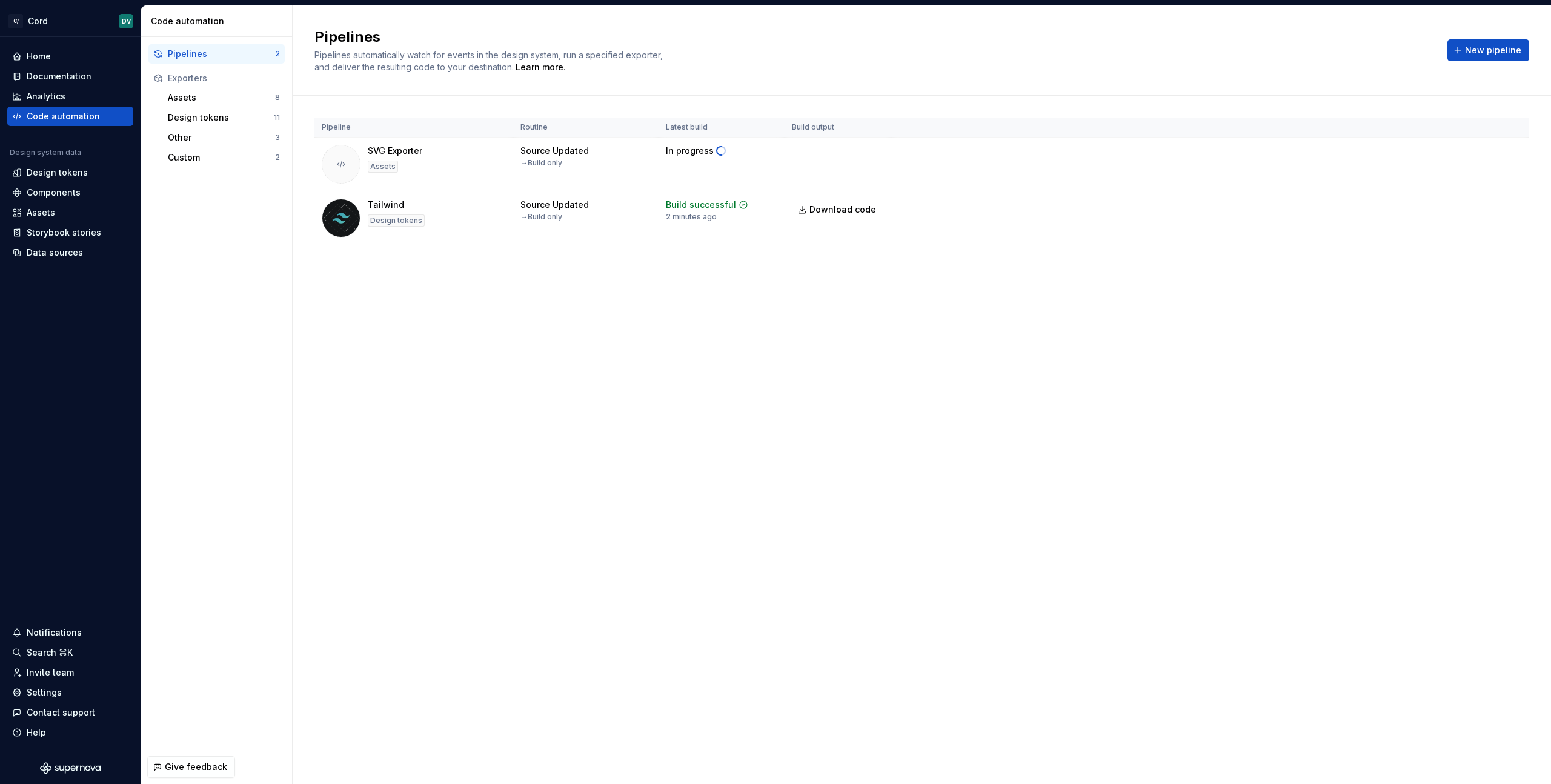
click at [243, 56] on div "Pipelines" at bounding box center [222, 54] width 107 height 12
click at [856, 210] on span "Download code" at bounding box center [842, 210] width 67 height 12
click at [446, 304] on div "Pipelines Pipelines automatically watch for events in the design system, run a …" at bounding box center [922, 395] width 1259 height 779
click at [856, 154] on span "Download code" at bounding box center [842, 156] width 67 height 12
click at [707, 312] on div "Pipelines Pipelines automatically watch for events in the design system, run a …" at bounding box center [922, 395] width 1259 height 779
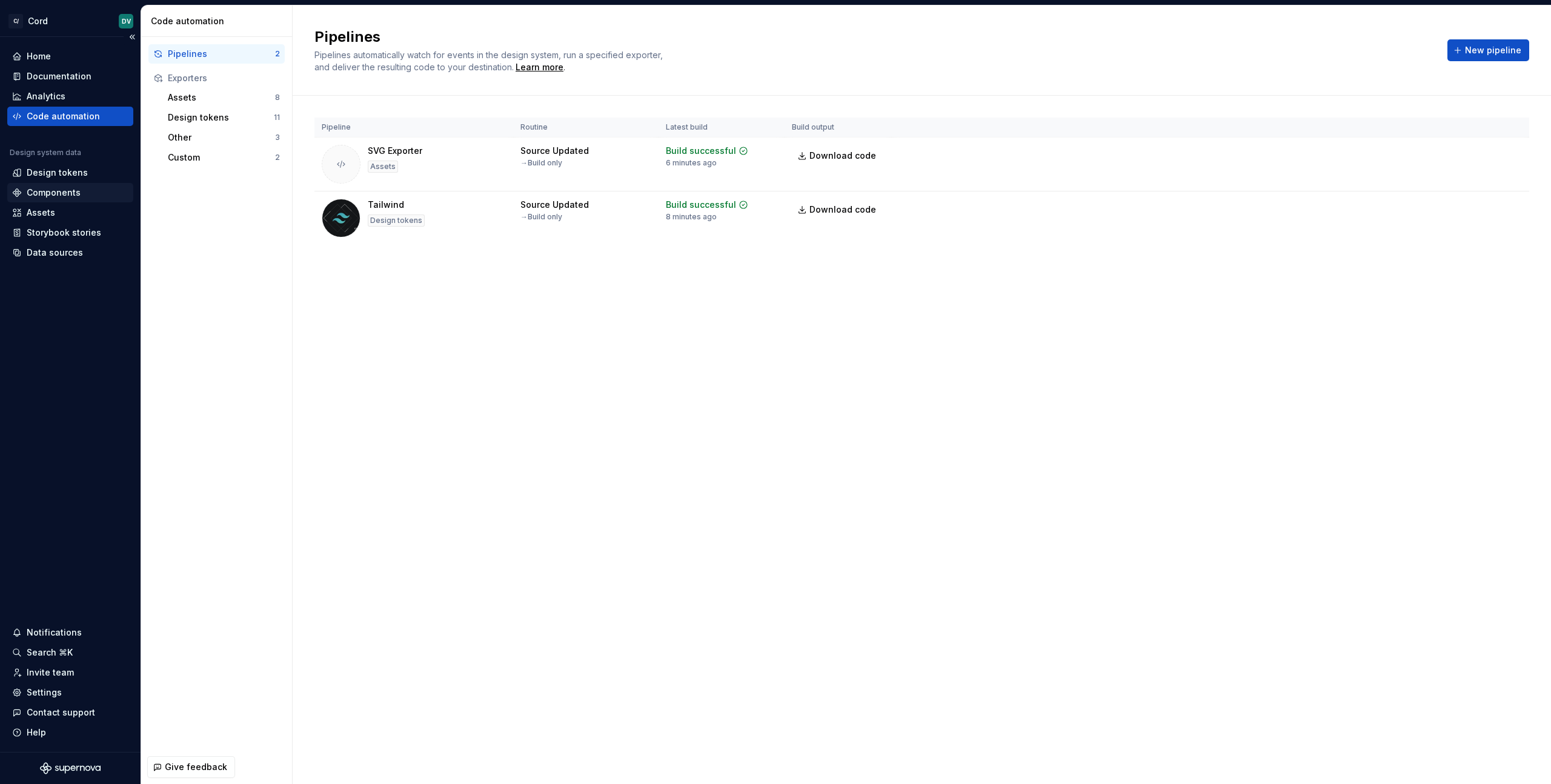
click at [43, 187] on div "Components" at bounding box center [54, 193] width 54 height 12
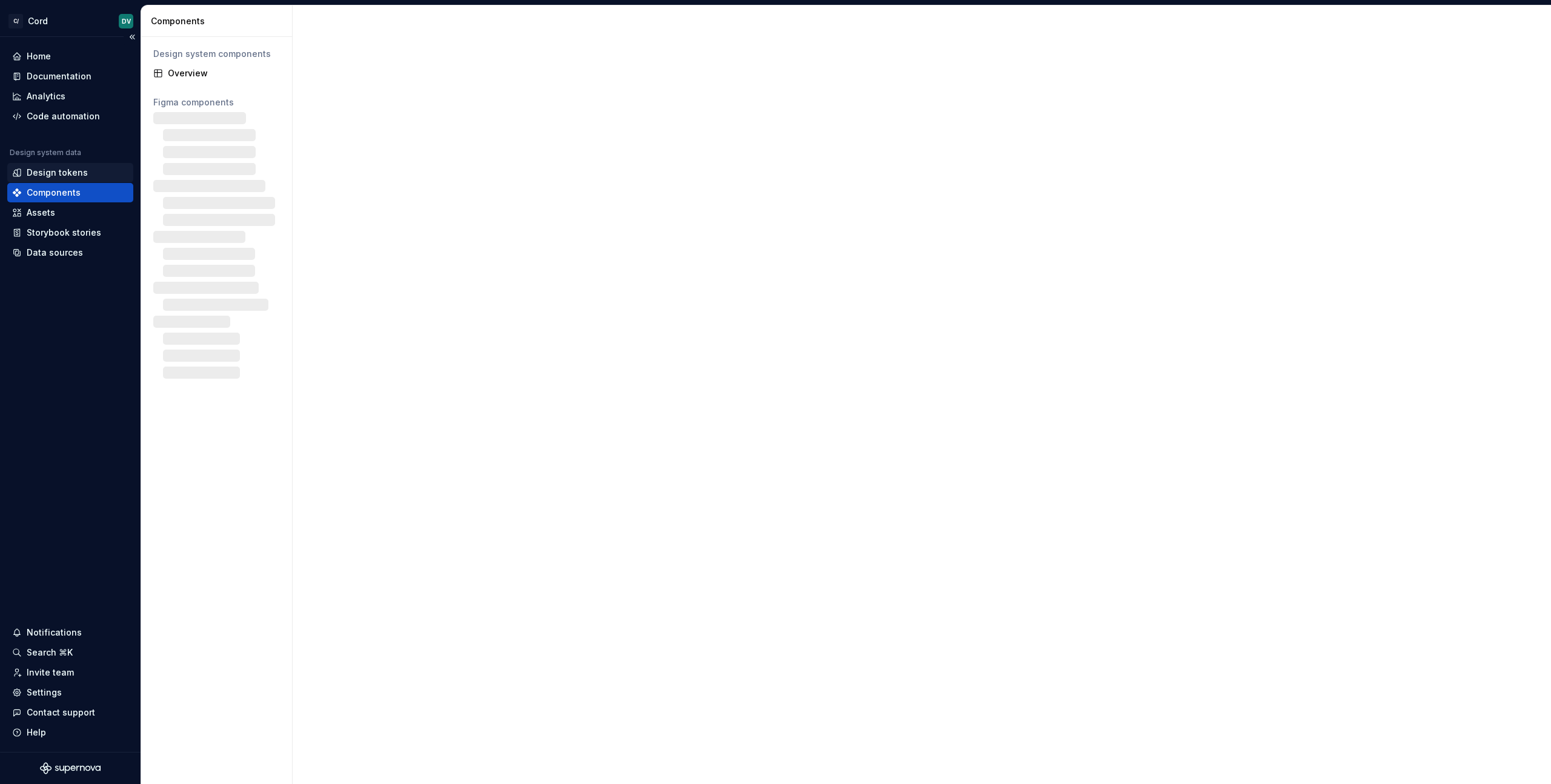
click at [47, 176] on div "Design tokens" at bounding box center [57, 173] width 61 height 12
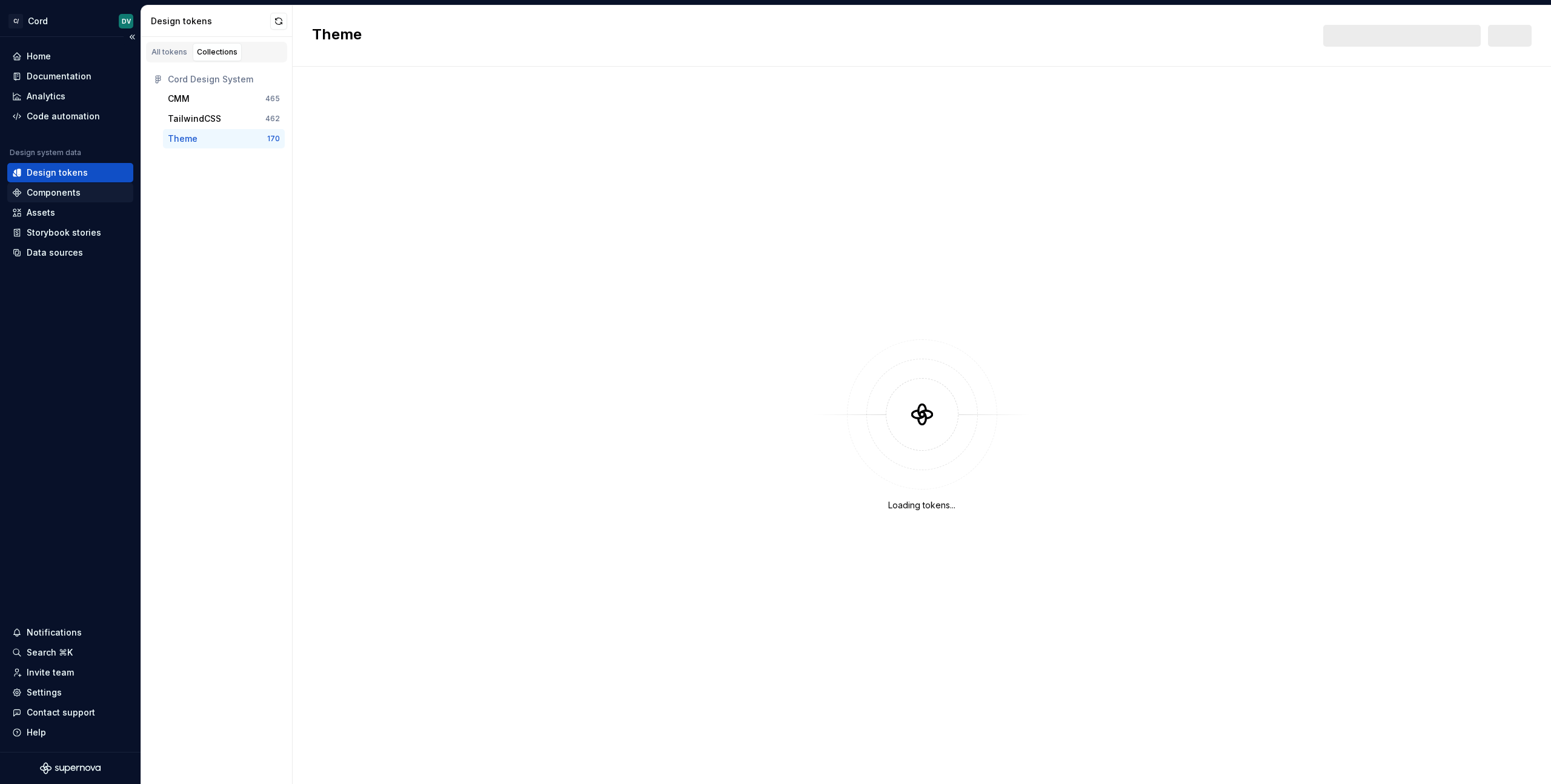
click at [48, 192] on div "Components" at bounding box center [54, 193] width 54 height 12
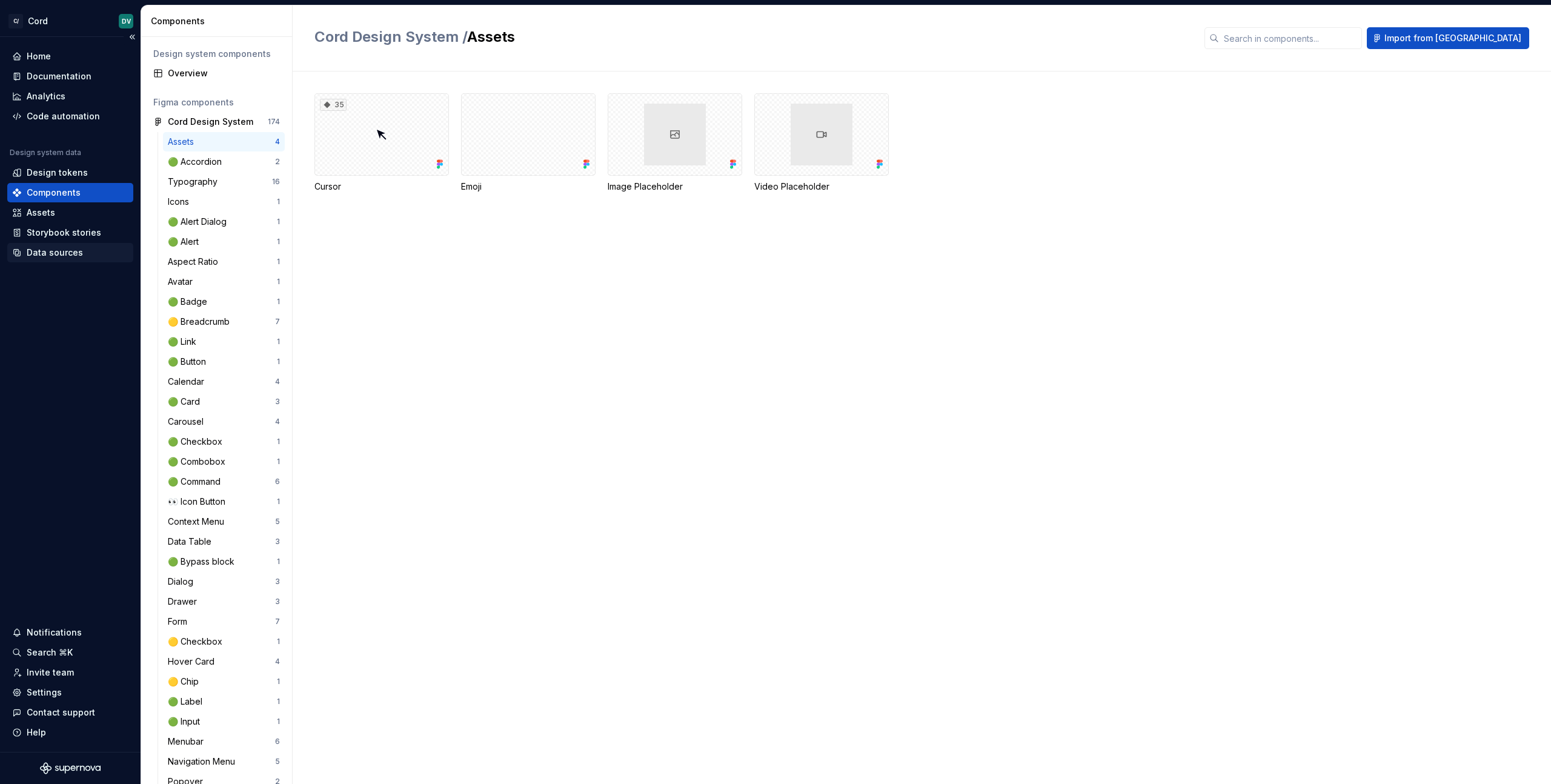
click at [44, 259] on div "Data sources" at bounding box center [70, 253] width 126 height 20
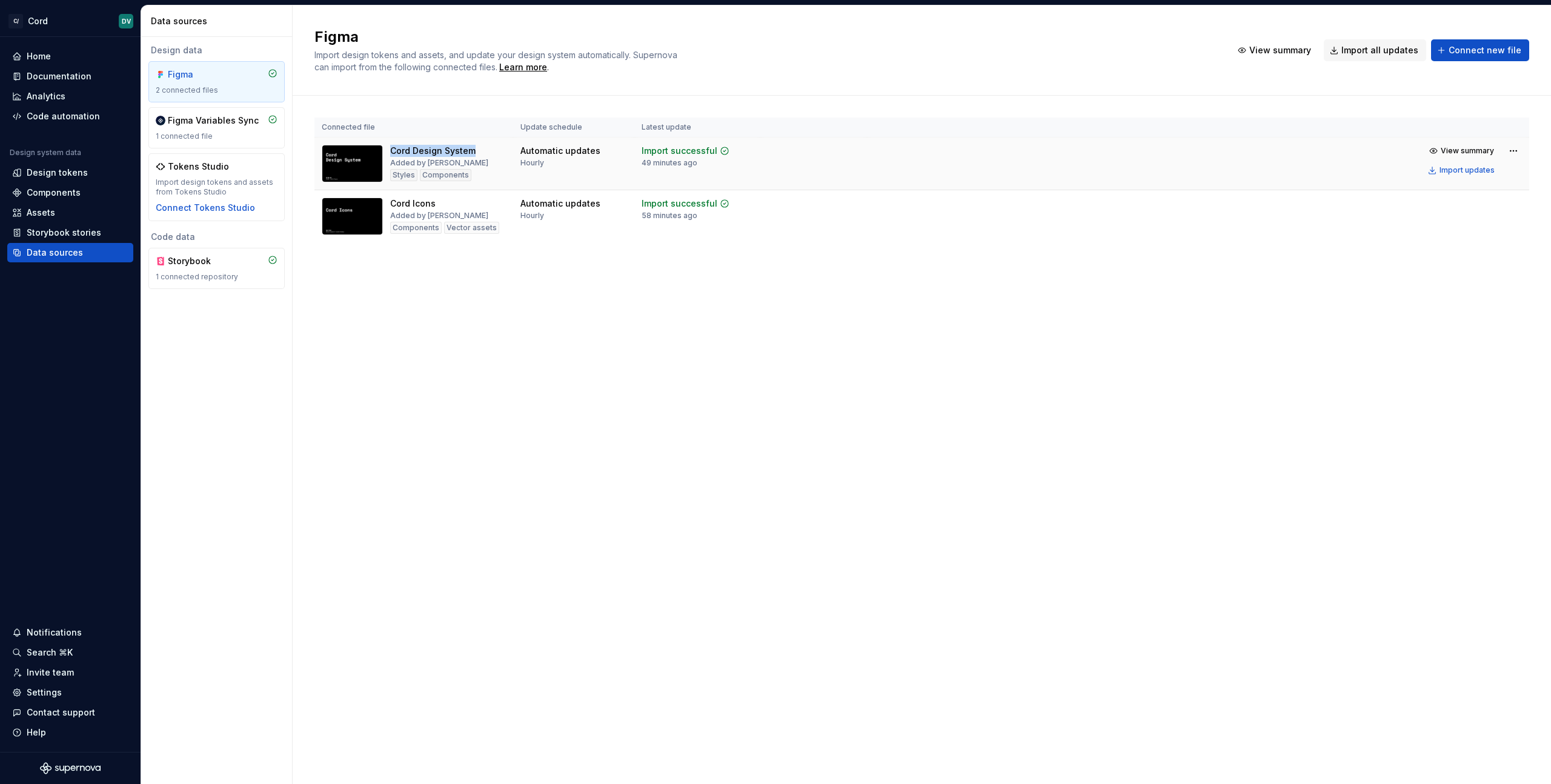
drag, startPoint x: 391, startPoint y: 147, endPoint x: 490, endPoint y: 153, distance: 99.2
click at [490, 153] on div "Cord Design System Added by [PERSON_NAME] Components" at bounding box center [414, 164] width 184 height 38
click at [1284, 178] on td "View summary Import updates" at bounding box center [1198, 160] width 662 height 46
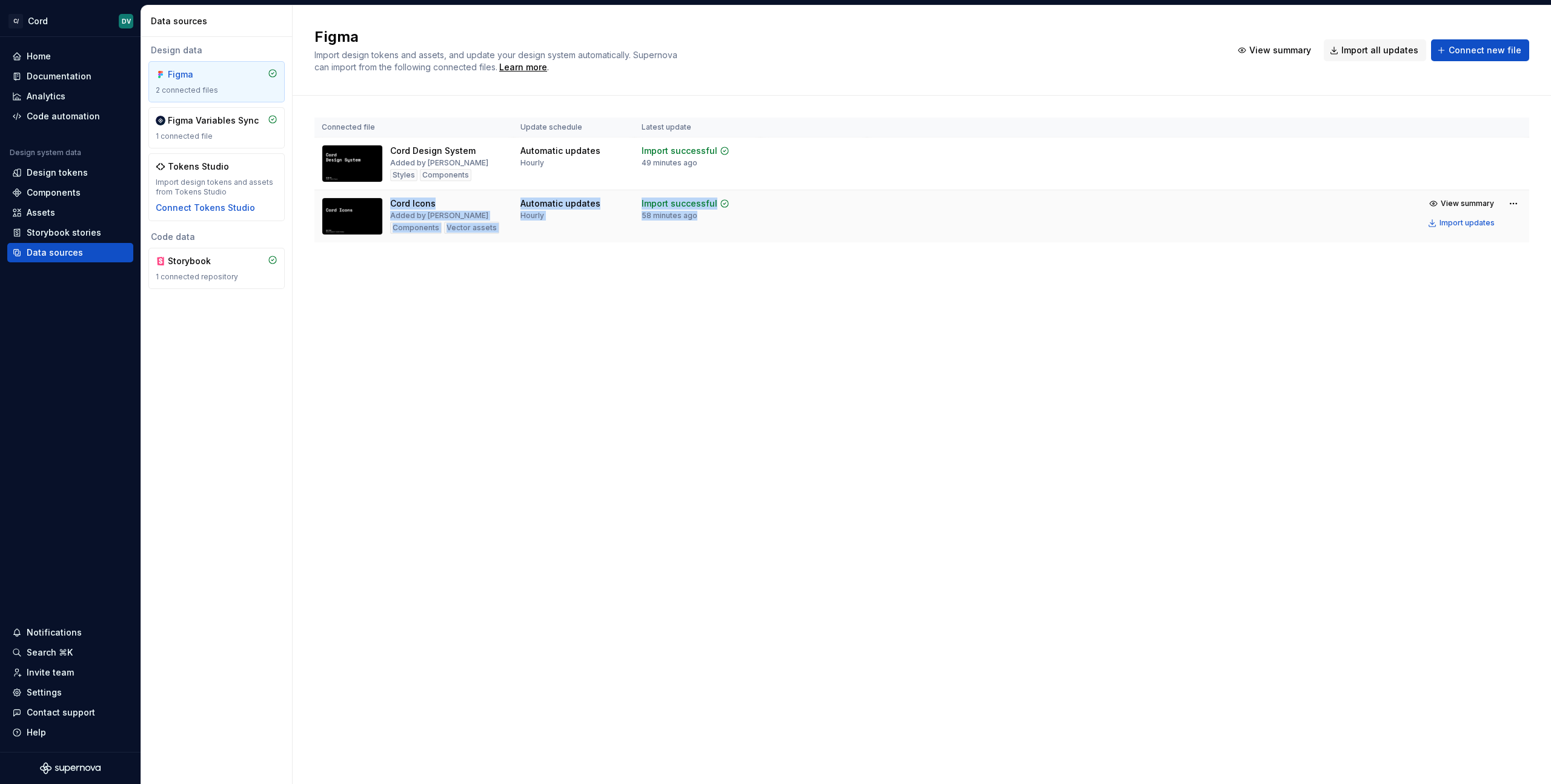
drag, startPoint x: 392, startPoint y: 203, endPoint x: 670, endPoint y: 220, distance: 278.5
click at [670, 220] on tr "Cord Icons Added by [PERSON_NAME] Components Vector assets Automatic updates Ho…" at bounding box center [922, 217] width 1215 height 52
click at [827, 251] on div "Connected file Update schedule Latest update Cord Design System Added by [PERSO…" at bounding box center [922, 192] width 1215 height 193
